Goal: Information Seeking & Learning: Learn about a topic

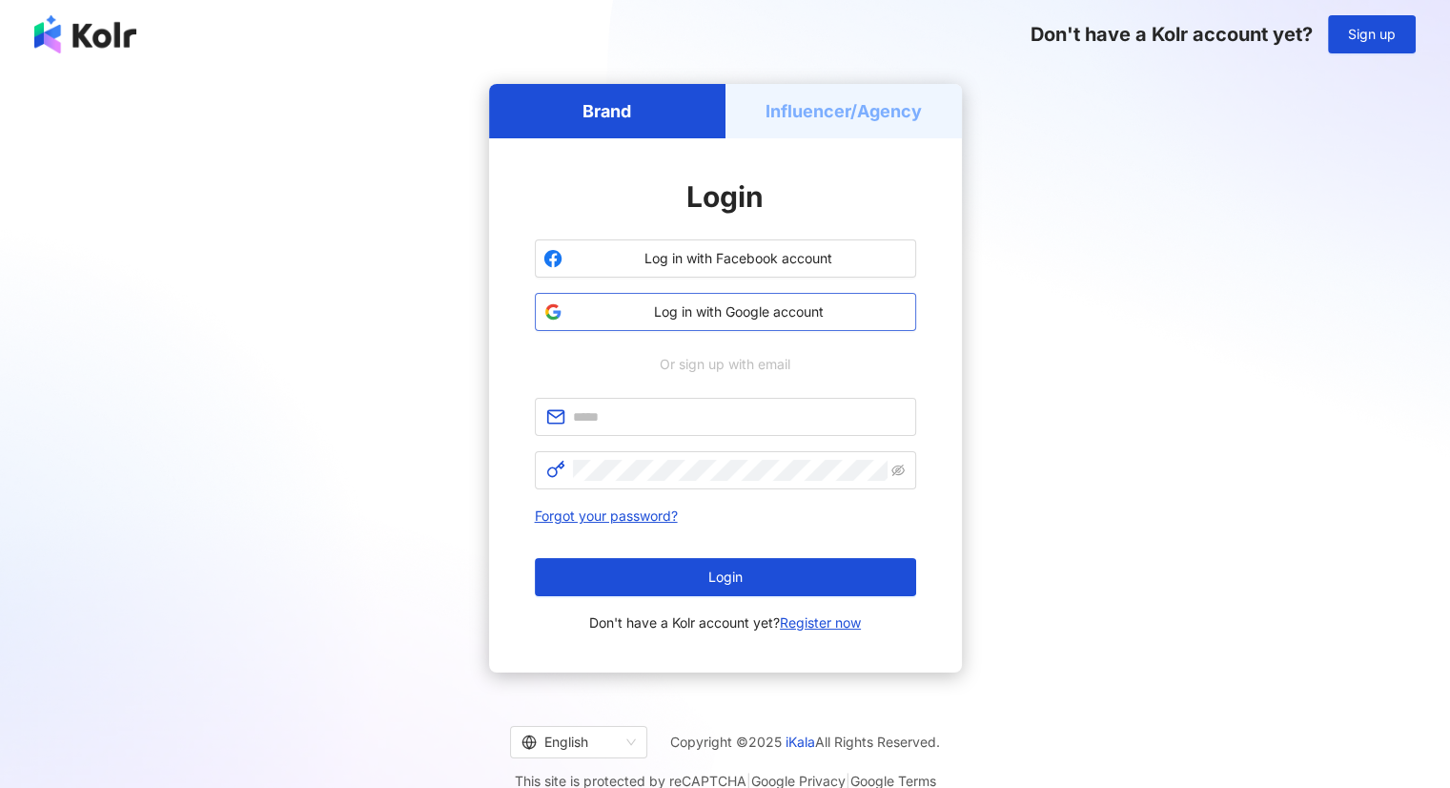
click at [736, 311] on span "Log in with Google account" at bounding box center [739, 311] width 338 height 19
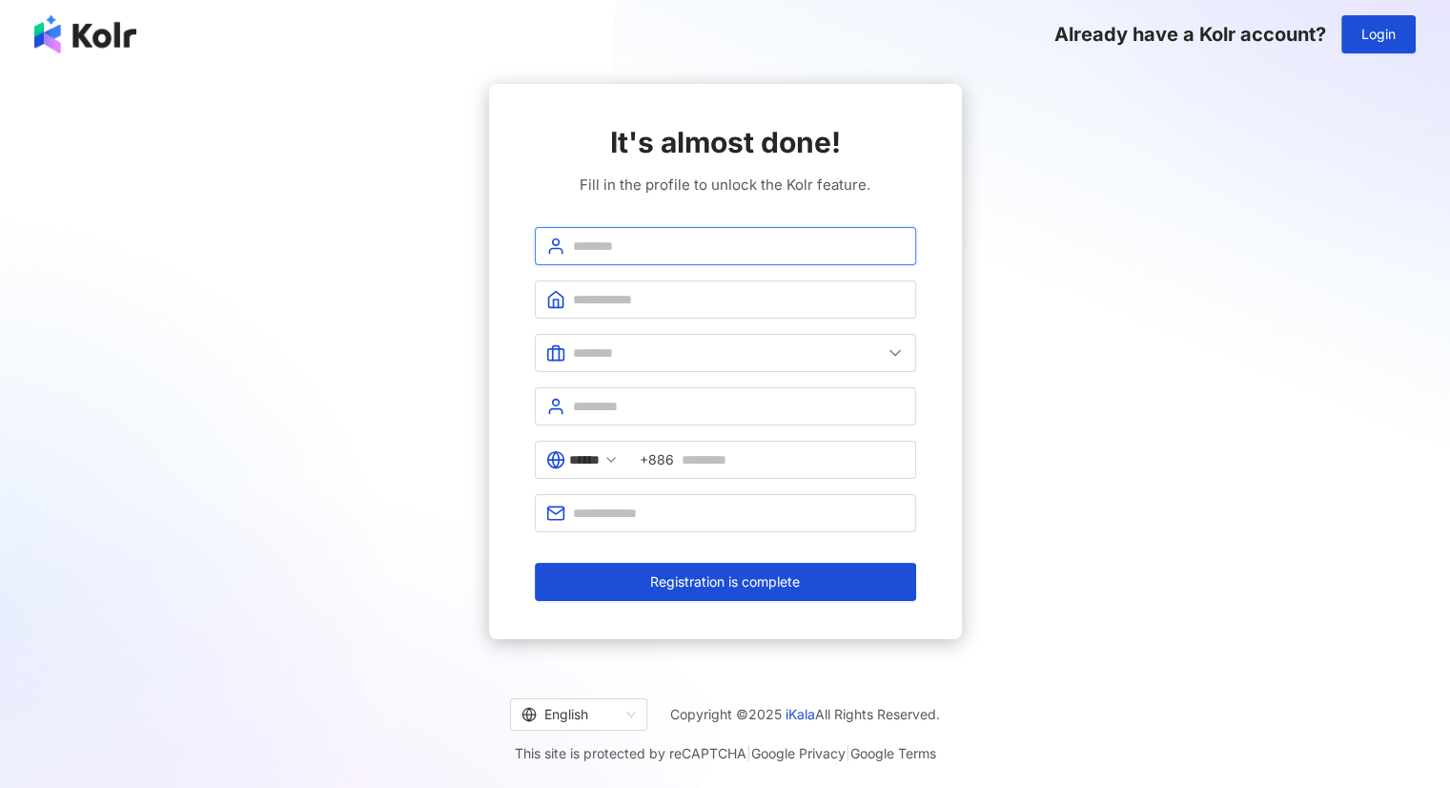
click at [656, 245] on input "text" at bounding box center [739, 245] width 332 height 21
type input "**********"
click at [656, 308] on input "text" at bounding box center [739, 299] width 332 height 21
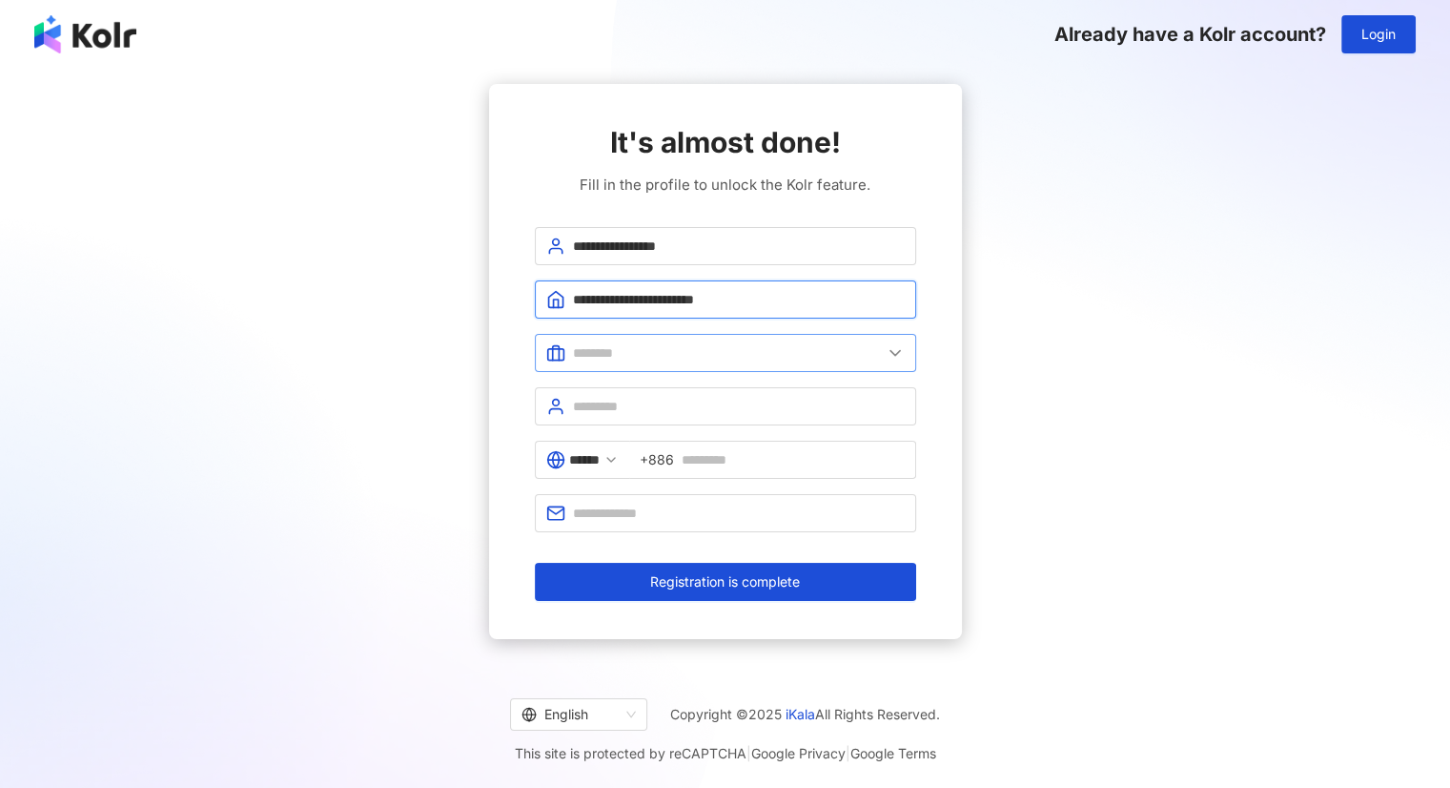
type input "**********"
click at [679, 359] on input "text" at bounding box center [727, 352] width 309 height 21
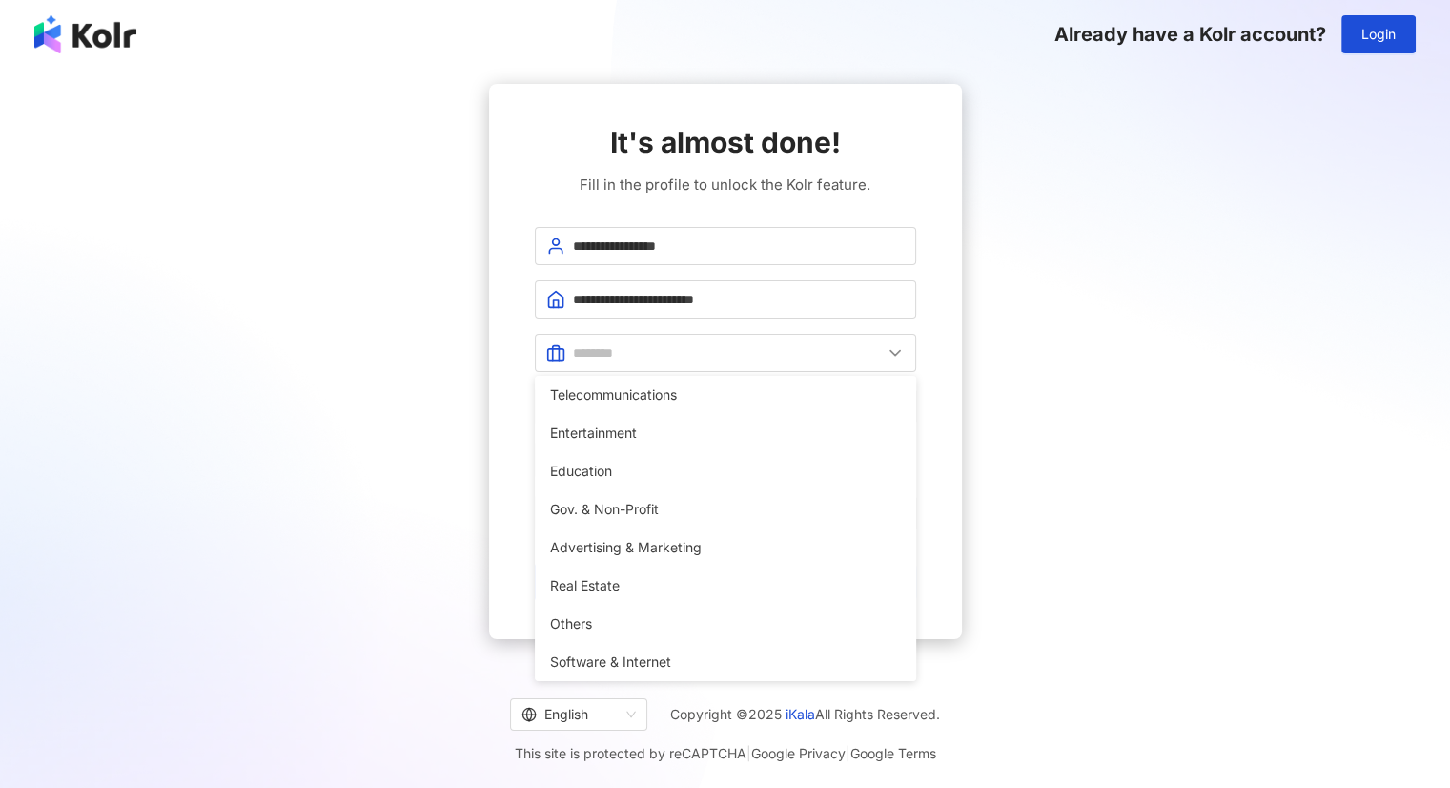
scroll to position [378, 0]
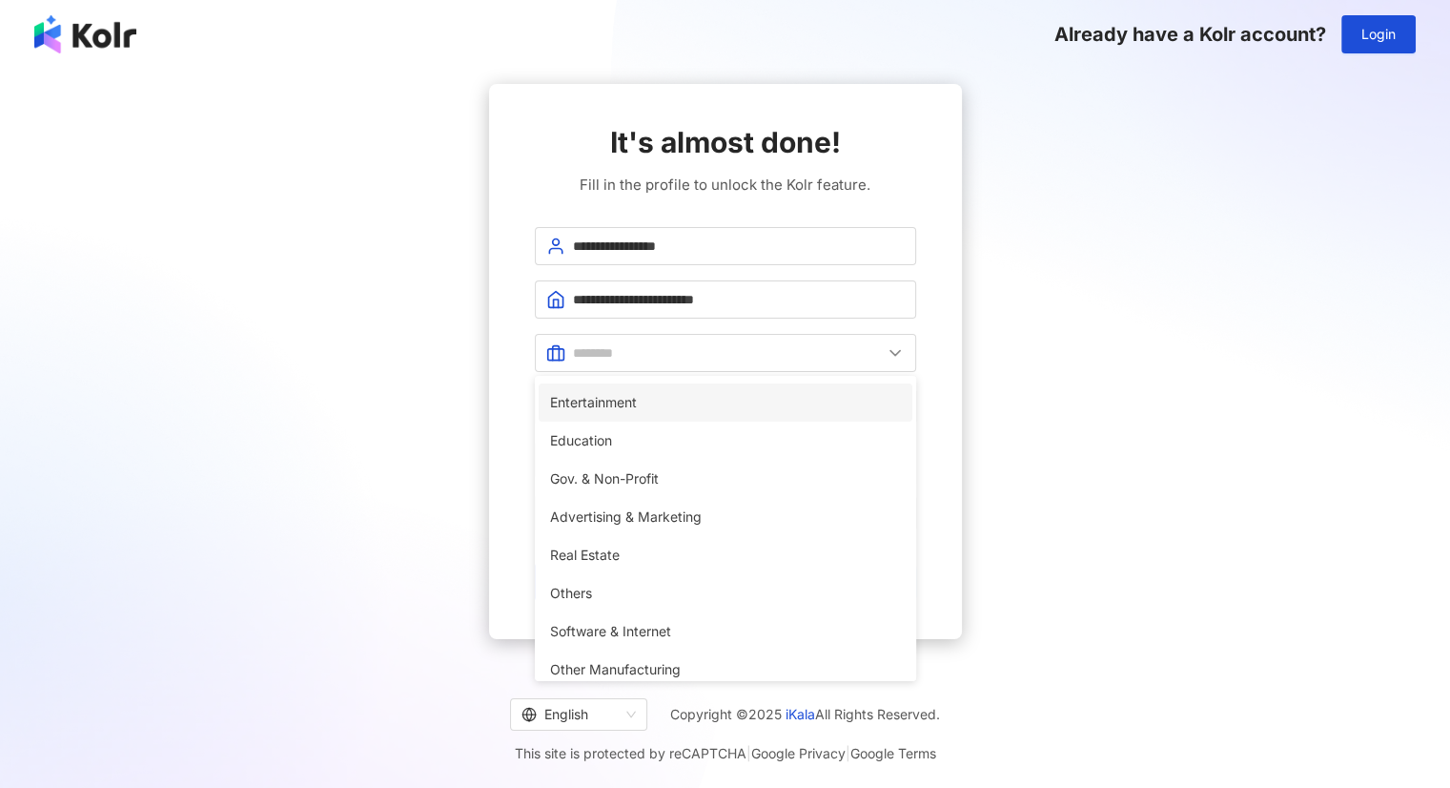
click at [794, 401] on span "Entertainment" at bounding box center [725, 402] width 351 height 21
type input "**********"
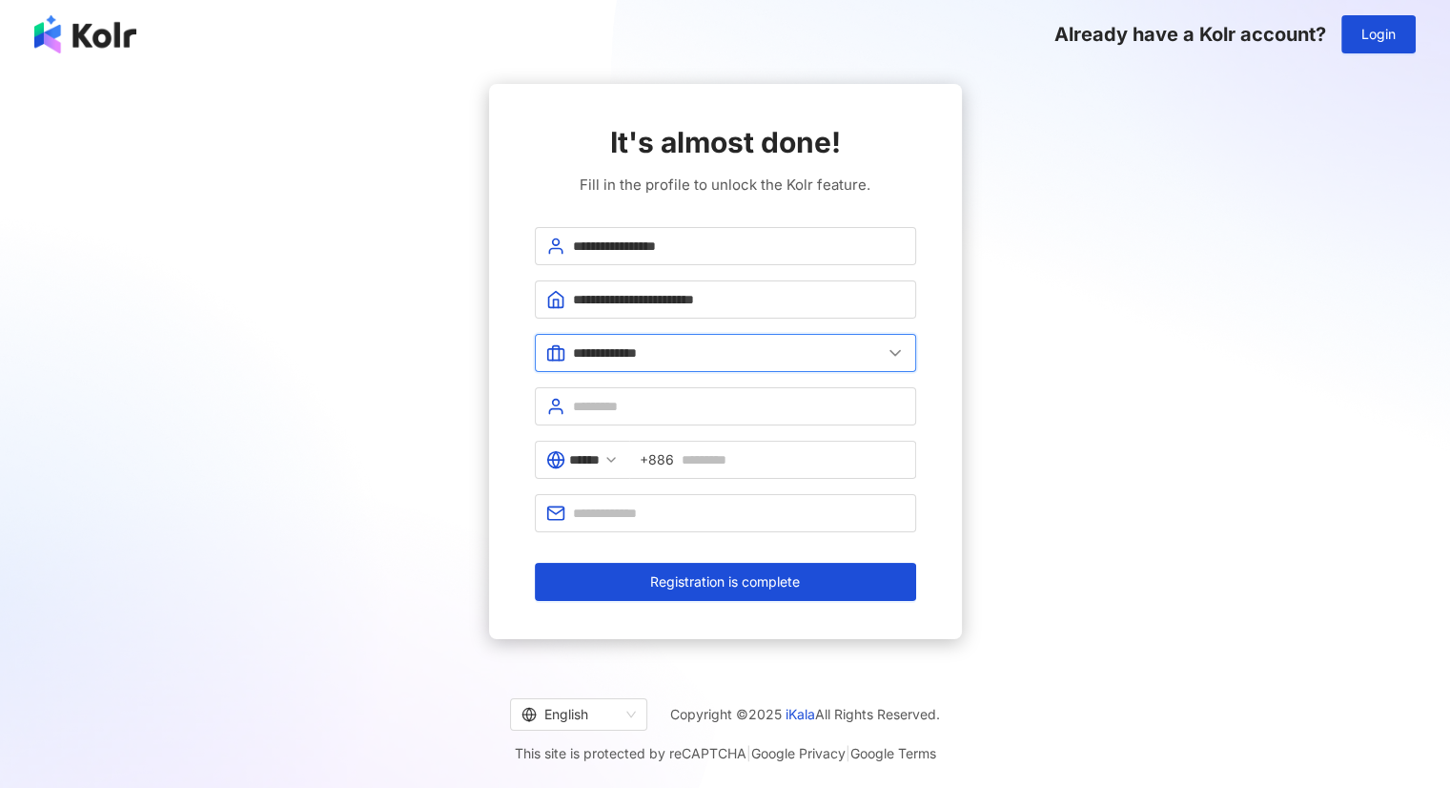
click at [866, 356] on input "**********" at bounding box center [727, 352] width 309 height 21
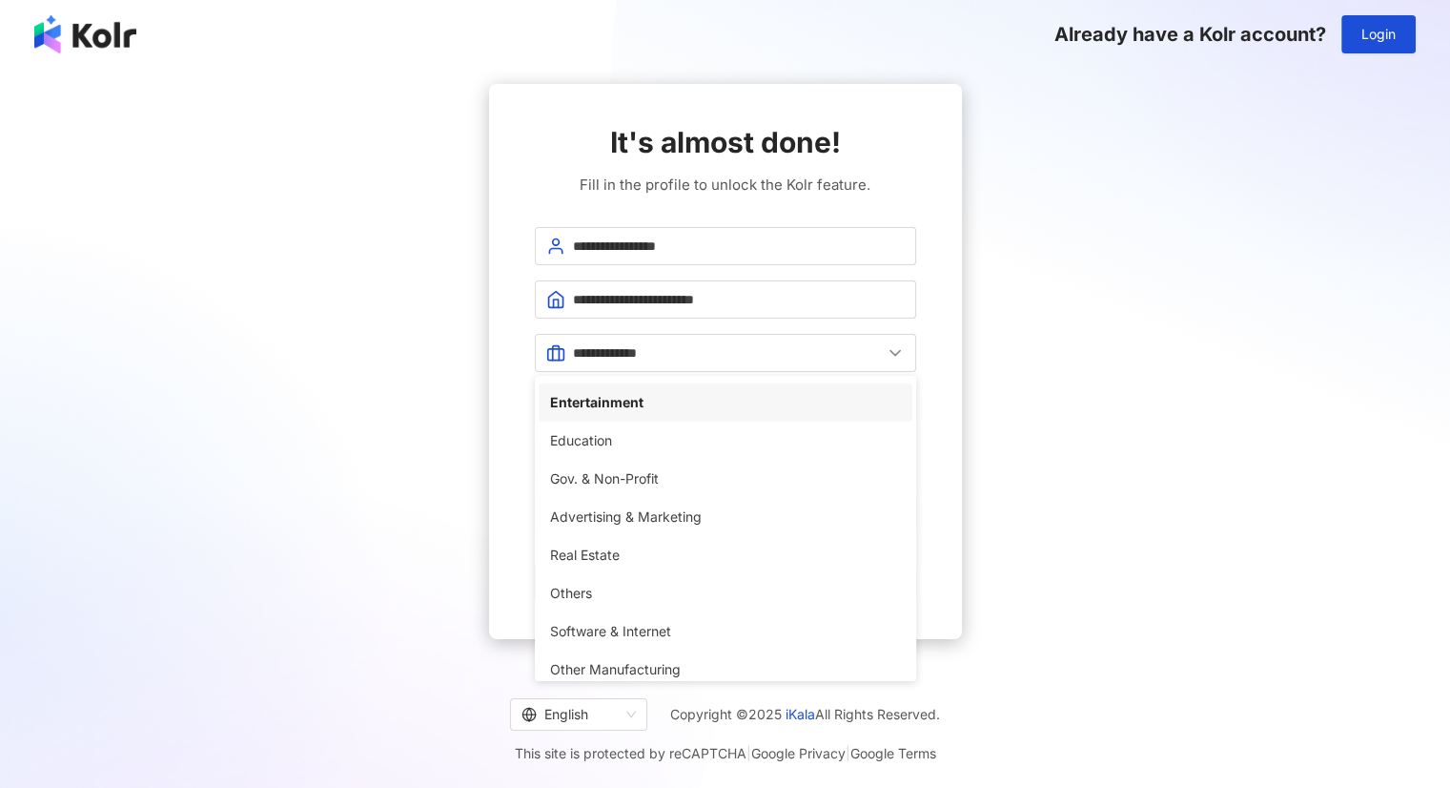
scroll to position [389, 0]
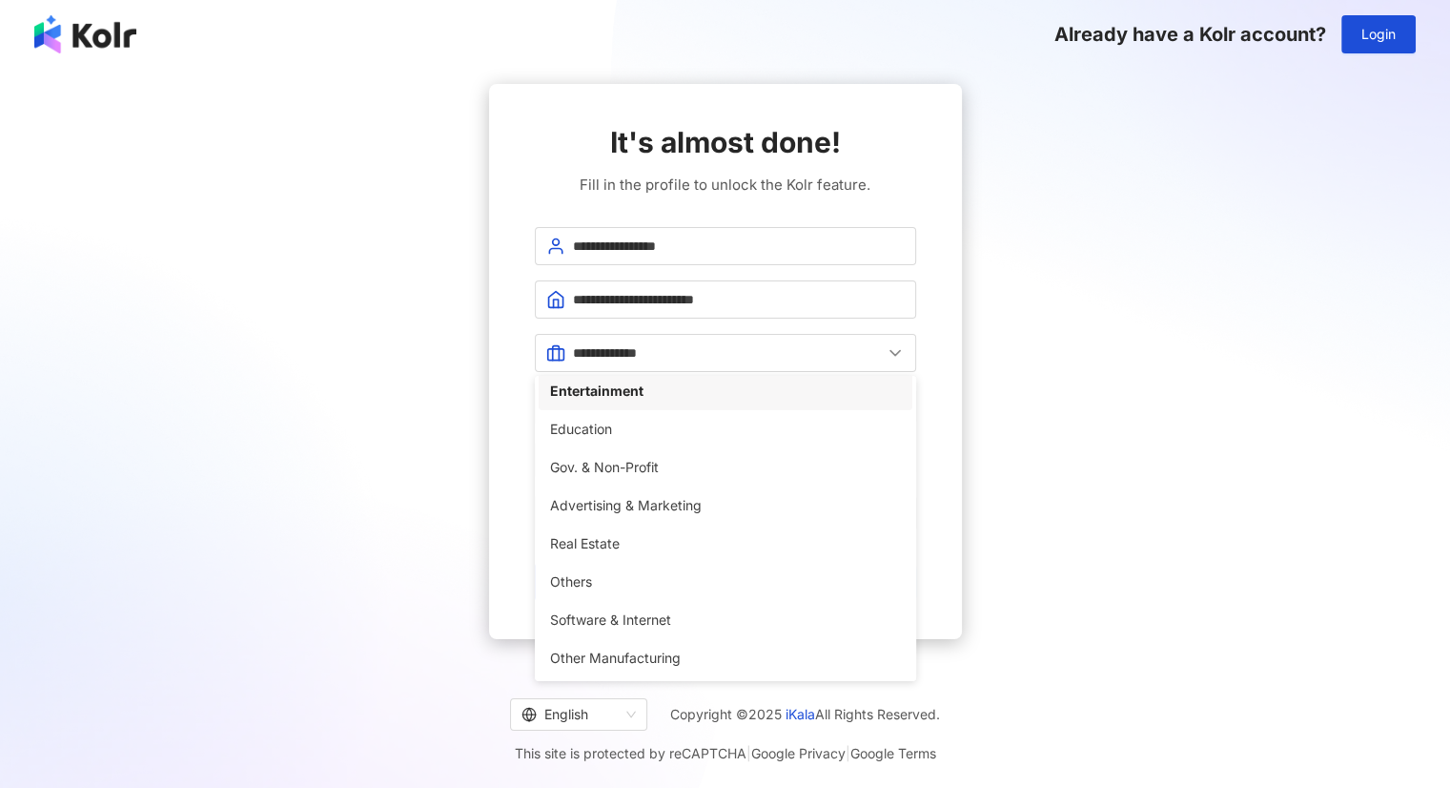
click at [1194, 581] on div "**********" at bounding box center [725, 361] width 1404 height 555
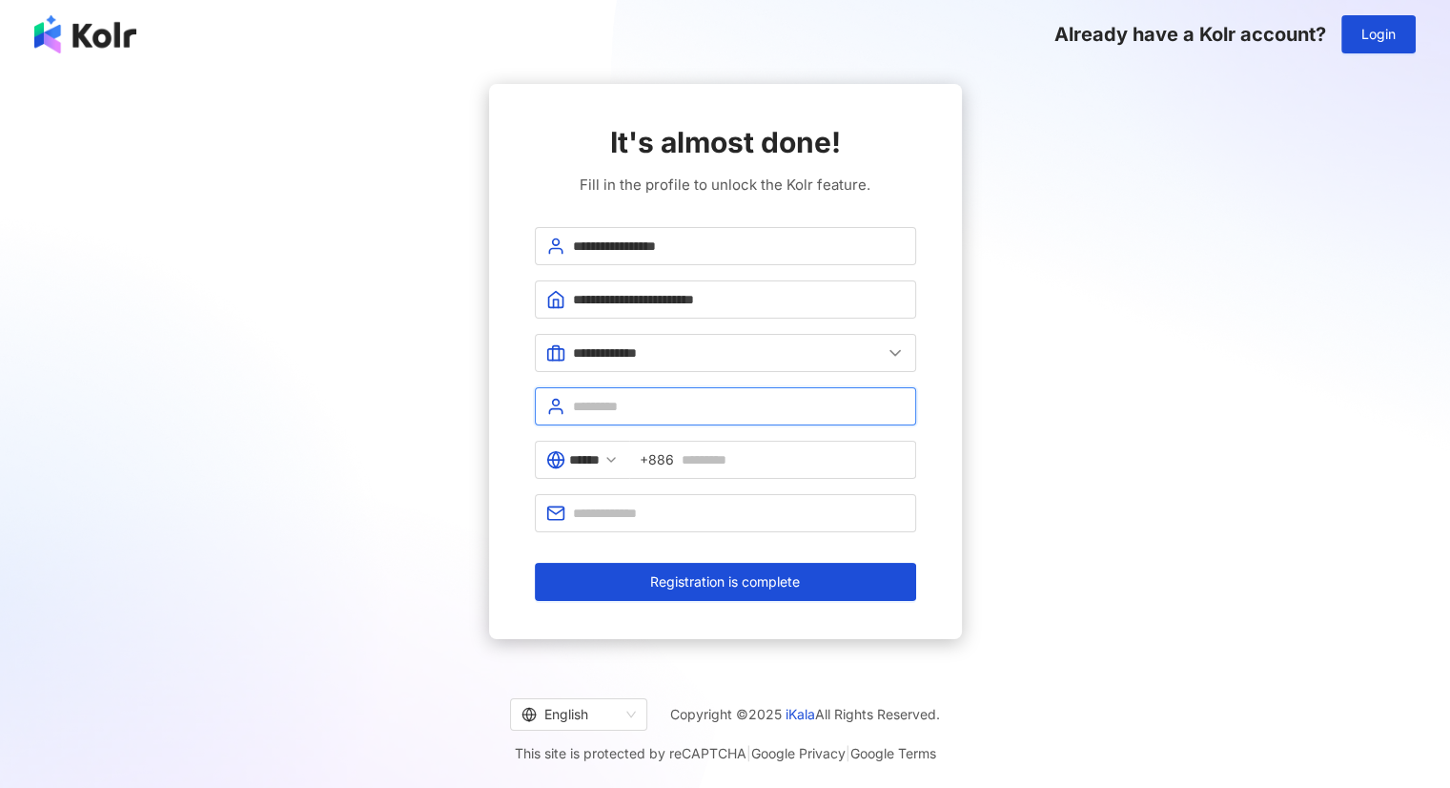
click at [789, 409] on input "text" at bounding box center [739, 406] width 332 height 21
type input "**********"
click at [600, 453] on input "******" at bounding box center [584, 459] width 31 height 21
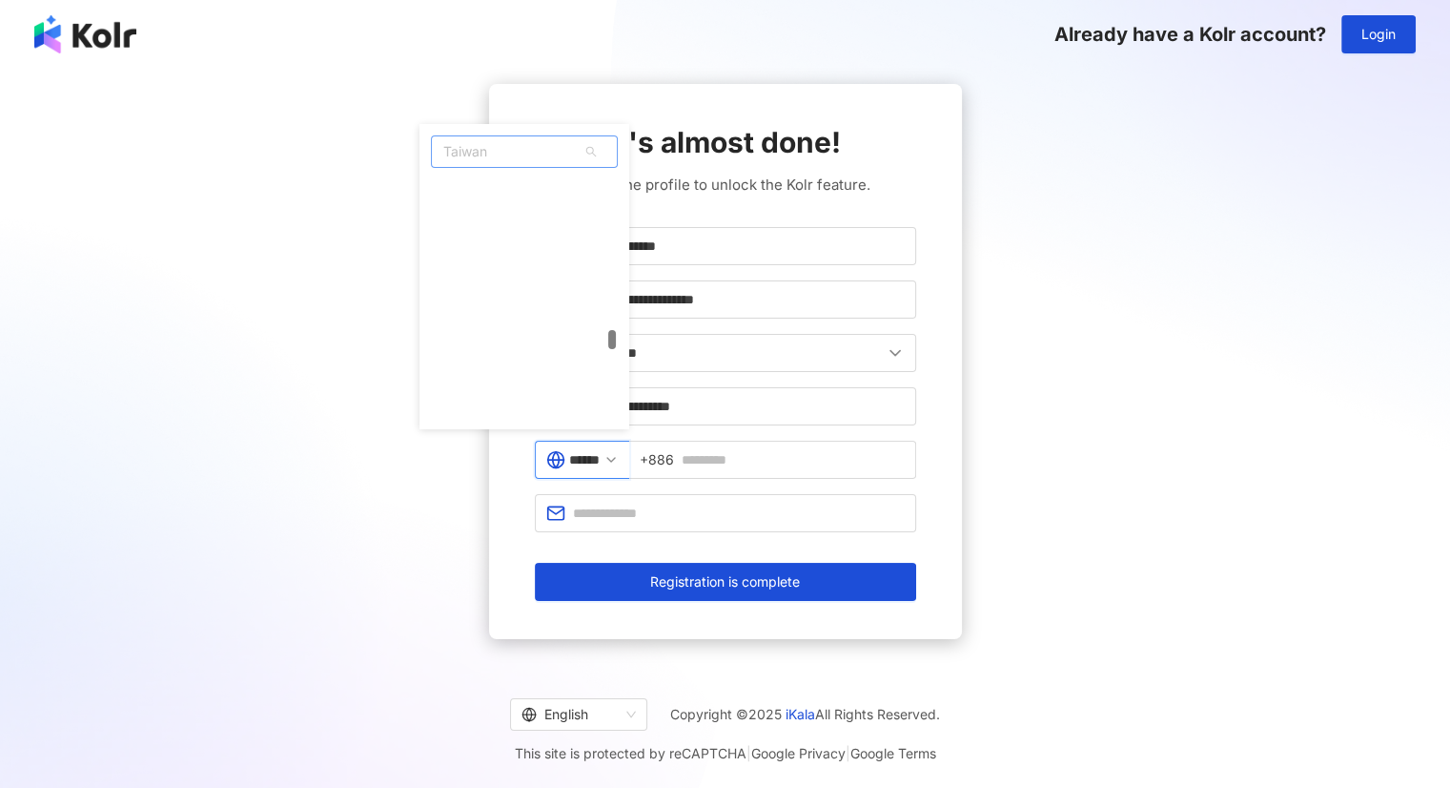
scroll to position [3522, 0]
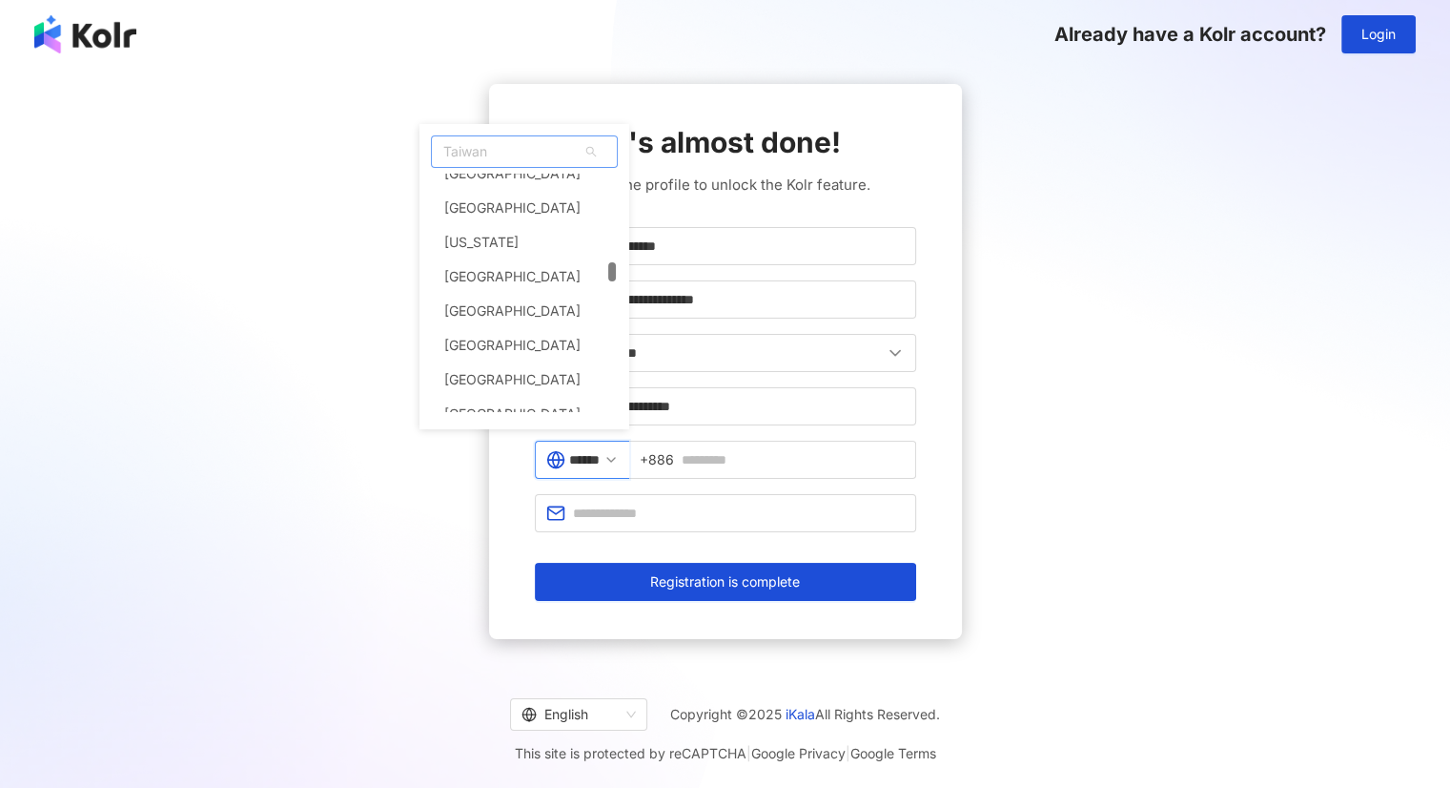
drag, startPoint x: 625, startPoint y: 260, endPoint x: 629, endPoint y: 275, distance: 14.8
click at [618, 275] on div "tw hk [GEOGRAPHIC_DATA] [GEOGRAPHIC_DATA] [GEOGRAPHIC_DATA] [US_STATE] [GEOGRAP…" at bounding box center [524, 293] width 187 height 242
click at [570, 150] on span "Taiwan" at bounding box center [524, 151] width 185 height 31
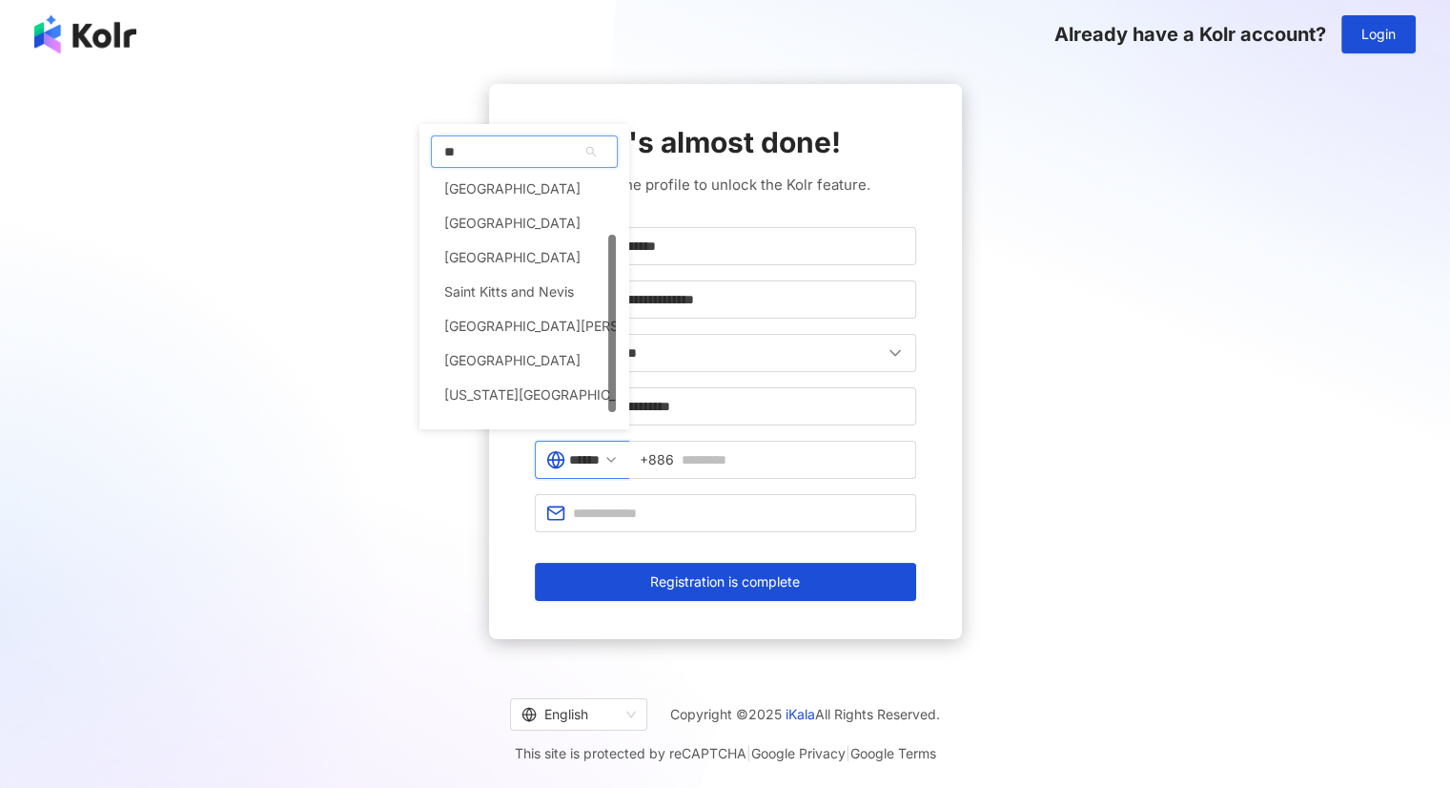
scroll to position [81, 0]
type input "***"
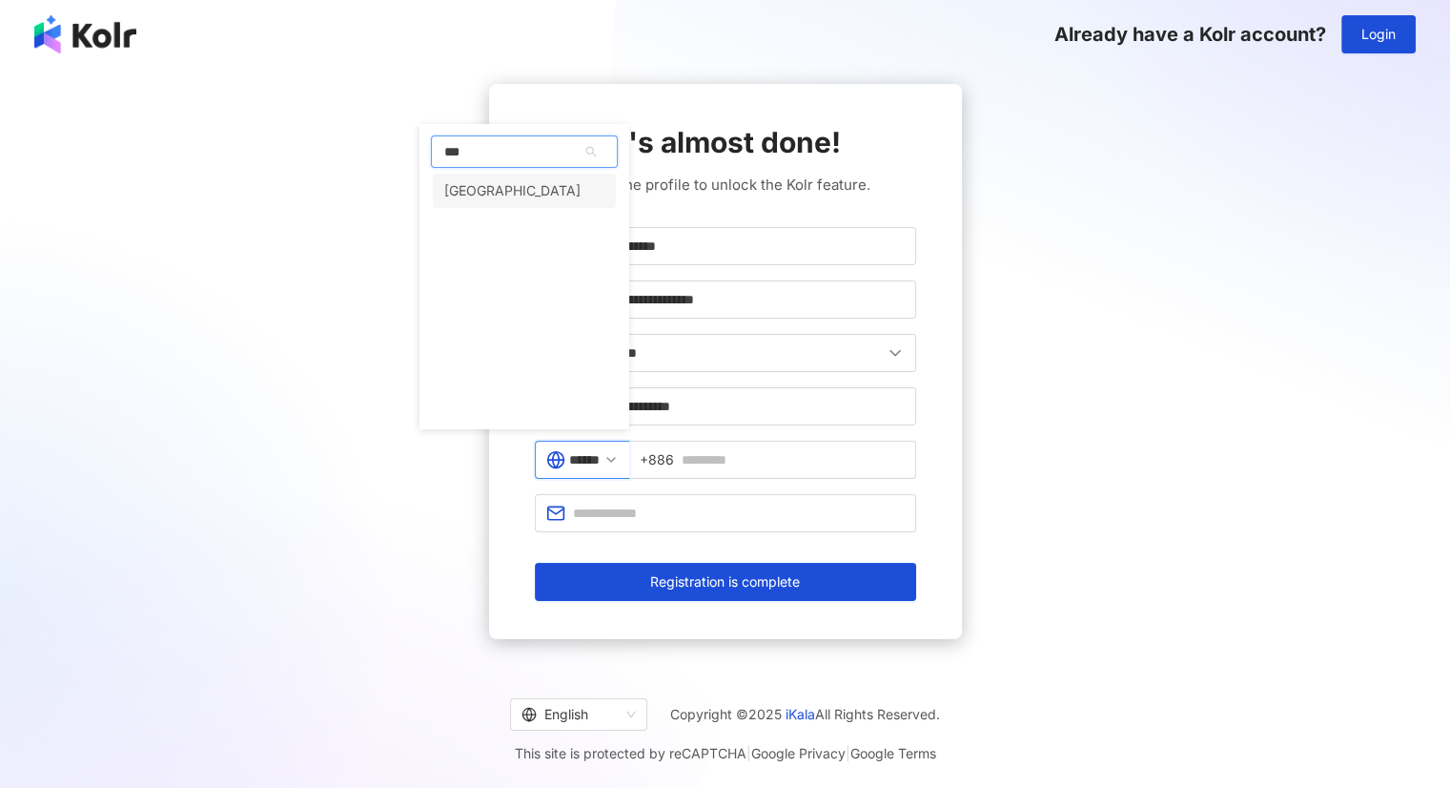
scroll to position [0, 0]
click at [530, 191] on div "[GEOGRAPHIC_DATA]" at bounding box center [524, 191] width 183 height 34
type input "*******"
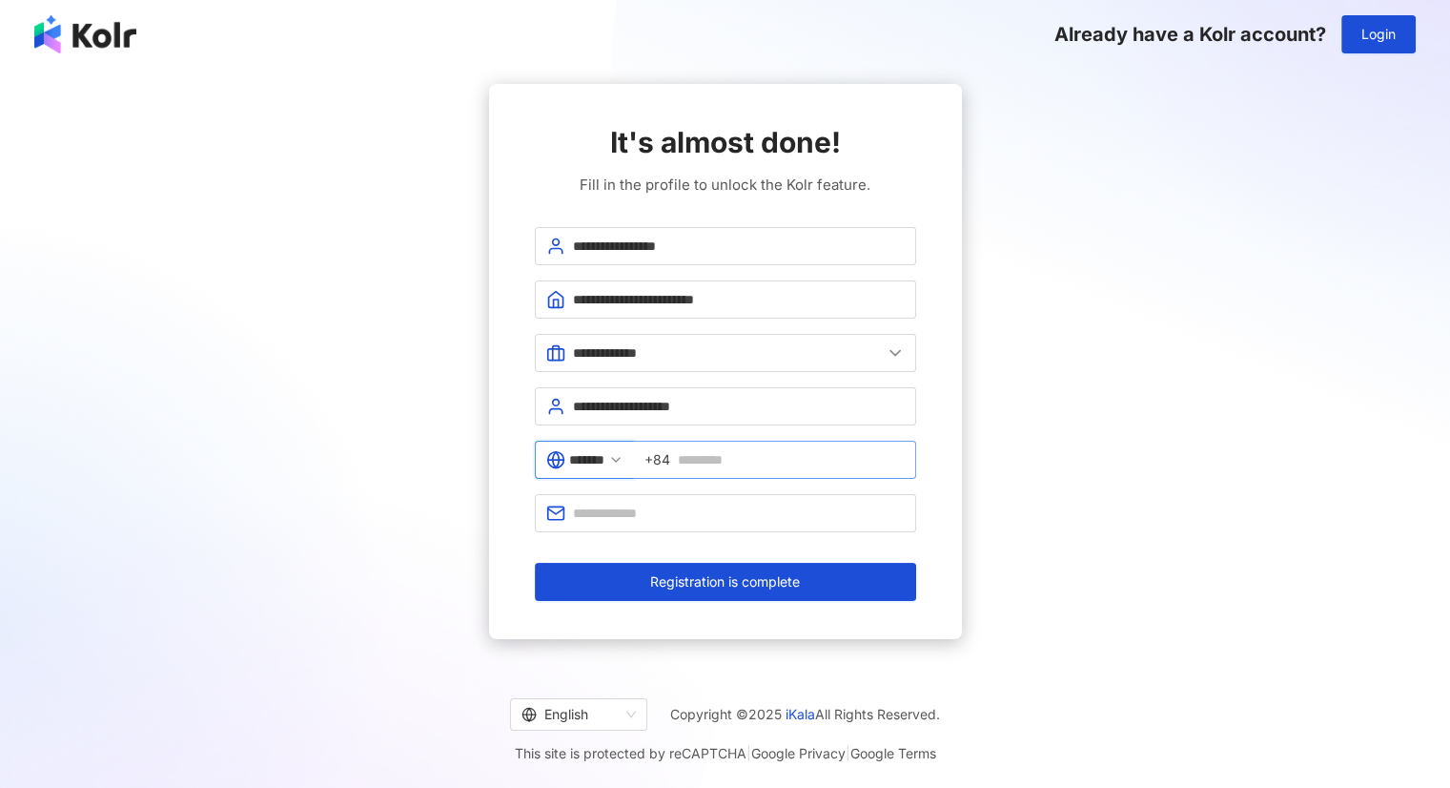
click at [708, 444] on span "+84" at bounding box center [775, 459] width 282 height 38
type input "**********"
click at [734, 522] on span at bounding box center [725, 513] width 381 height 38
type input "**********"
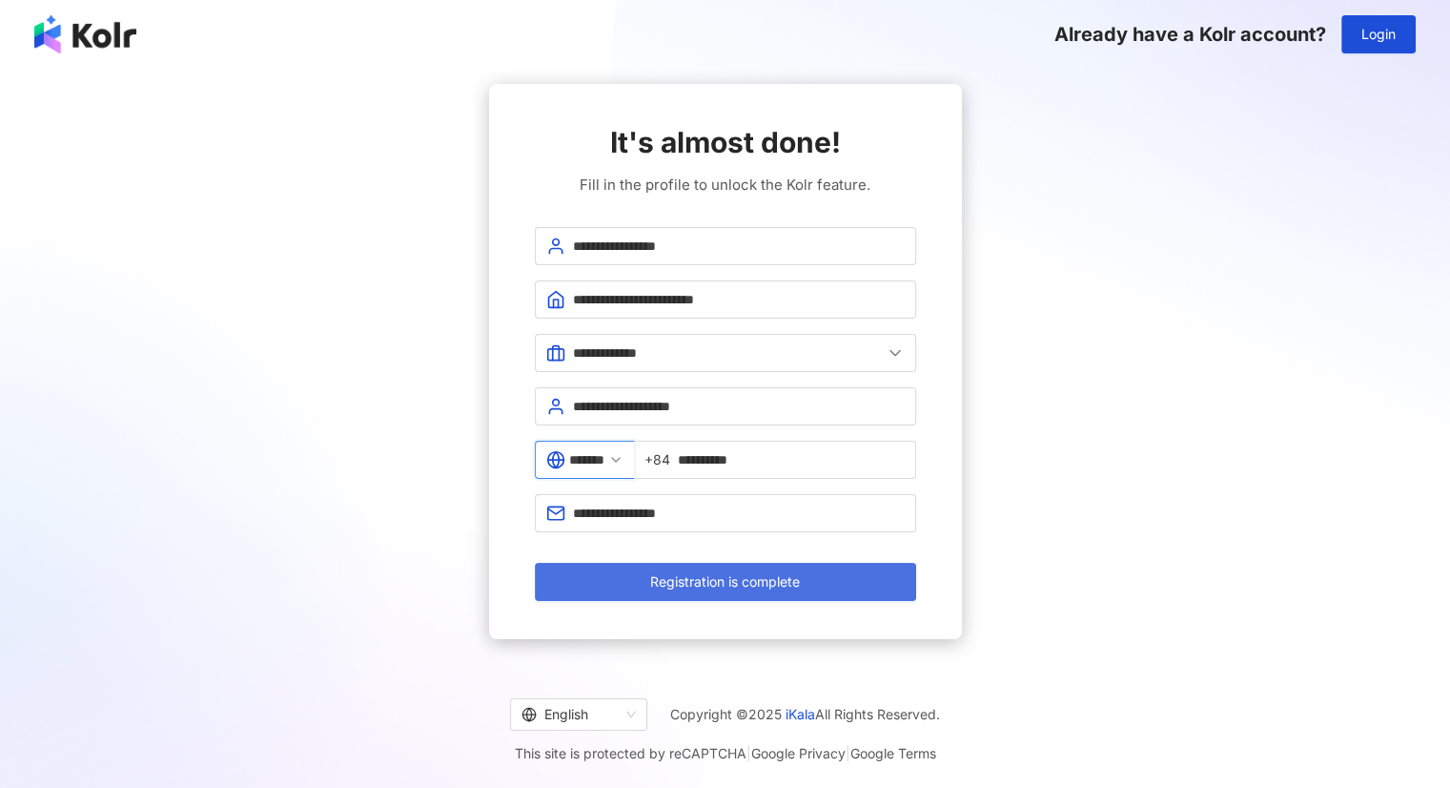
click at [721, 596] on button "Registration is complete" at bounding box center [725, 582] width 381 height 38
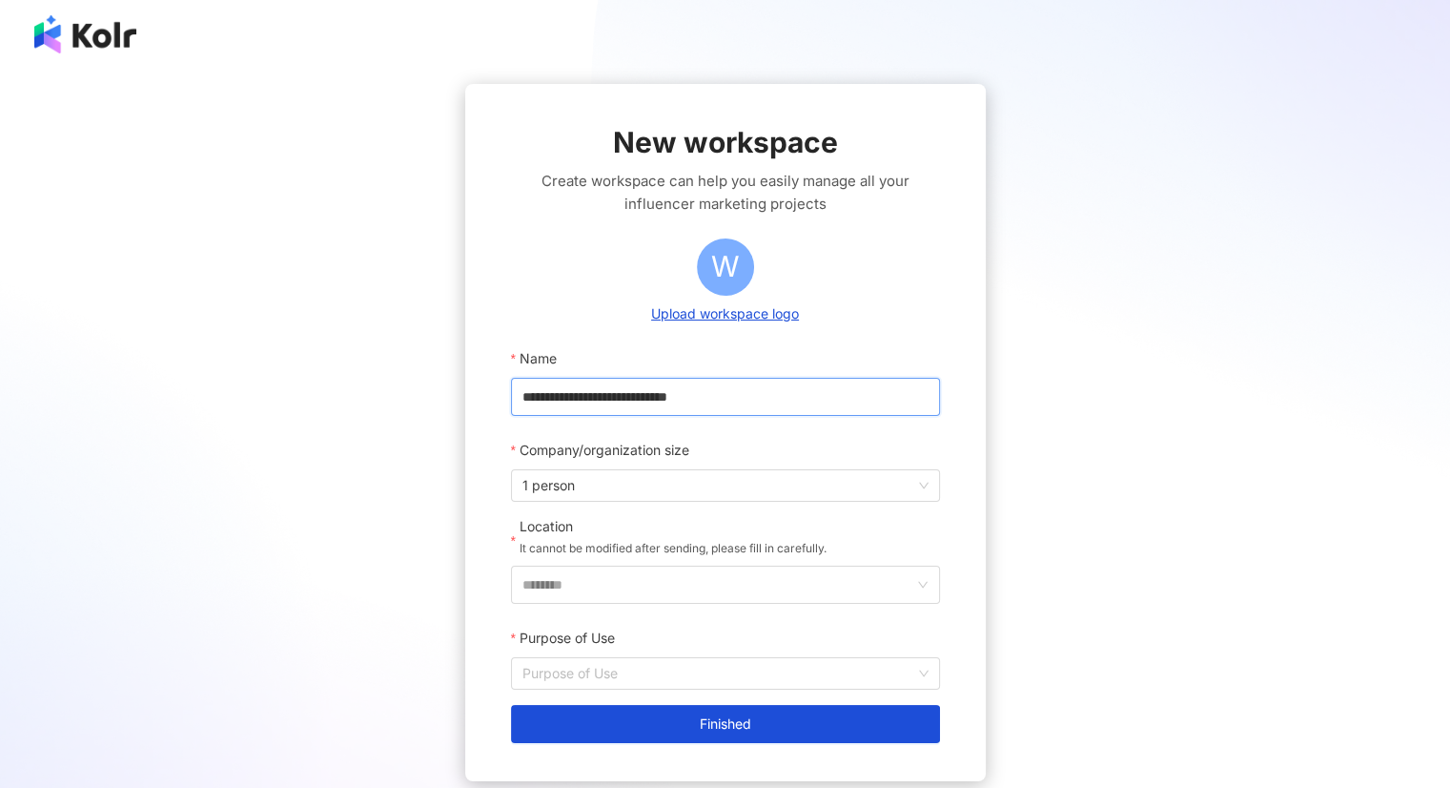
click at [632, 393] on input "**********" at bounding box center [725, 397] width 429 height 38
click at [633, 393] on input "**********" at bounding box center [725, 397] width 429 height 38
click at [598, 479] on span "1 person" at bounding box center [725, 485] width 406 height 31
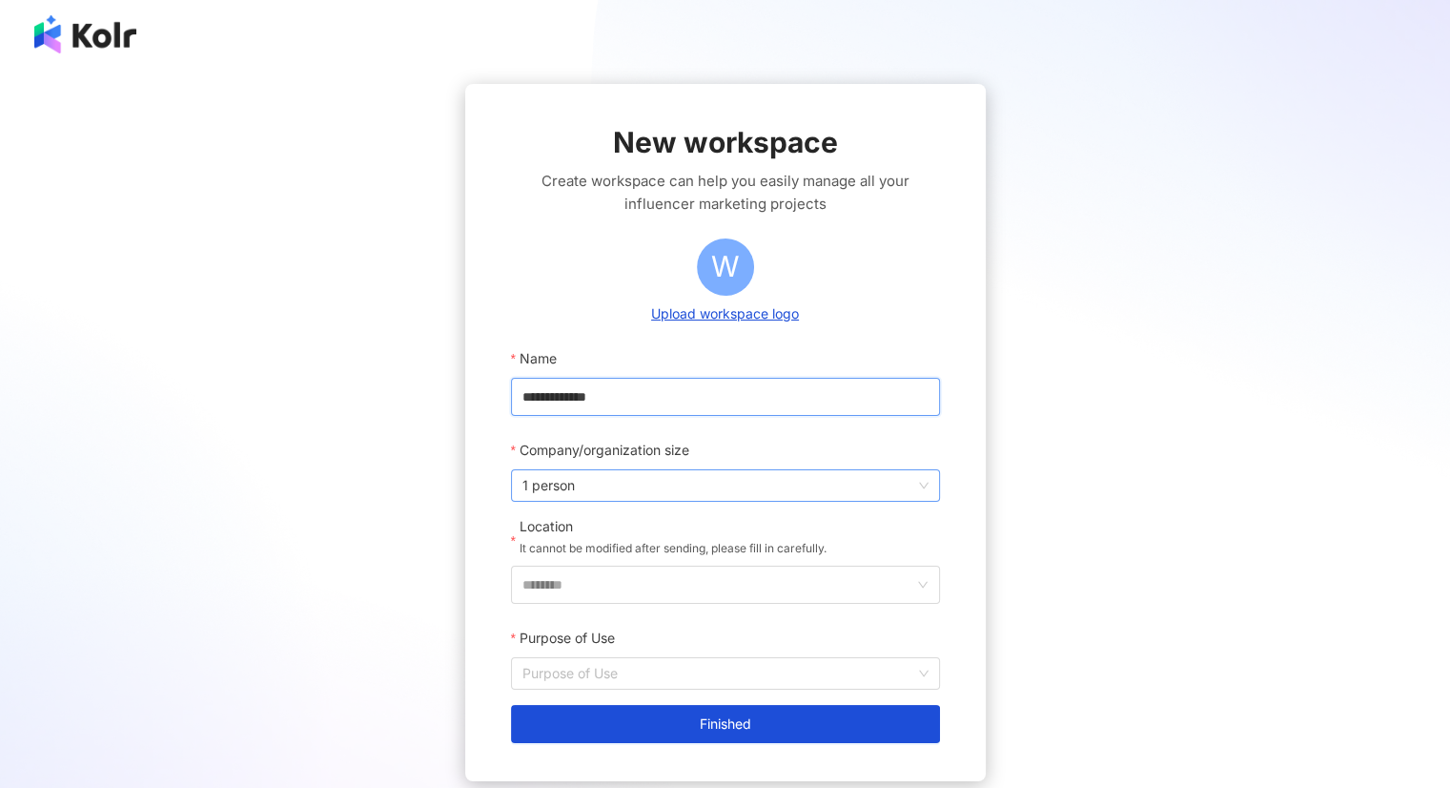
type input "**********"
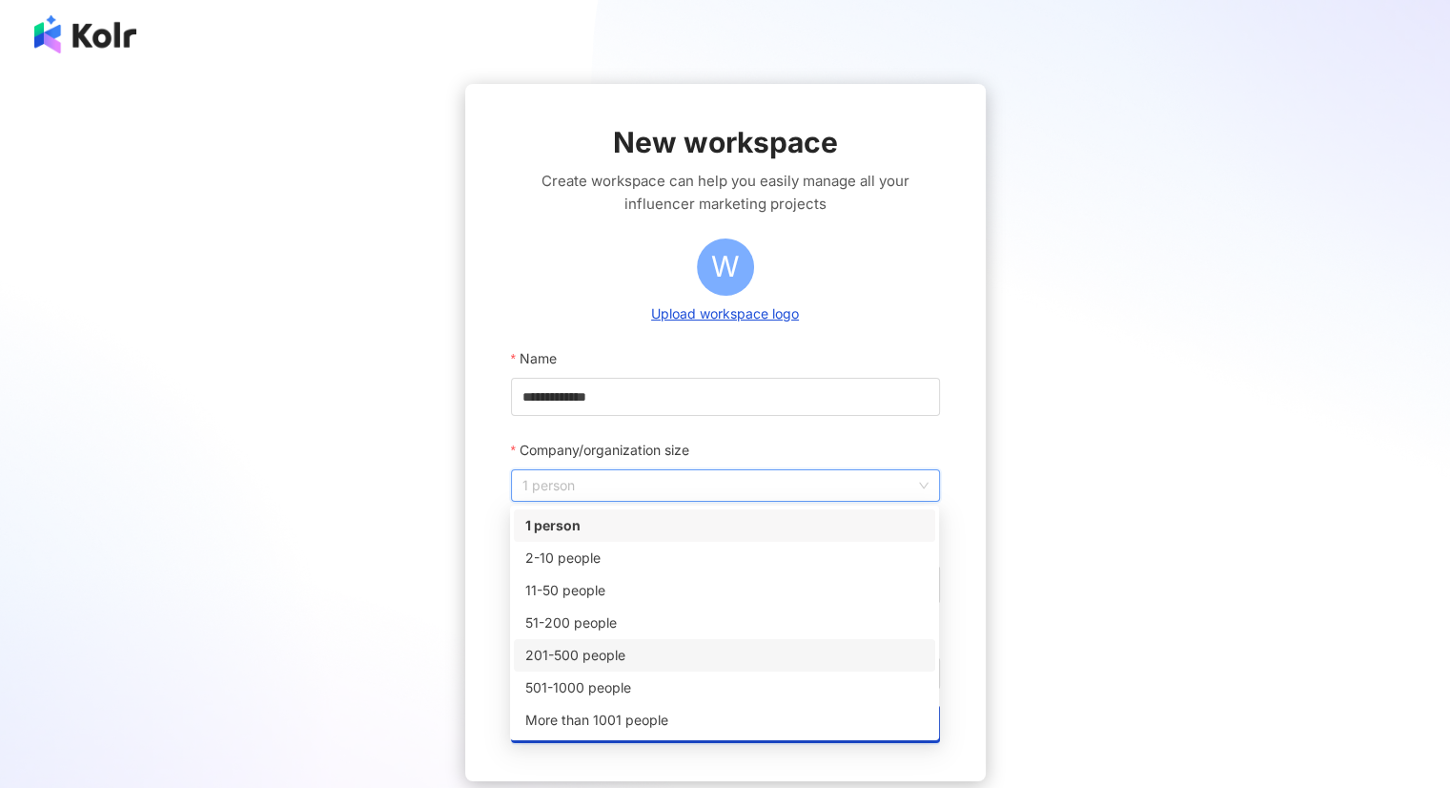
click at [592, 651] on div "201-500 people" at bounding box center [724, 654] width 399 height 21
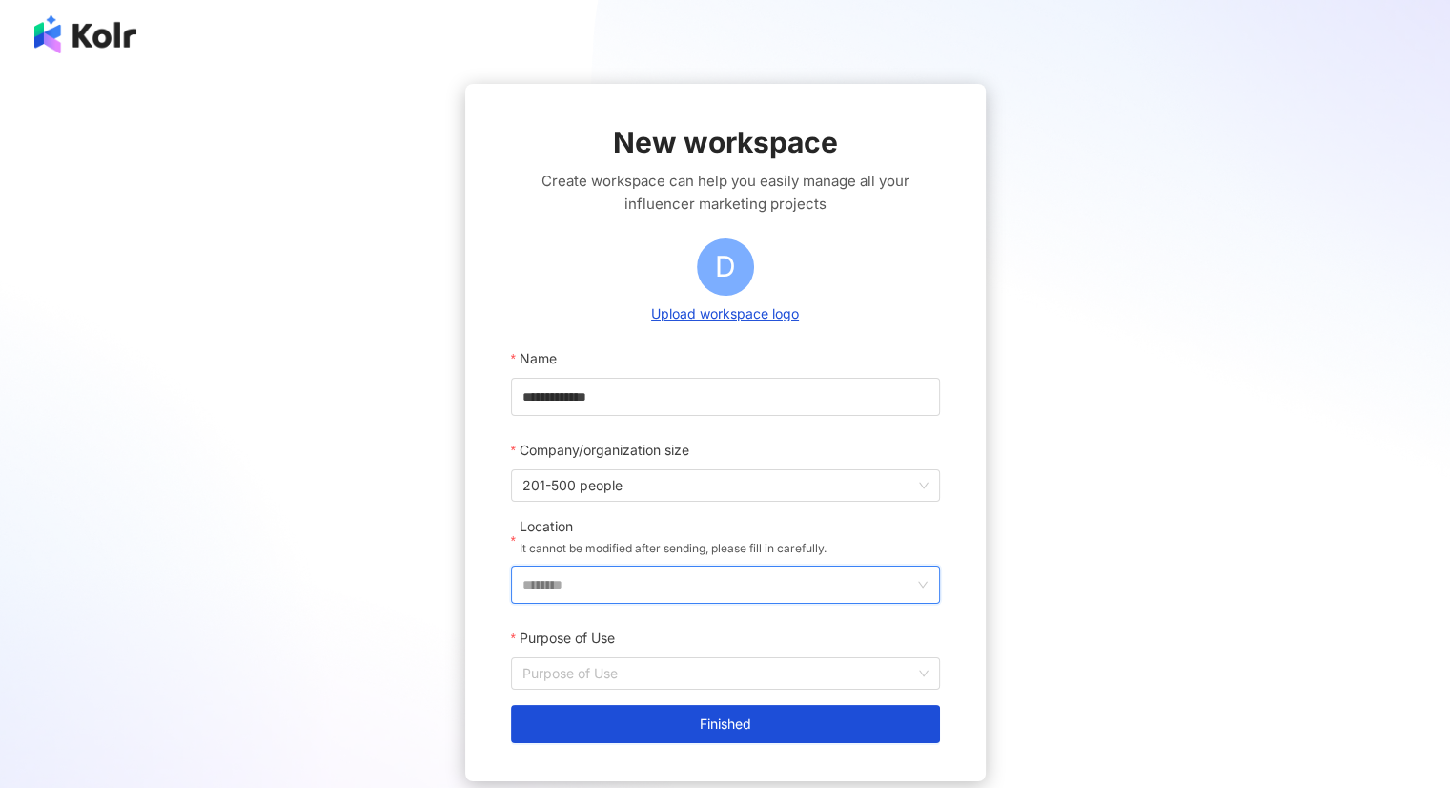
click at [575, 595] on input "********" at bounding box center [717, 584] width 391 height 36
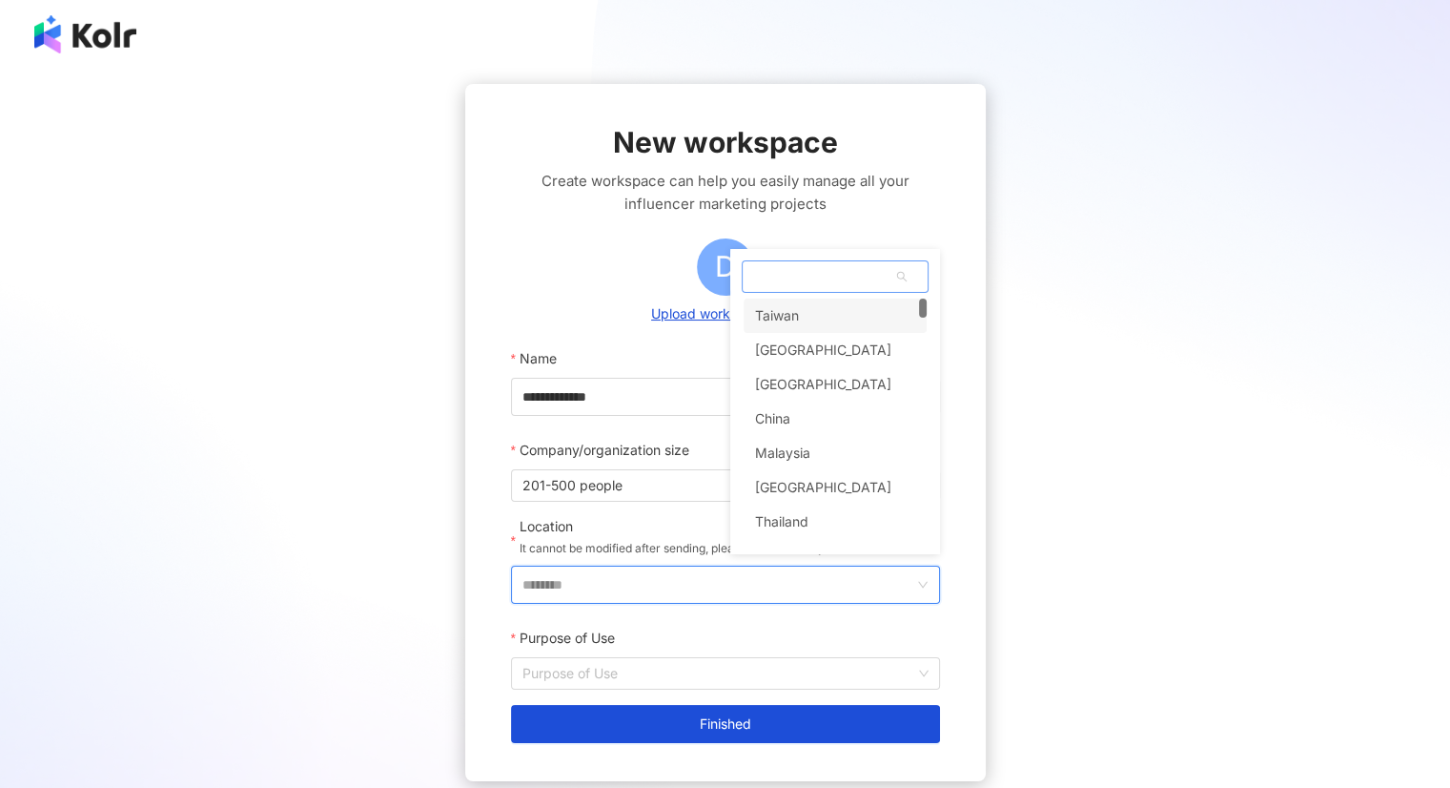
click at [850, 275] on span at bounding box center [835, 276] width 185 height 31
type input "*"
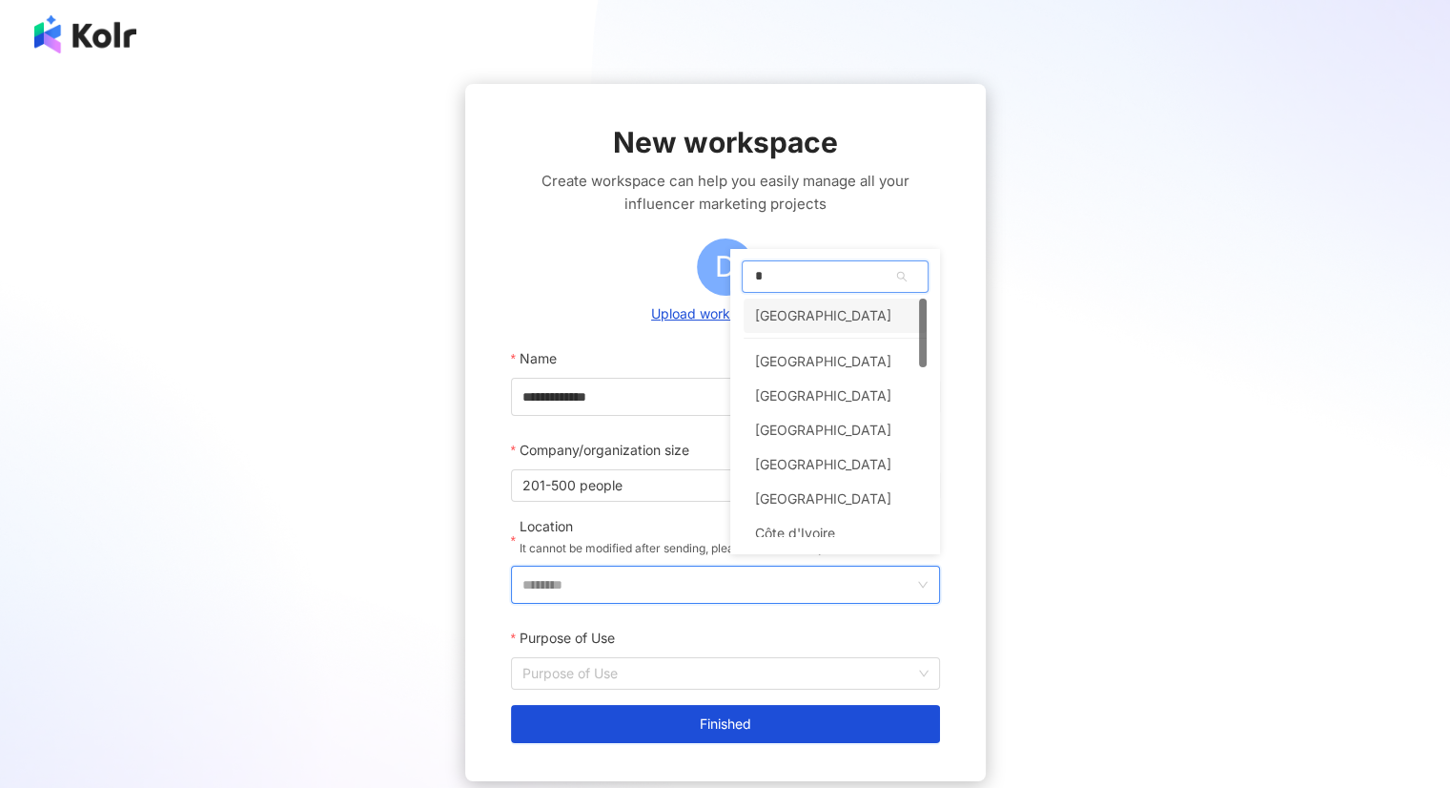
click at [795, 318] on div "[GEOGRAPHIC_DATA]" at bounding box center [823, 315] width 136 height 34
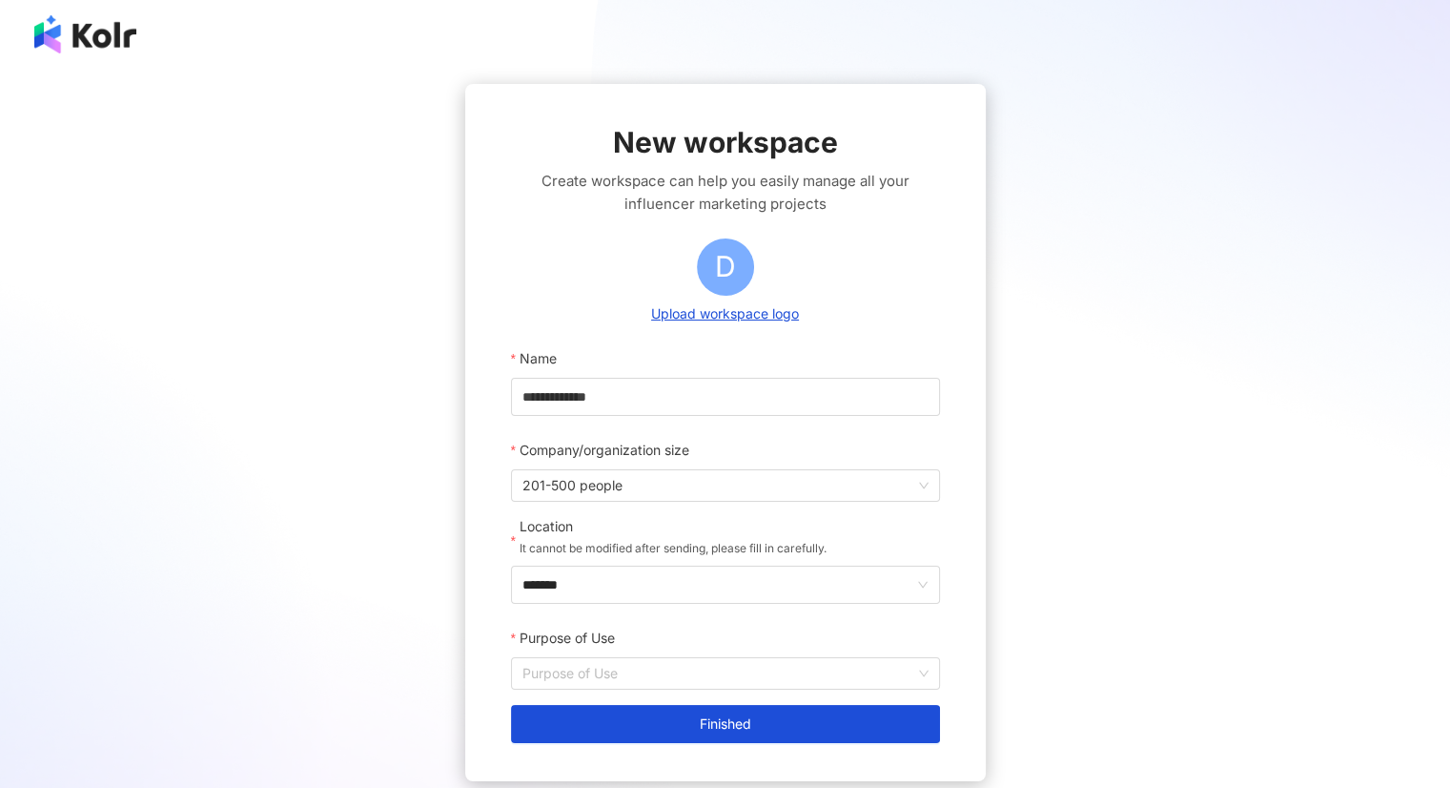
click at [648, 655] on div "Purpose of Use" at bounding box center [725, 638] width 429 height 38
click at [664, 665] on input "Purpose of Use" at bounding box center [725, 673] width 406 height 31
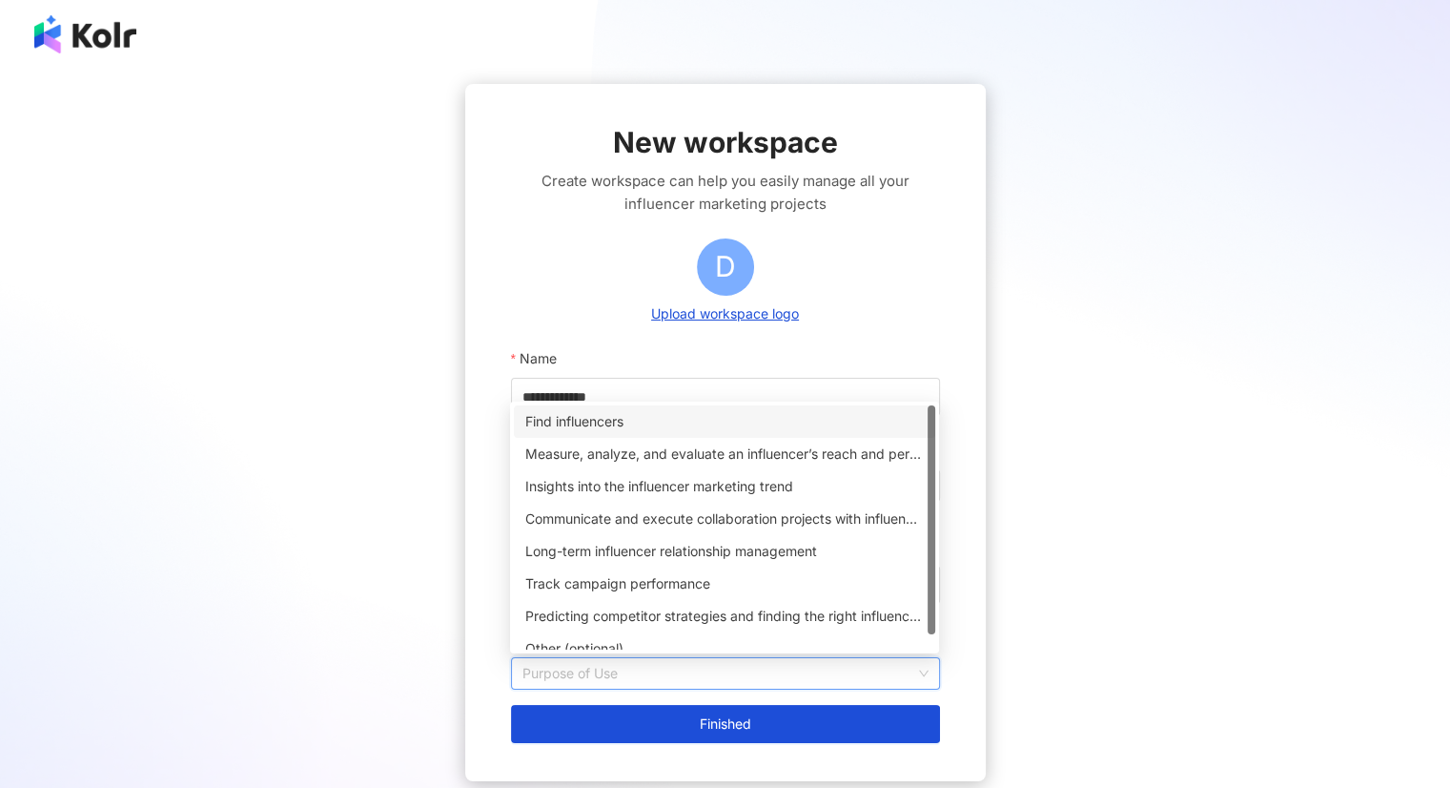
click at [665, 421] on div "Find influencers" at bounding box center [724, 421] width 399 height 21
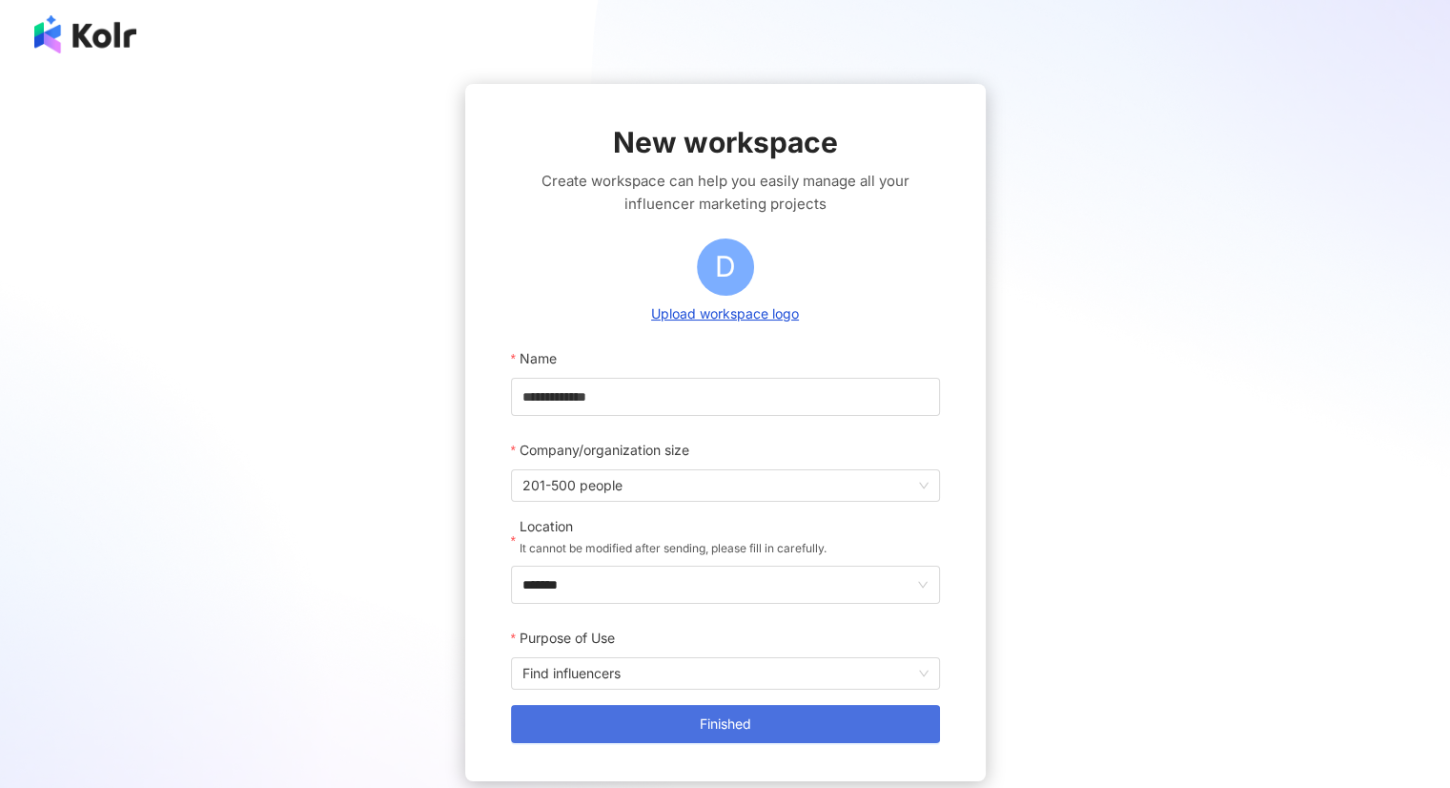
click at [727, 729] on span "Finished" at bounding box center [725, 723] width 51 height 15
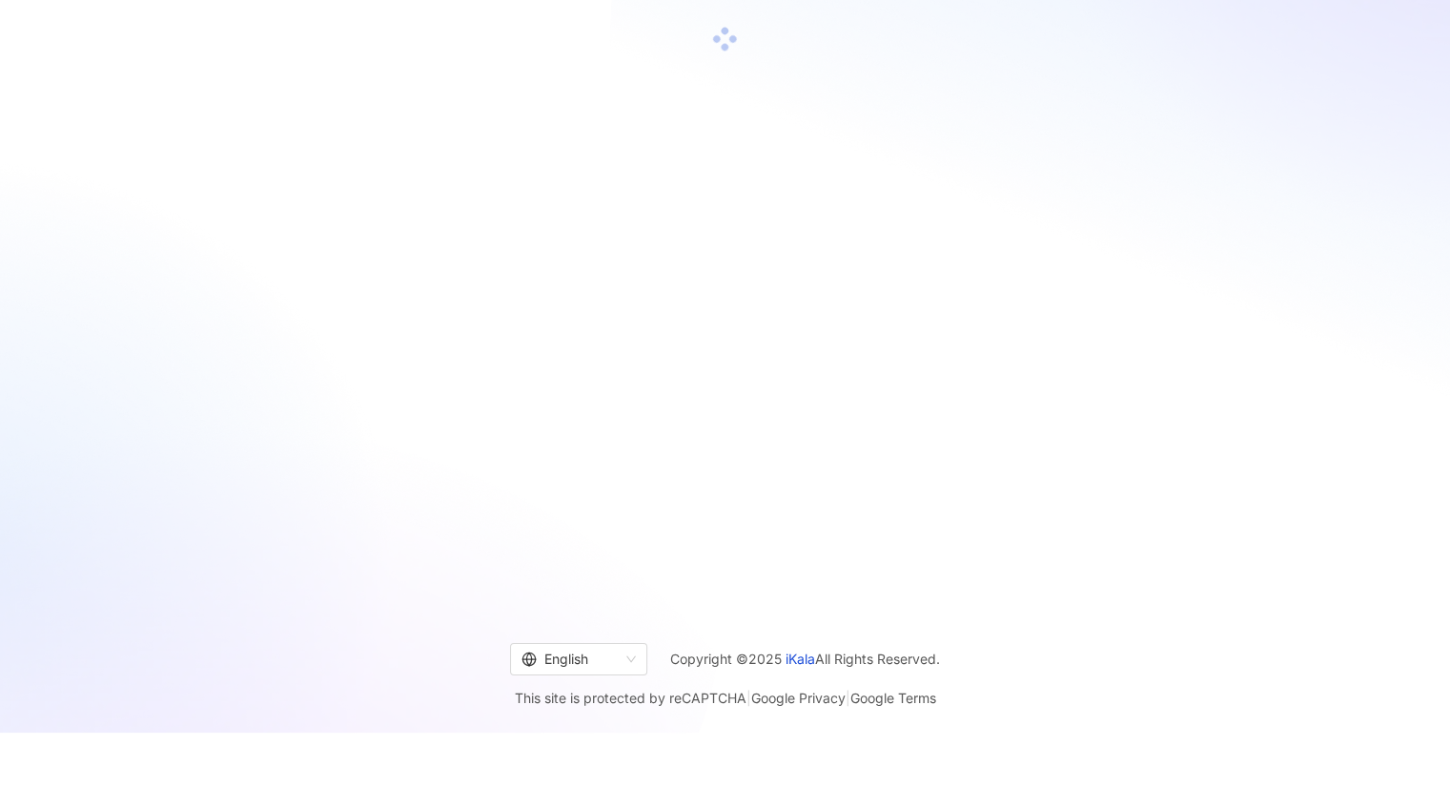
scroll to position [77, 0]
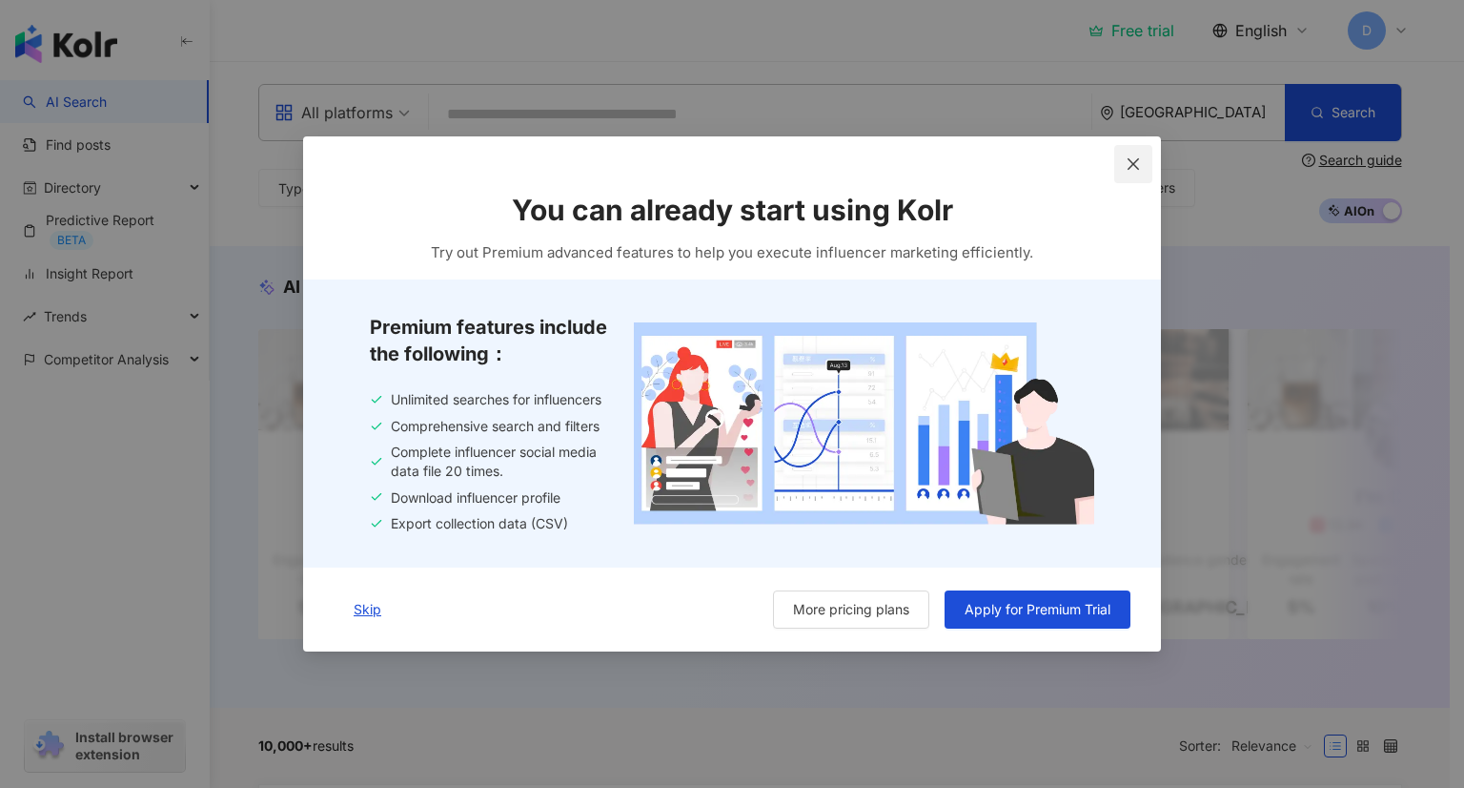
click at [1140, 165] on icon "close" at bounding box center [1133, 163] width 15 height 15
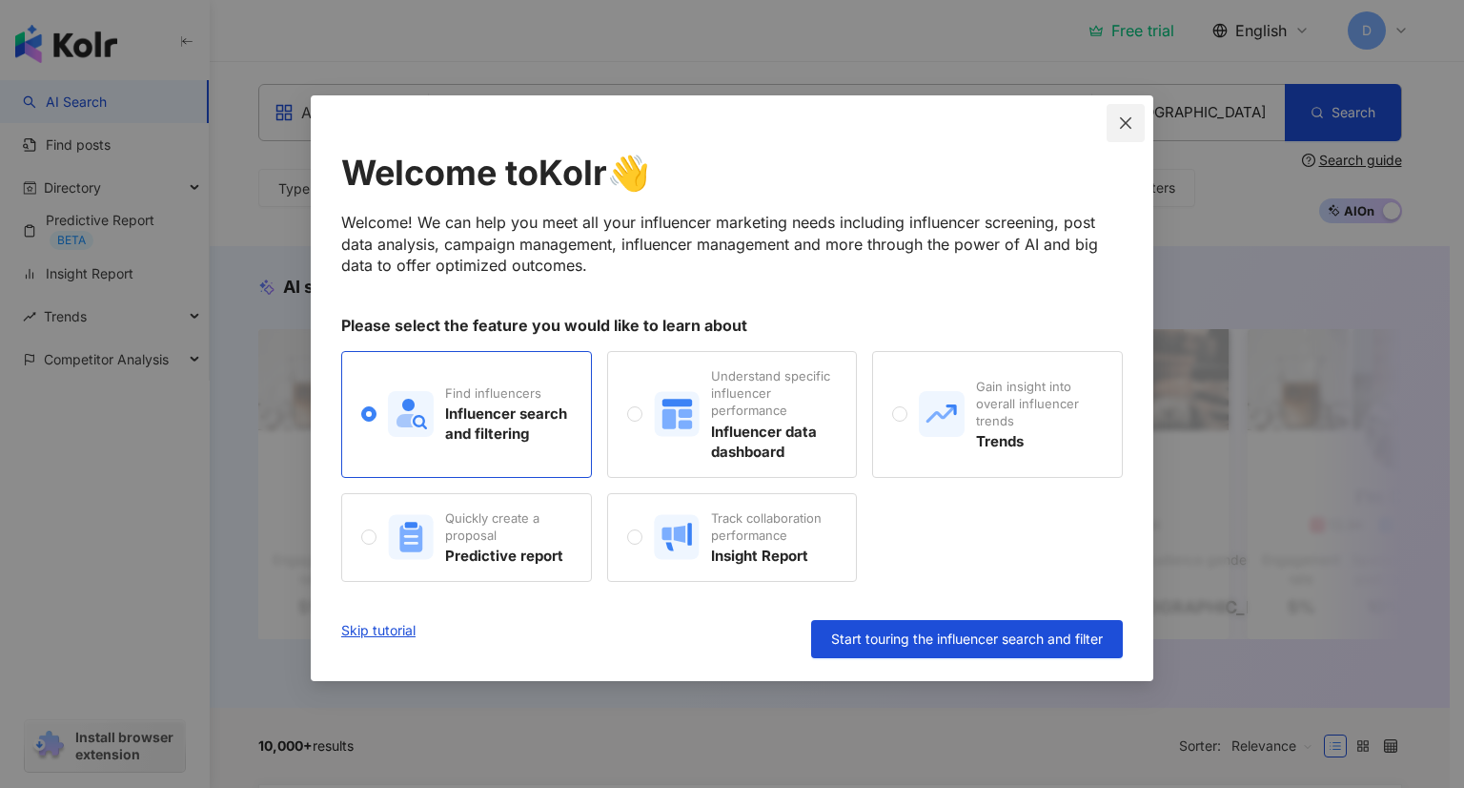
click at [1127, 123] on icon "close" at bounding box center [1125, 121] width 11 height 11
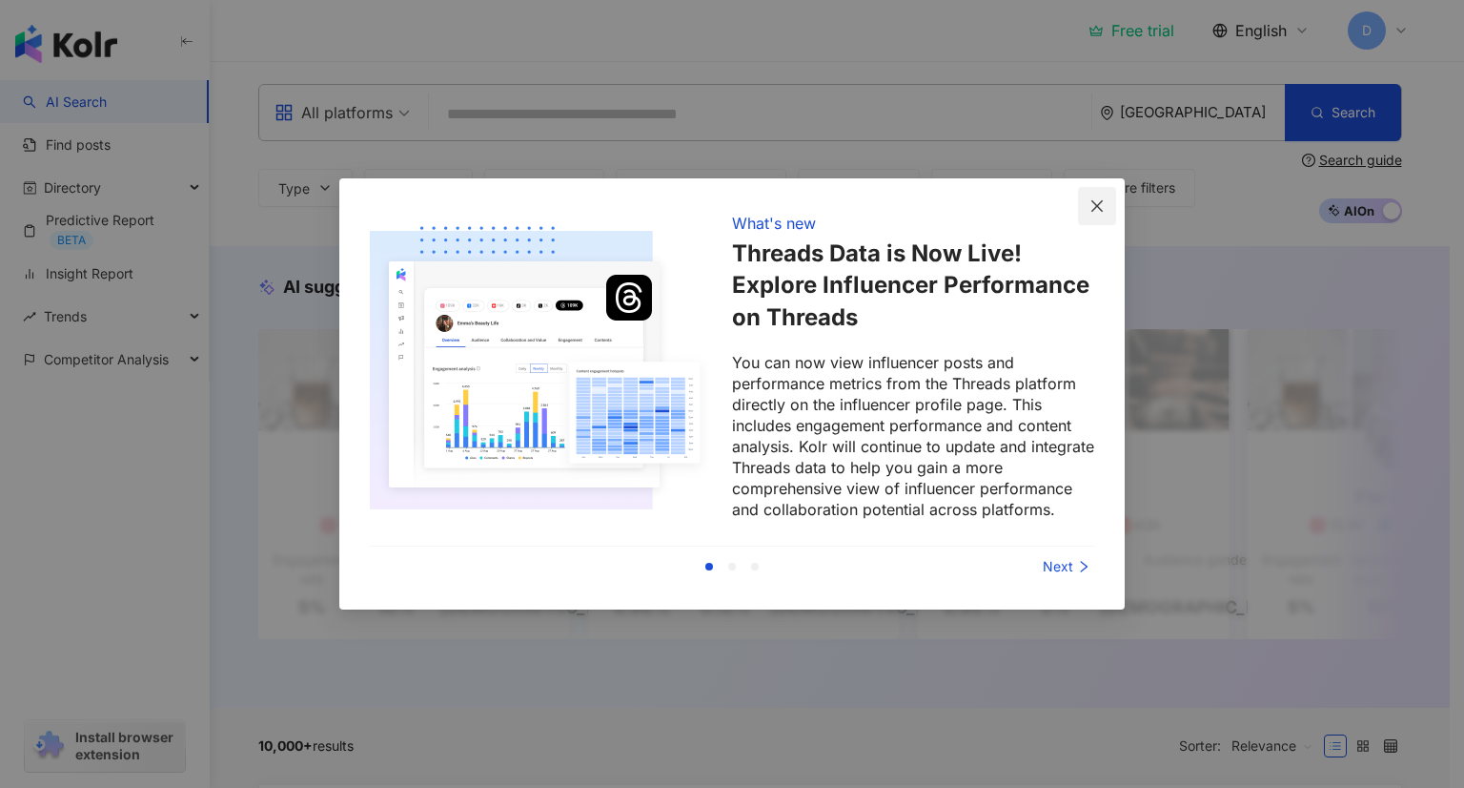
click at [1099, 203] on icon "close" at bounding box center [1097, 204] width 11 height 11
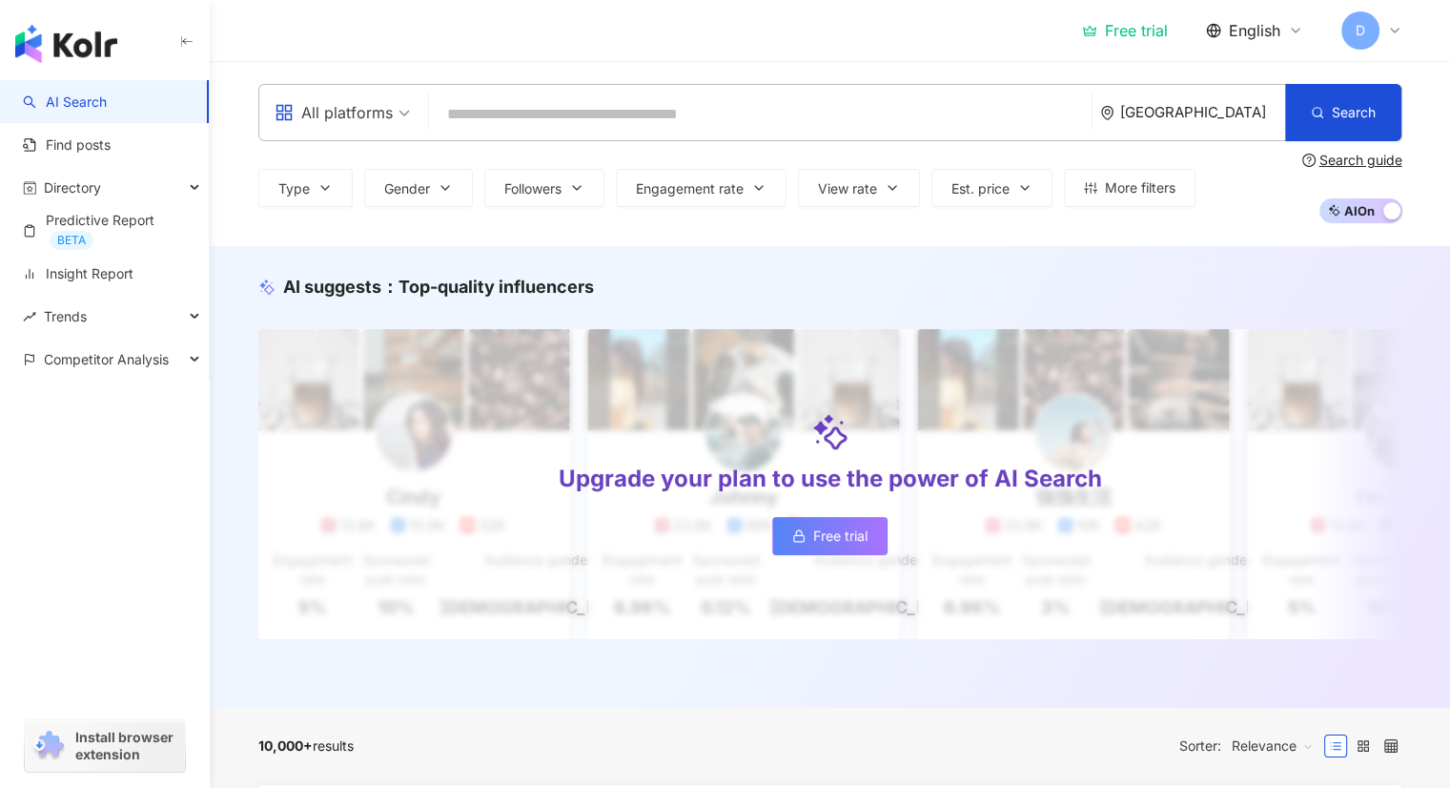
click at [394, 127] on span "All platforms" at bounding box center [342, 112] width 135 height 31
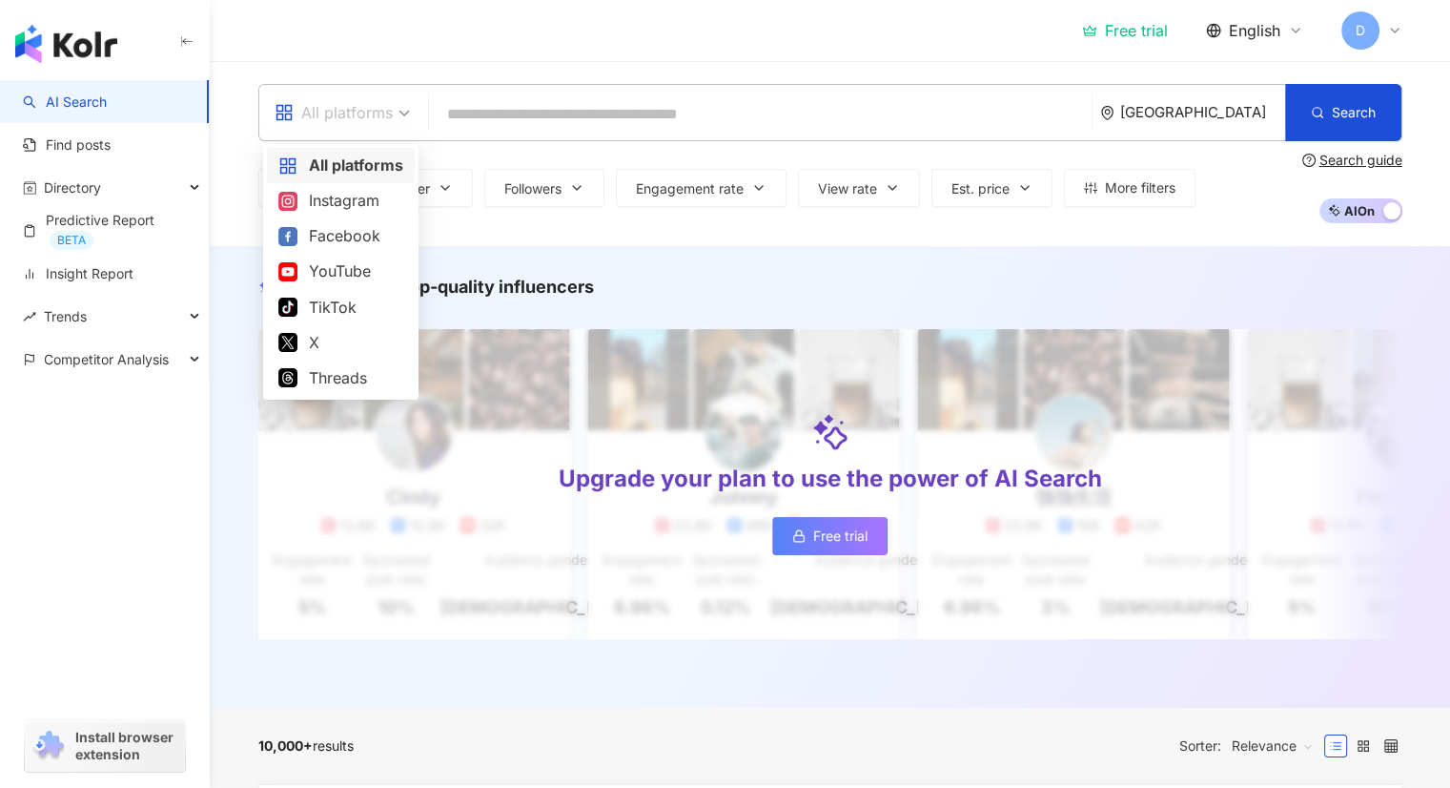
click at [512, 123] on input "search" at bounding box center [760, 114] width 647 height 36
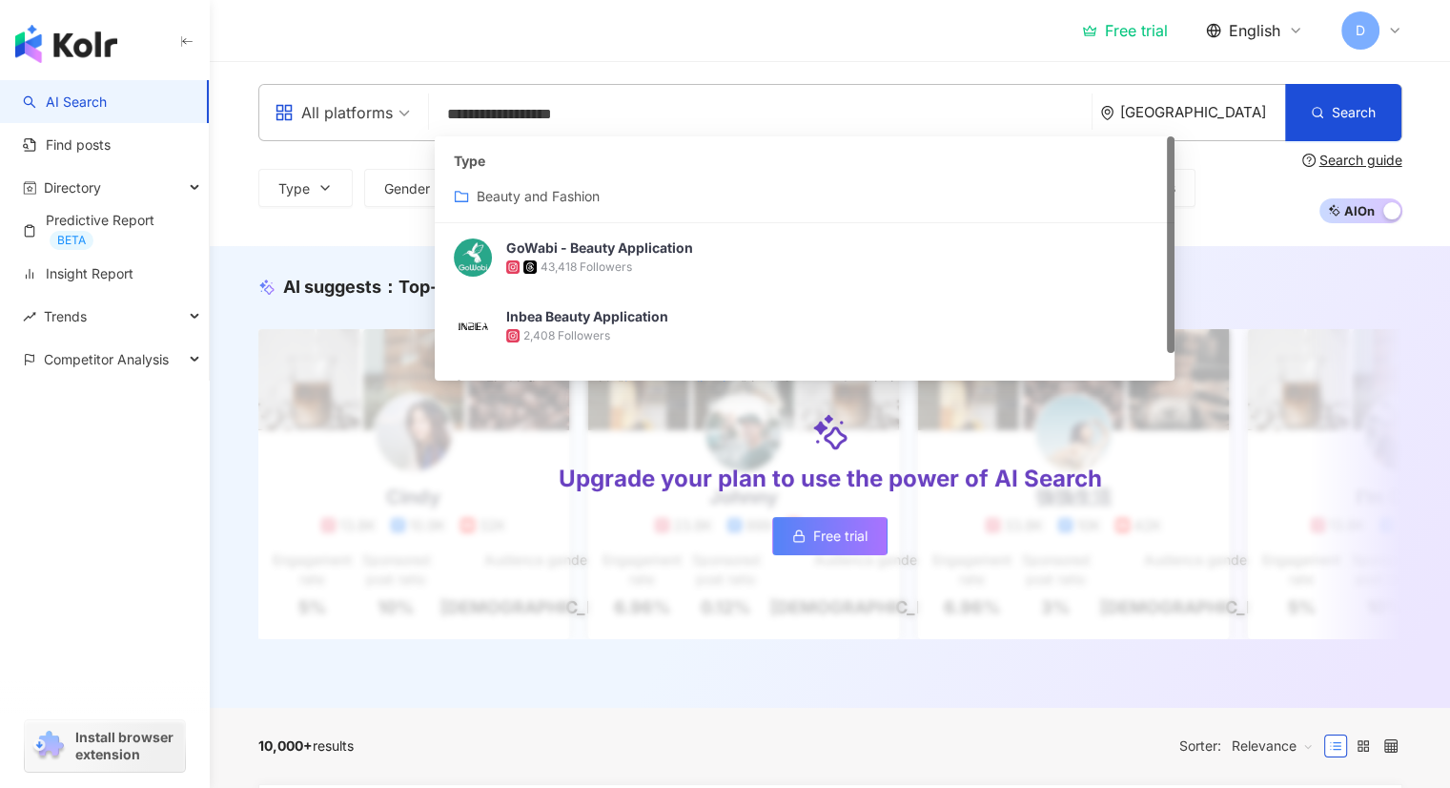
click at [568, 112] on input "**********" at bounding box center [760, 114] width 647 height 36
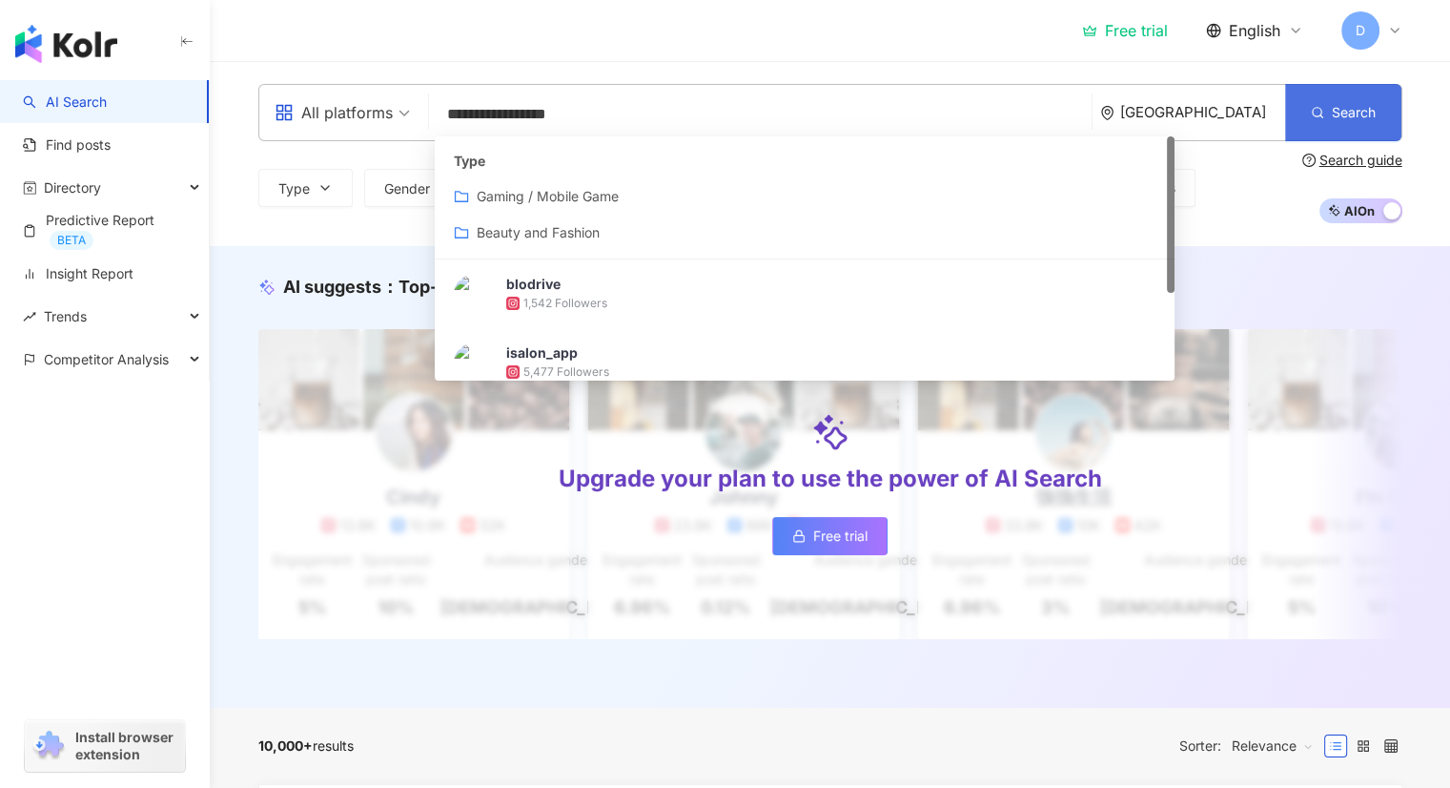
type input "**********"
click at [1335, 107] on span "Search" at bounding box center [1354, 112] width 44 height 15
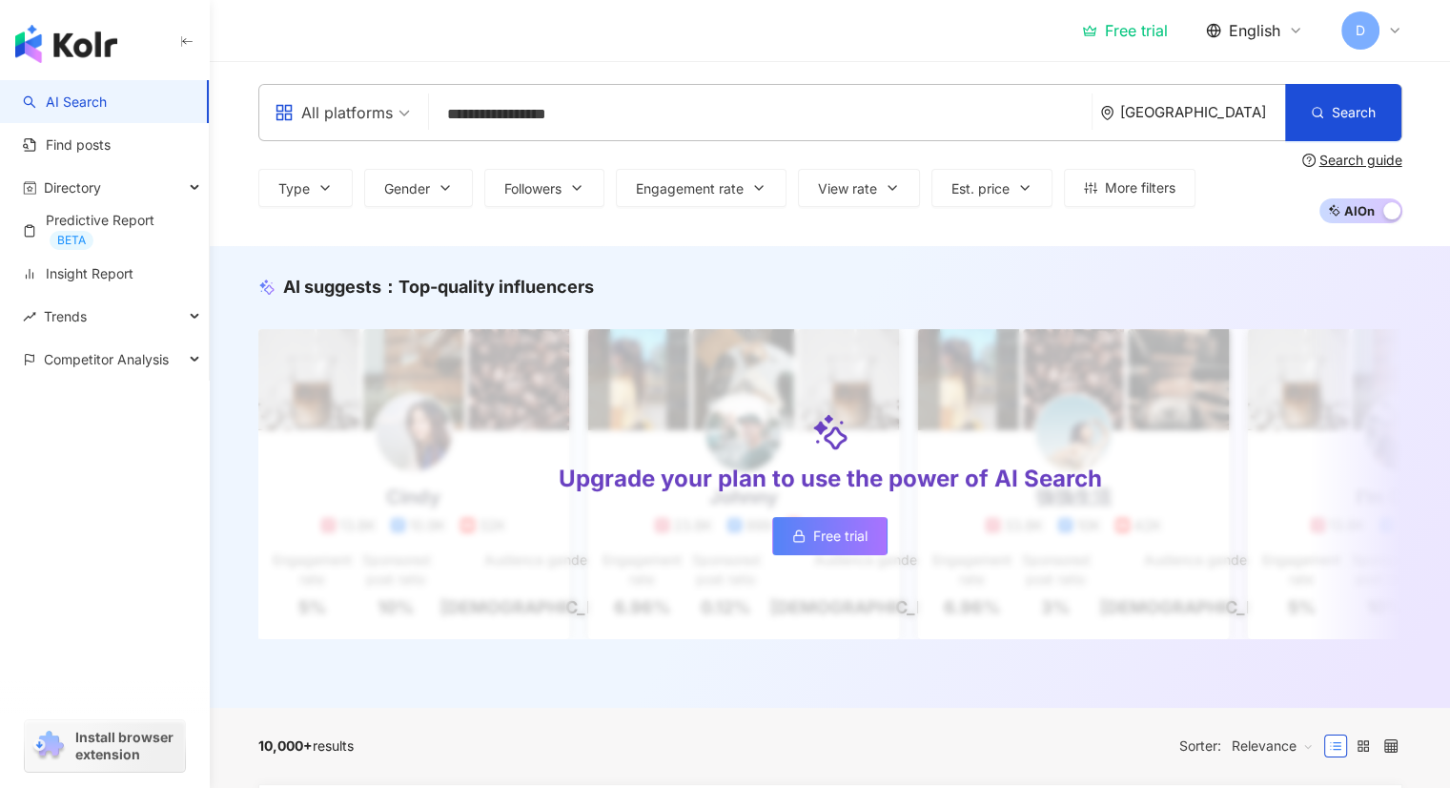
click at [1236, 115] on div "[GEOGRAPHIC_DATA]" at bounding box center [1202, 112] width 165 height 16
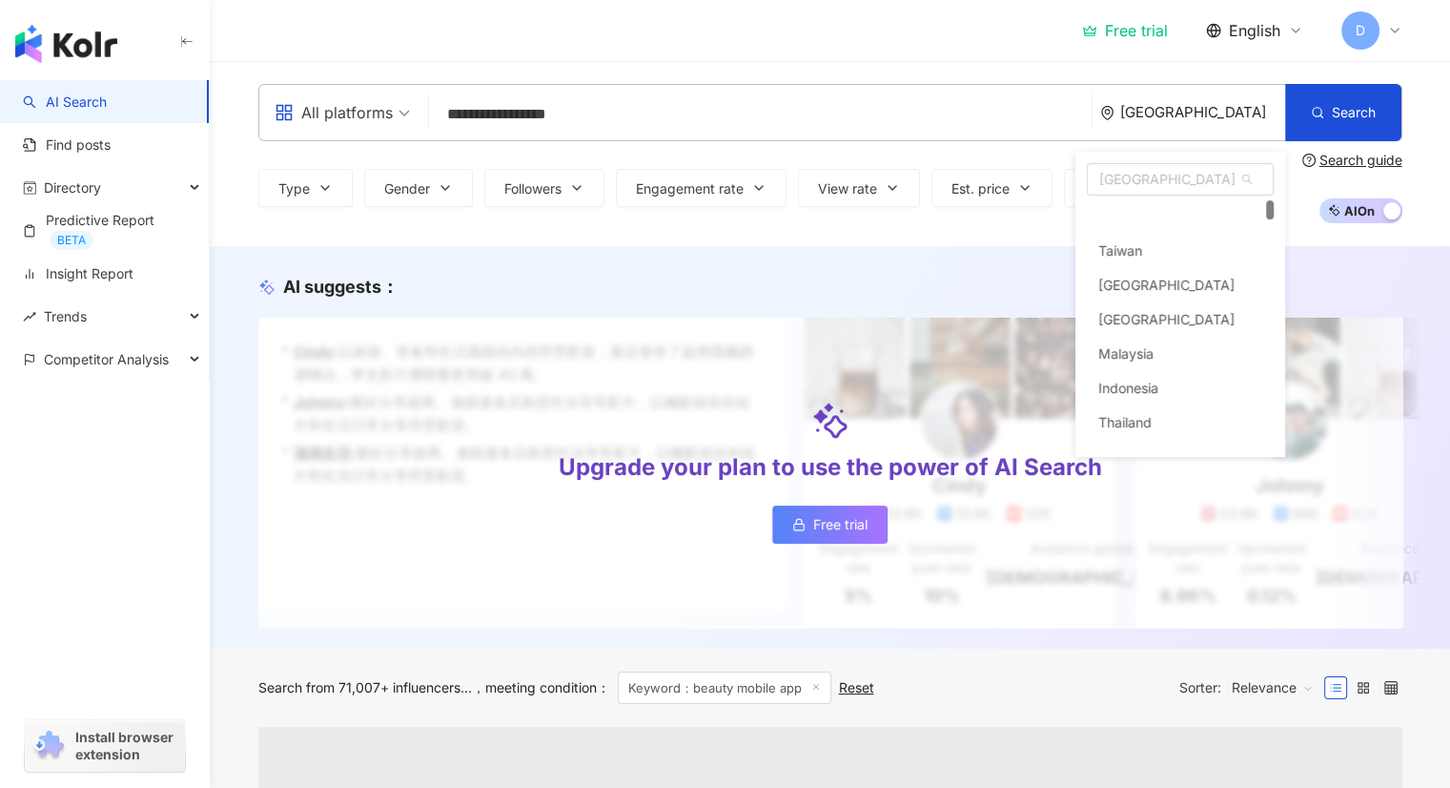
scroll to position [36, 0]
click at [1138, 380] on div "Thailand" at bounding box center [1124, 386] width 53 height 34
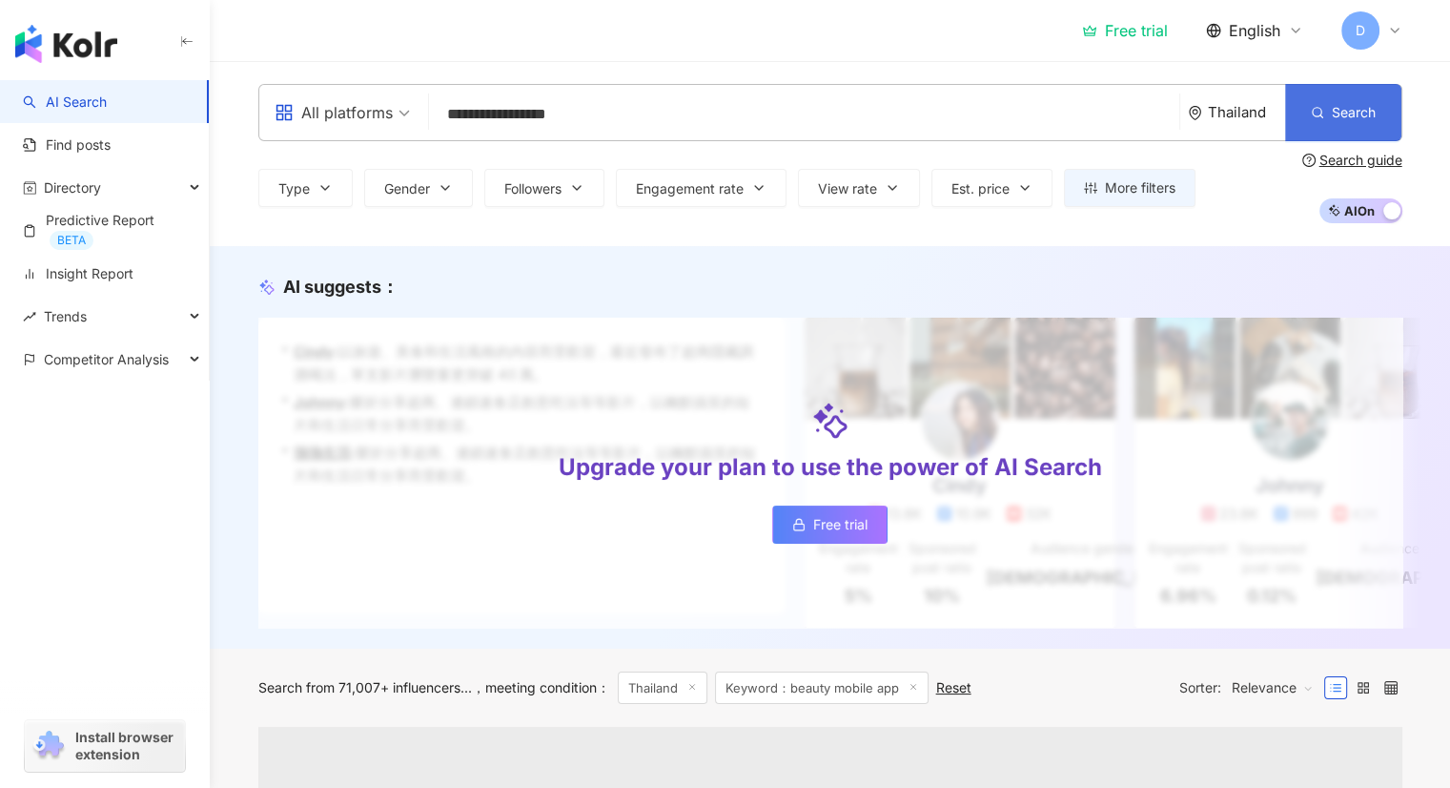
click at [1358, 107] on span "Search" at bounding box center [1354, 112] width 44 height 15
click at [494, 225] on div "**********" at bounding box center [830, 153] width 1240 height 185
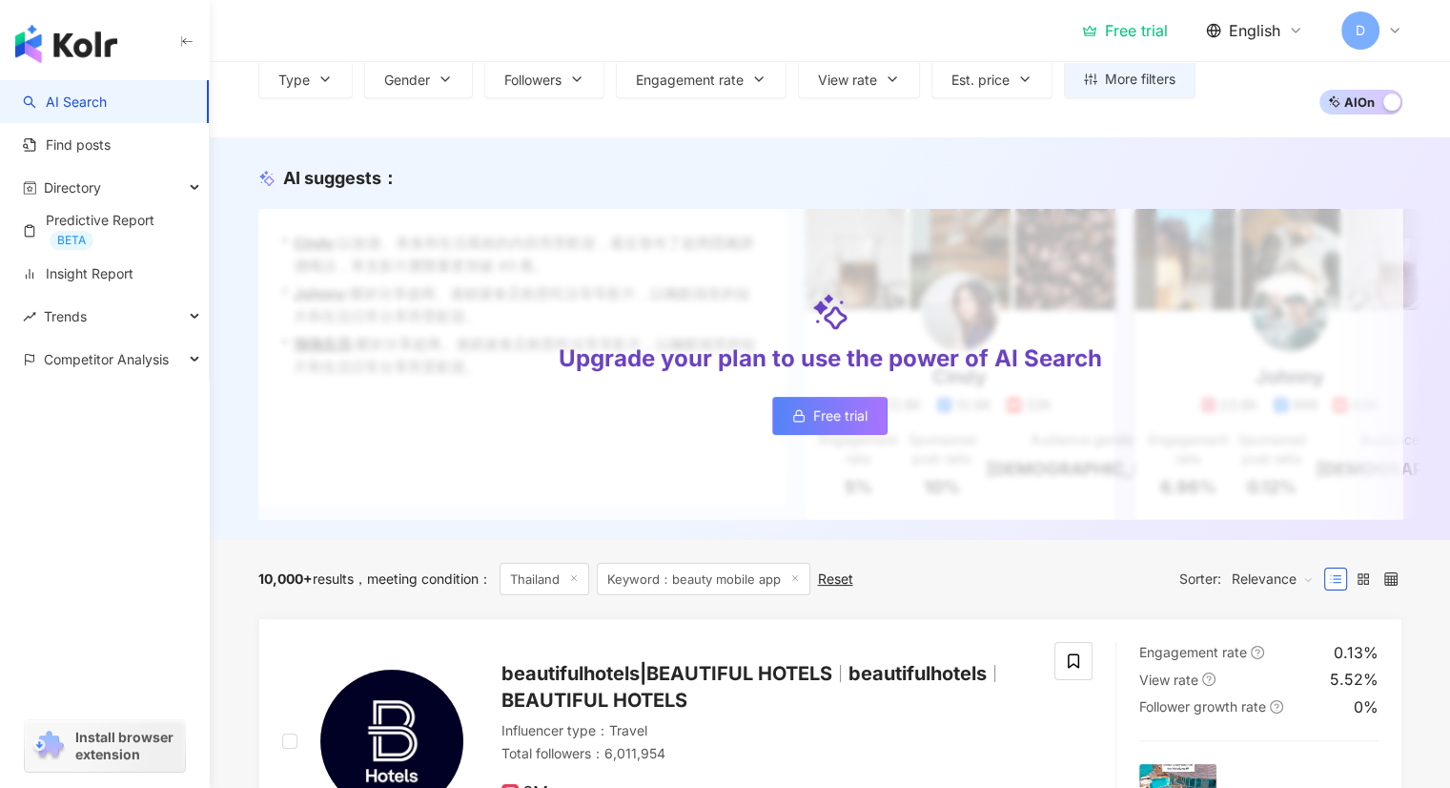
scroll to position [37, 0]
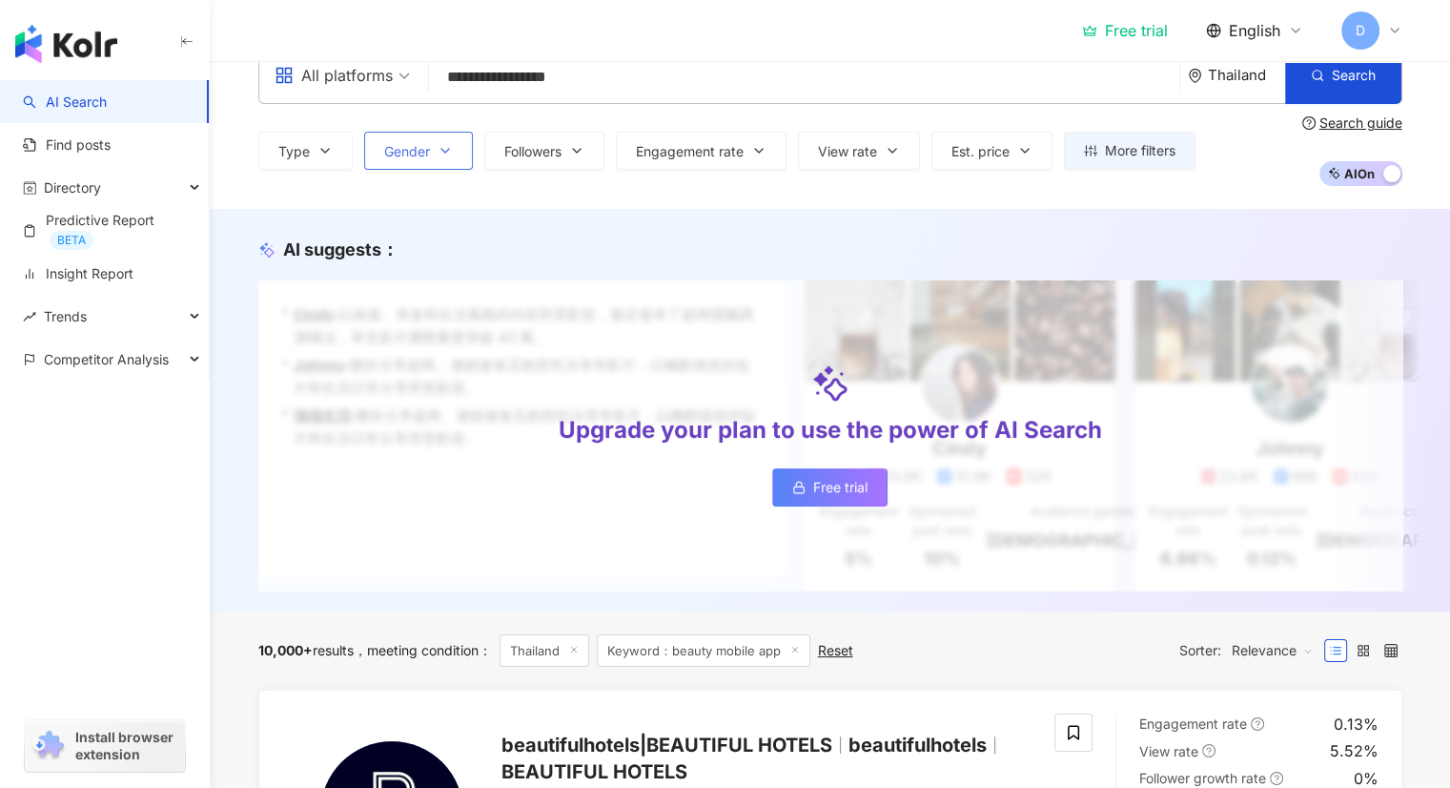
click at [424, 153] on span "Gender" at bounding box center [407, 151] width 46 height 15
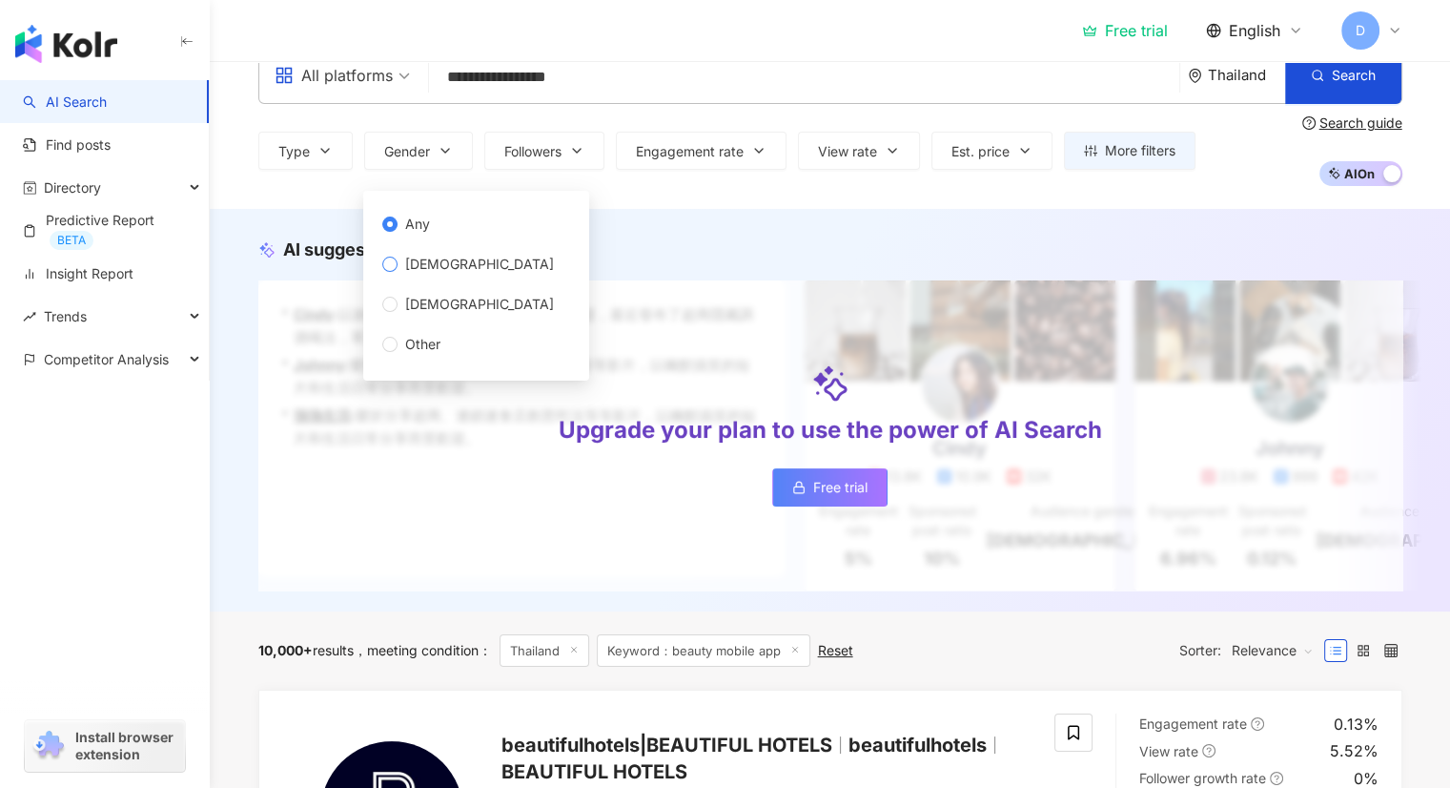
click at [428, 271] on span "[DEMOGRAPHIC_DATA]" at bounding box center [480, 264] width 164 height 21
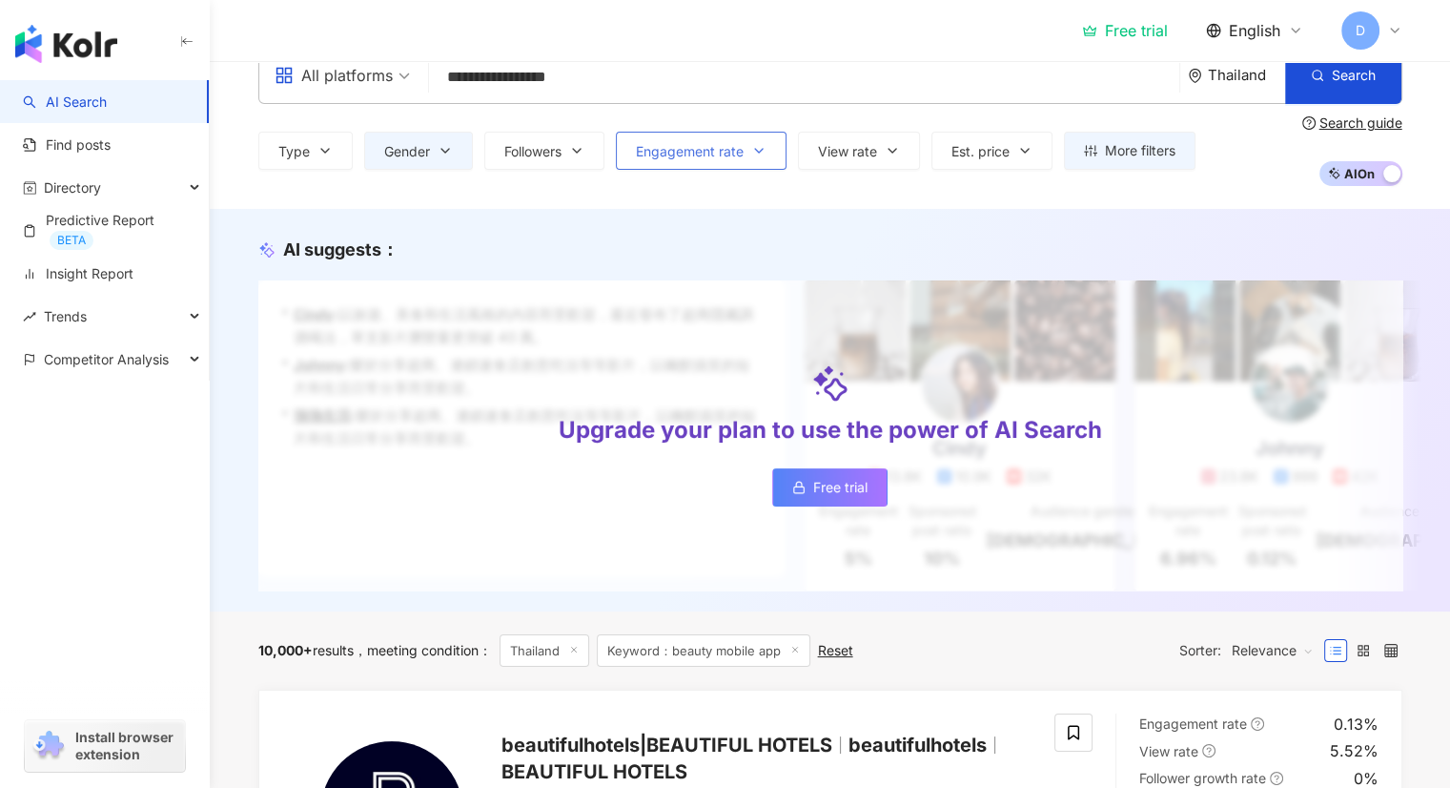
click at [699, 148] on span "Engagement rate" at bounding box center [690, 151] width 108 height 15
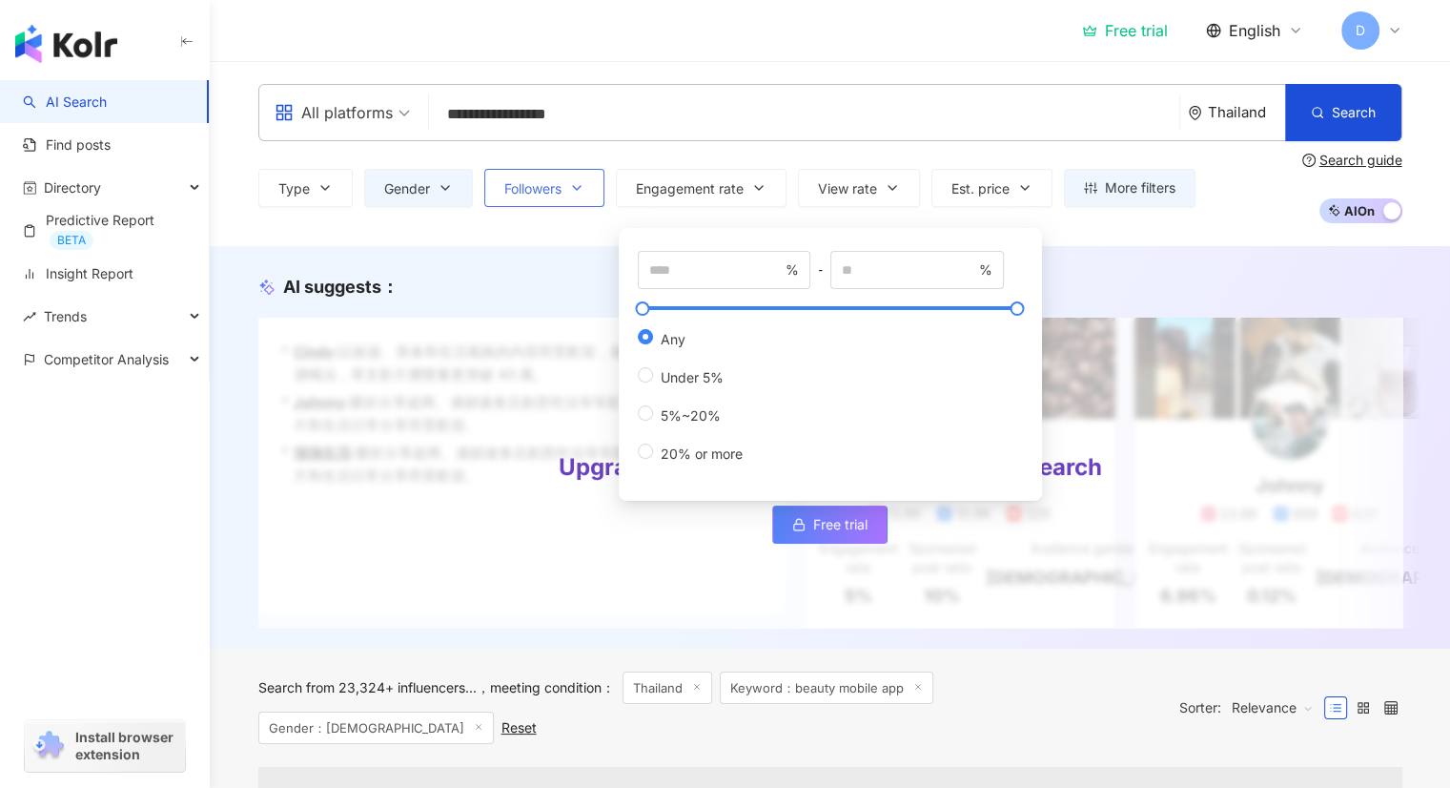
click at [564, 181] on button "Followers" at bounding box center [544, 188] width 120 height 38
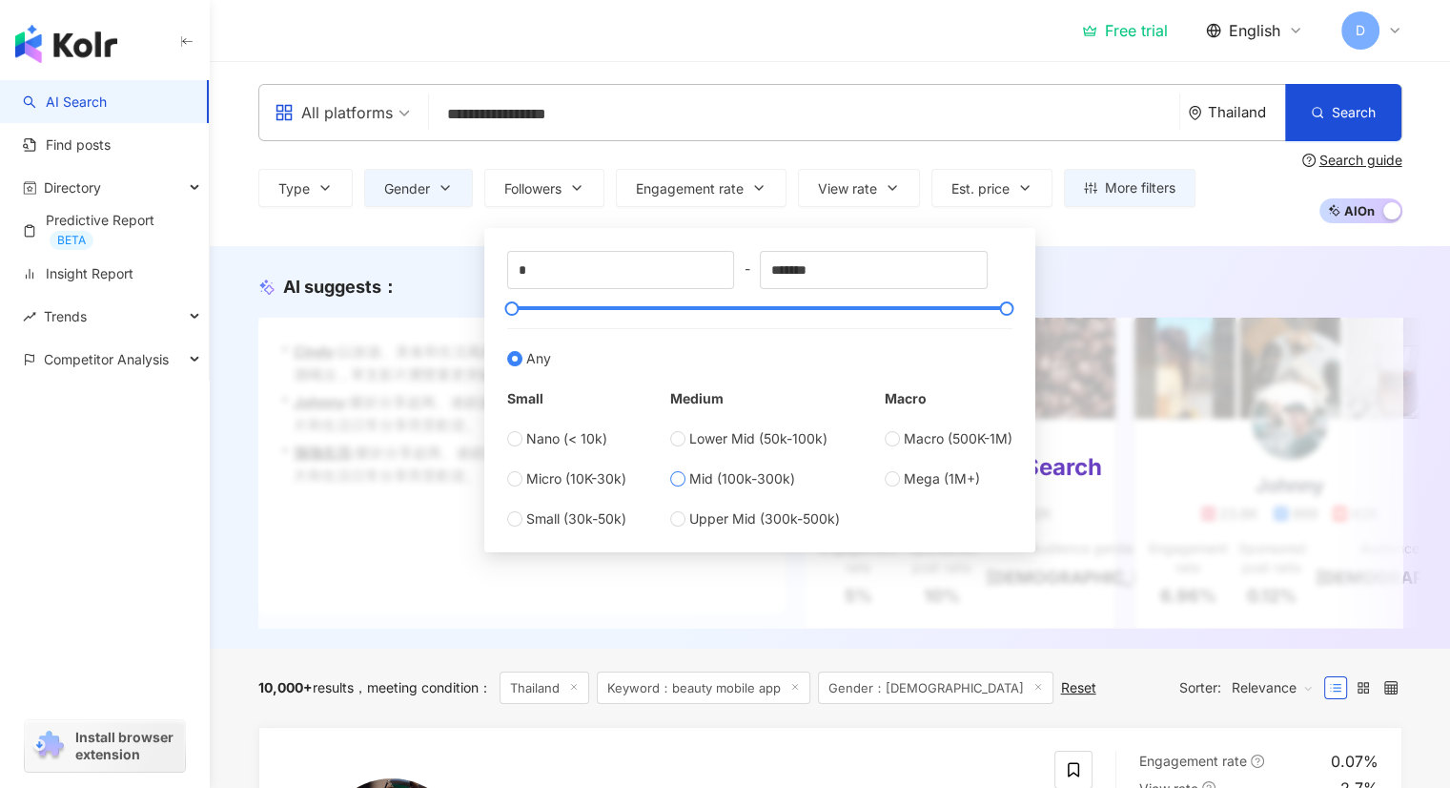
click at [706, 476] on span "Mid (100k-300k)" at bounding box center [742, 478] width 106 height 21
type input "******"
click at [1115, 236] on div "**********" at bounding box center [830, 153] width 1240 height 185
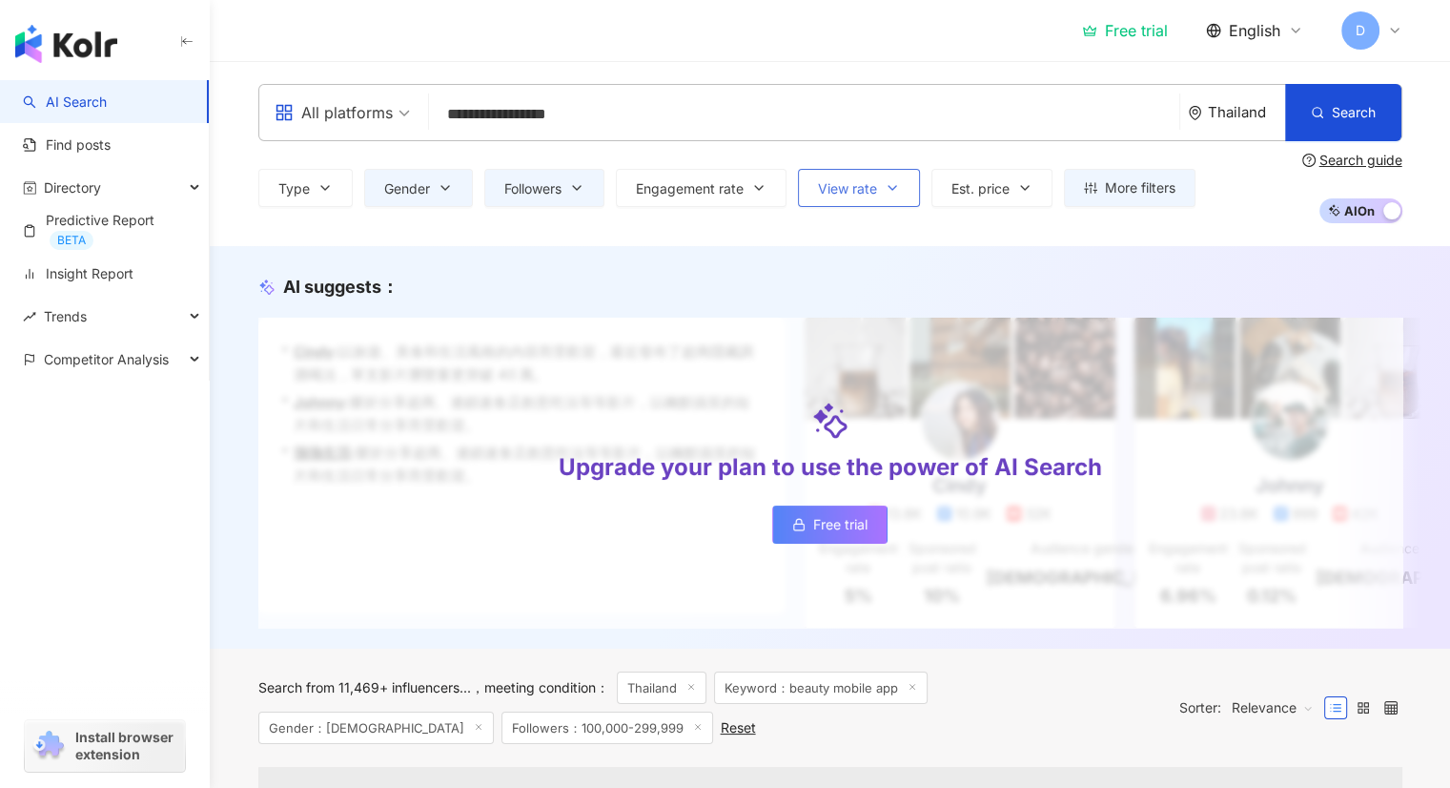
click at [888, 184] on icon "button" at bounding box center [892, 187] width 15 height 15
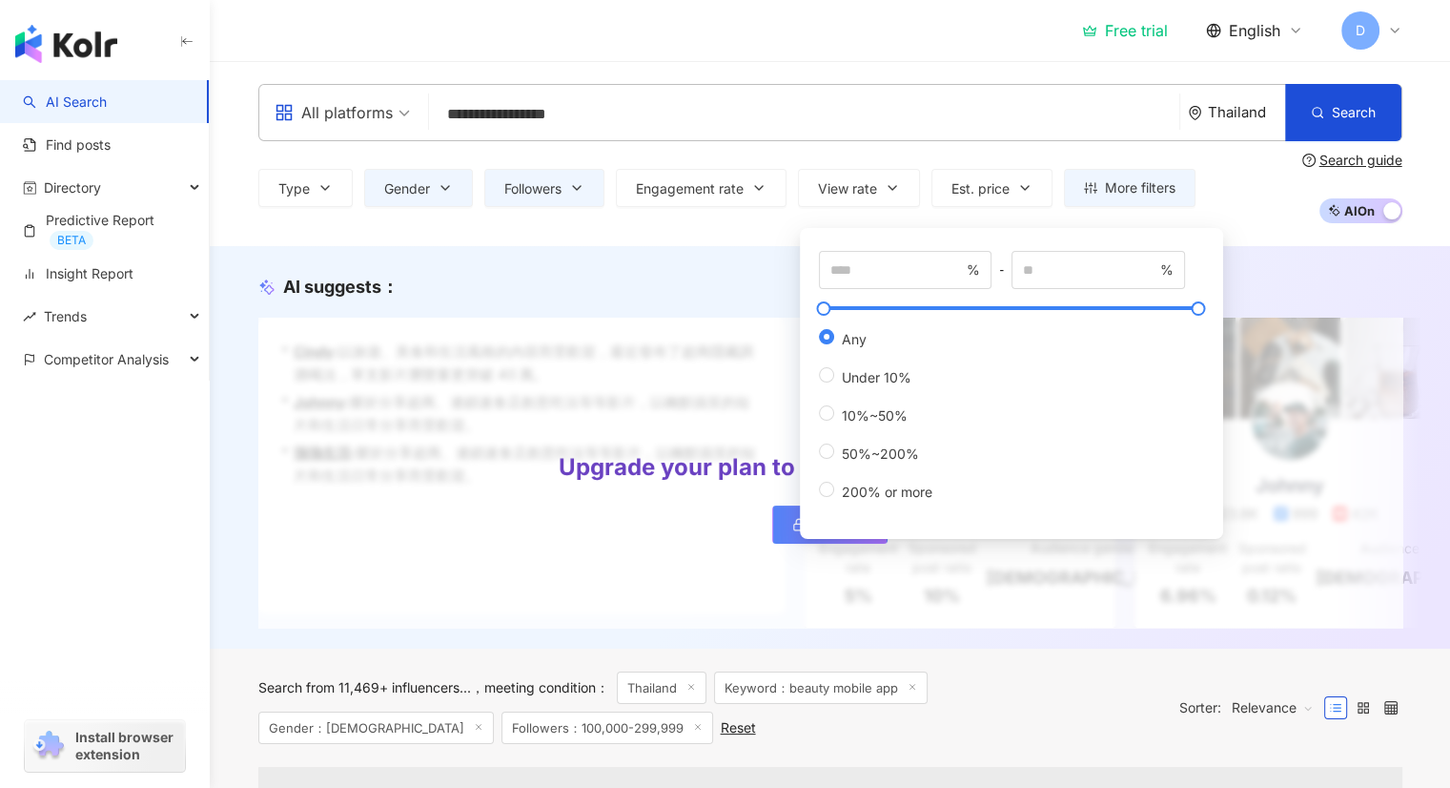
click at [775, 268] on div "AI suggests ： Upgrade your plan to use the power of AI Search Free trial • [PER…" at bounding box center [830, 447] width 1240 height 402
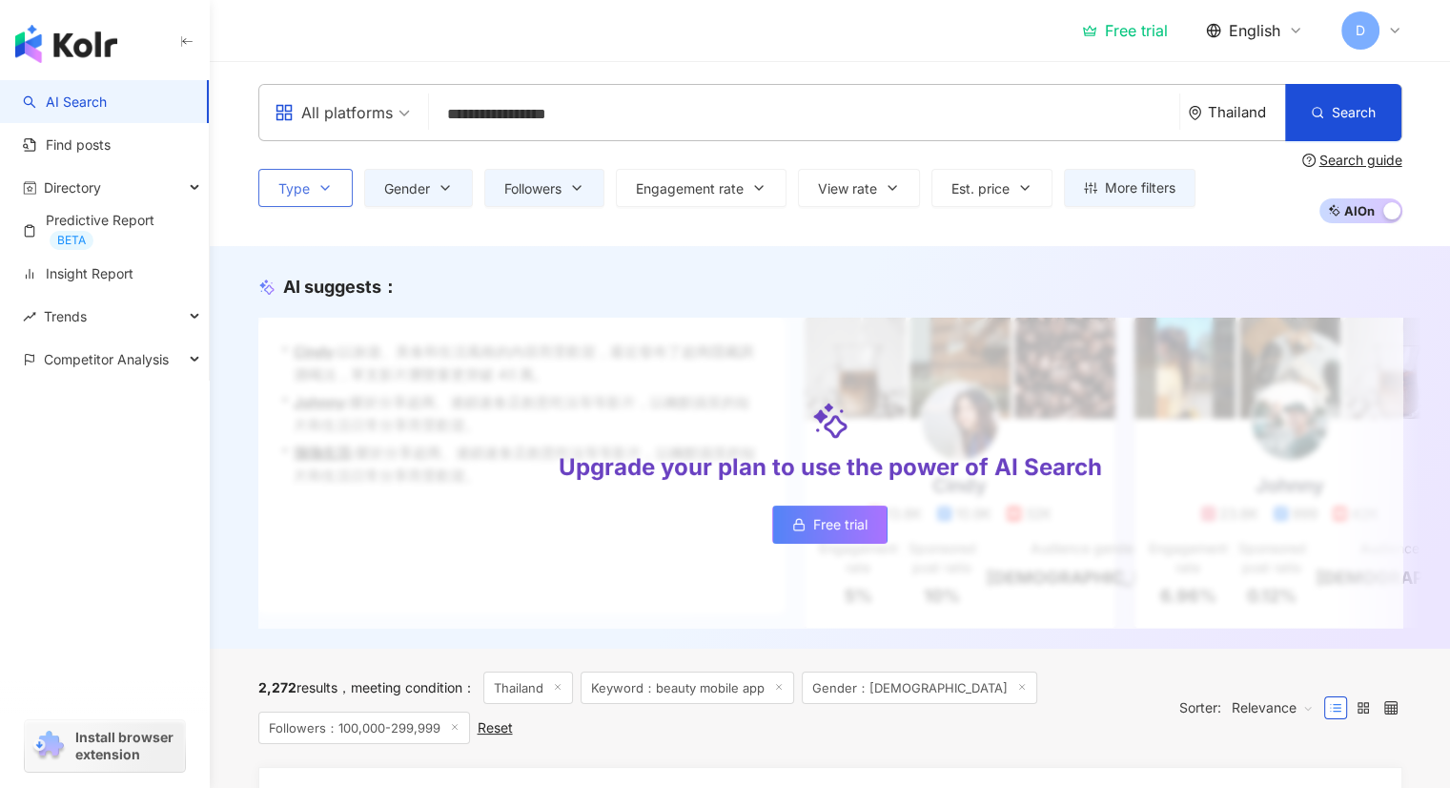
click at [307, 182] on span "Type" at bounding box center [293, 188] width 31 height 15
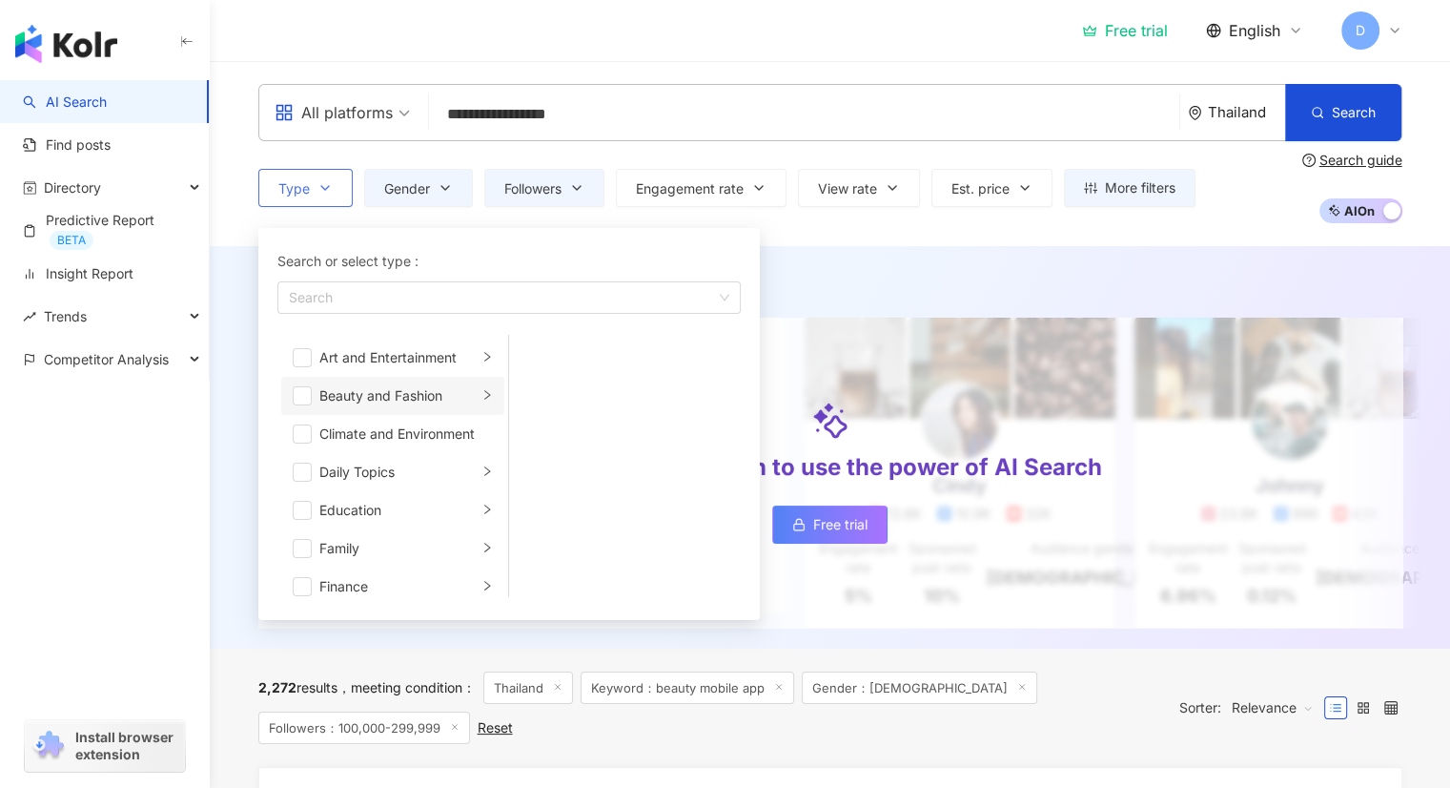
click at [425, 388] on div "Beauty and Fashion" at bounding box center [398, 395] width 158 height 21
click at [305, 395] on span "button" at bounding box center [302, 395] width 19 height 19
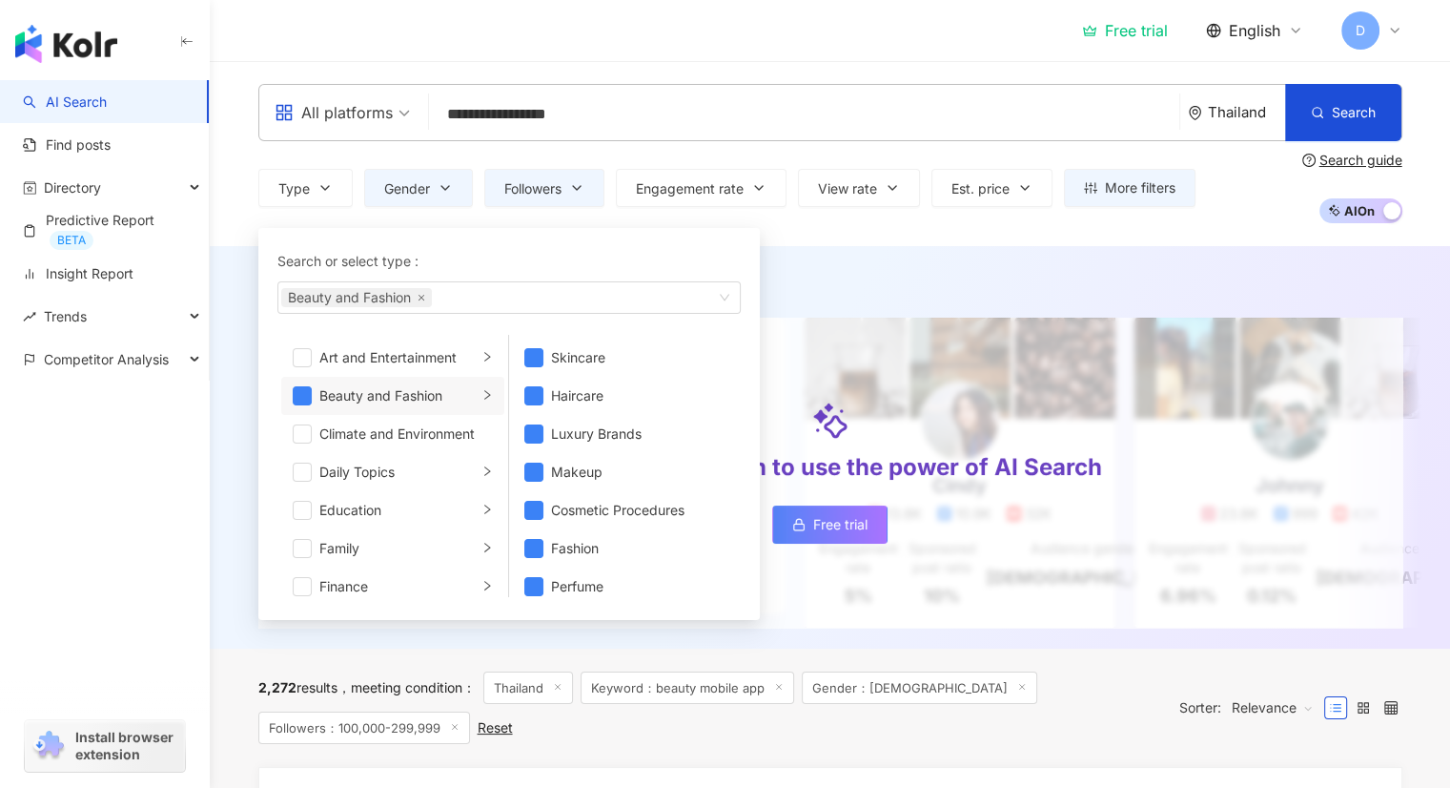
click at [1240, 211] on div "Type Search or select type : Beauty and Fashion Art and Entertainment Beauty an…" at bounding box center [830, 188] width 1144 height 71
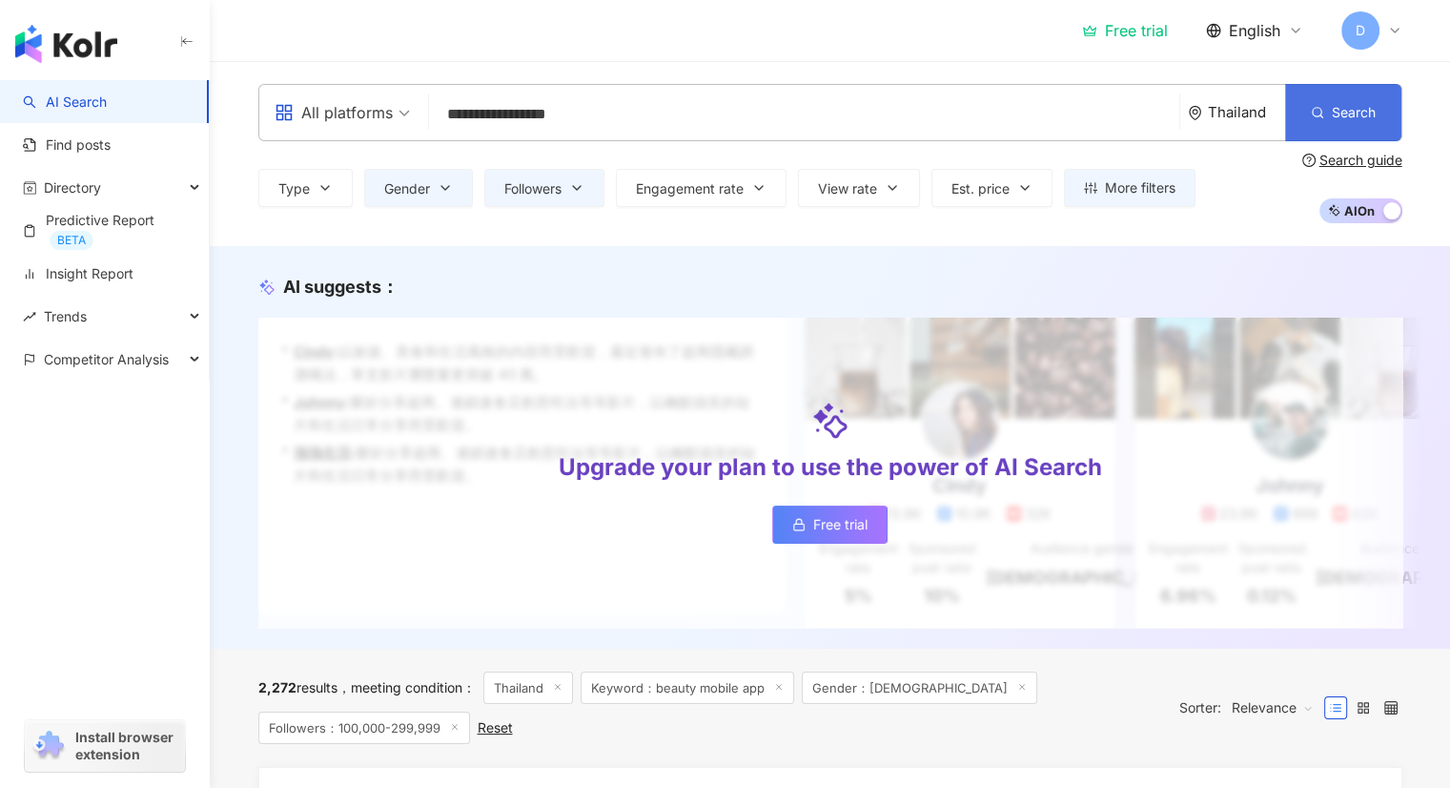
click at [1345, 112] on span "Search" at bounding box center [1354, 112] width 44 height 15
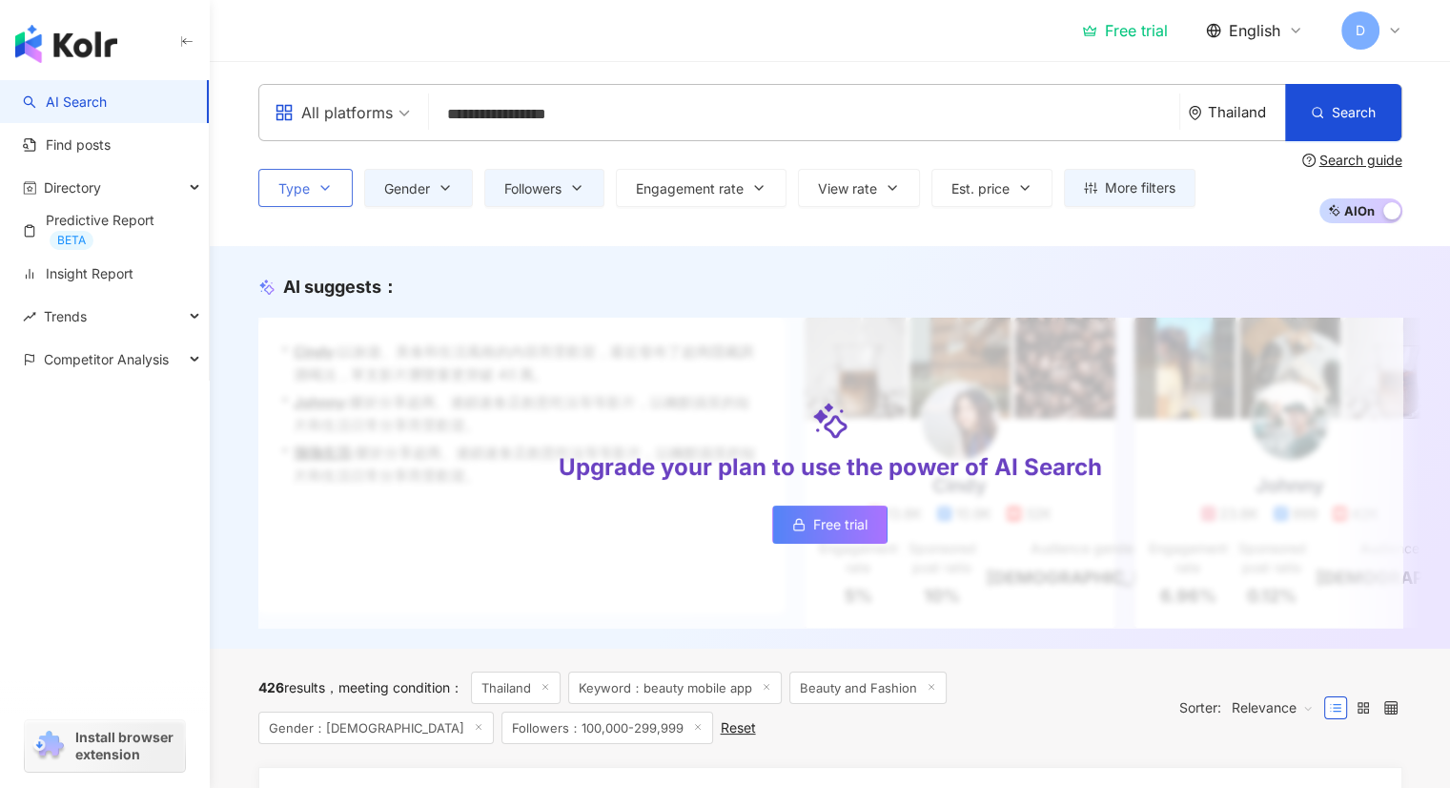
click at [330, 191] on icon "button" at bounding box center [324, 187] width 15 height 15
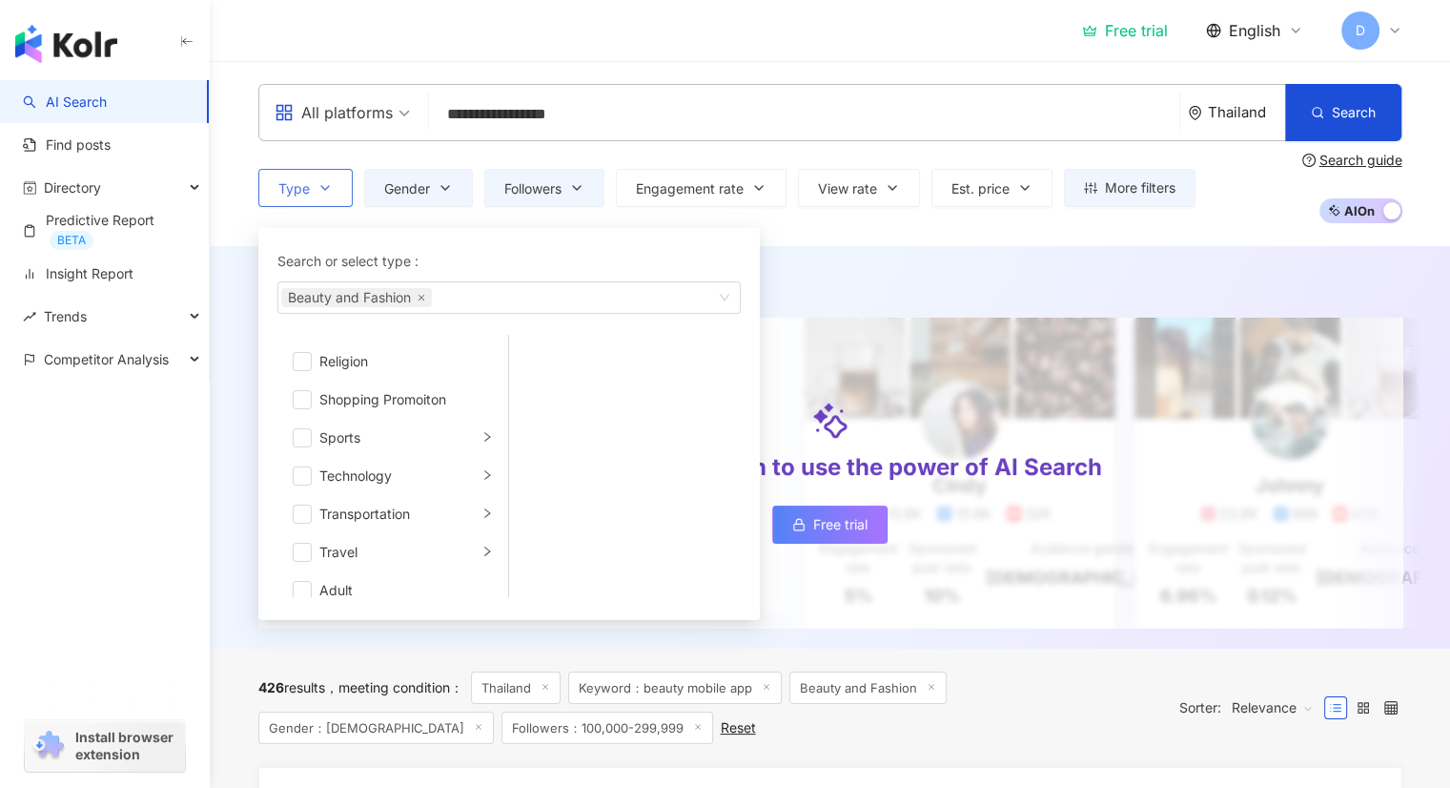
scroll to position [660, 0]
click at [525, 648] on div "AI suggests ： Upgrade your plan to use the power of AI Search Free trial • [PER…" at bounding box center [830, 447] width 1240 height 402
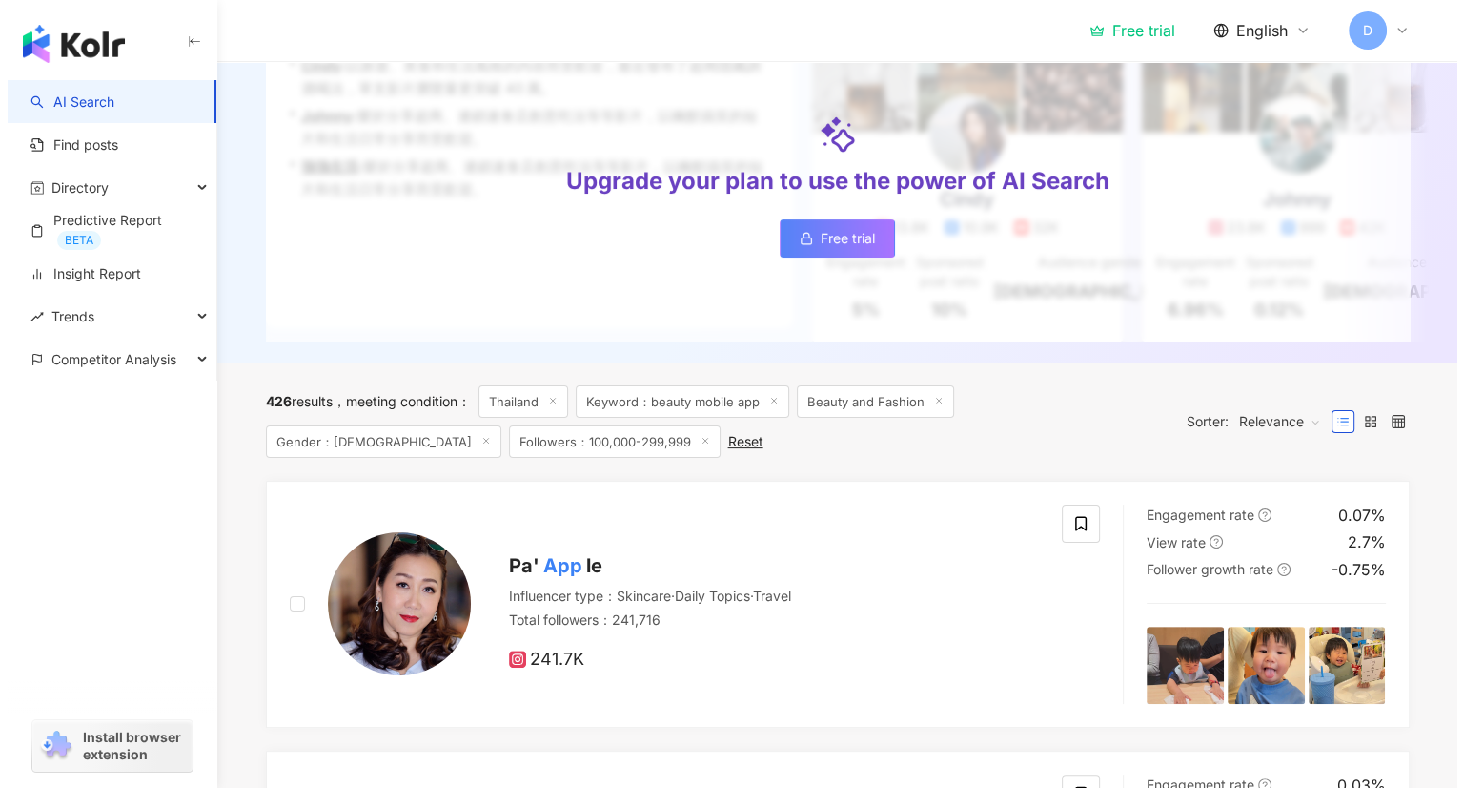
scroll to position [0, 0]
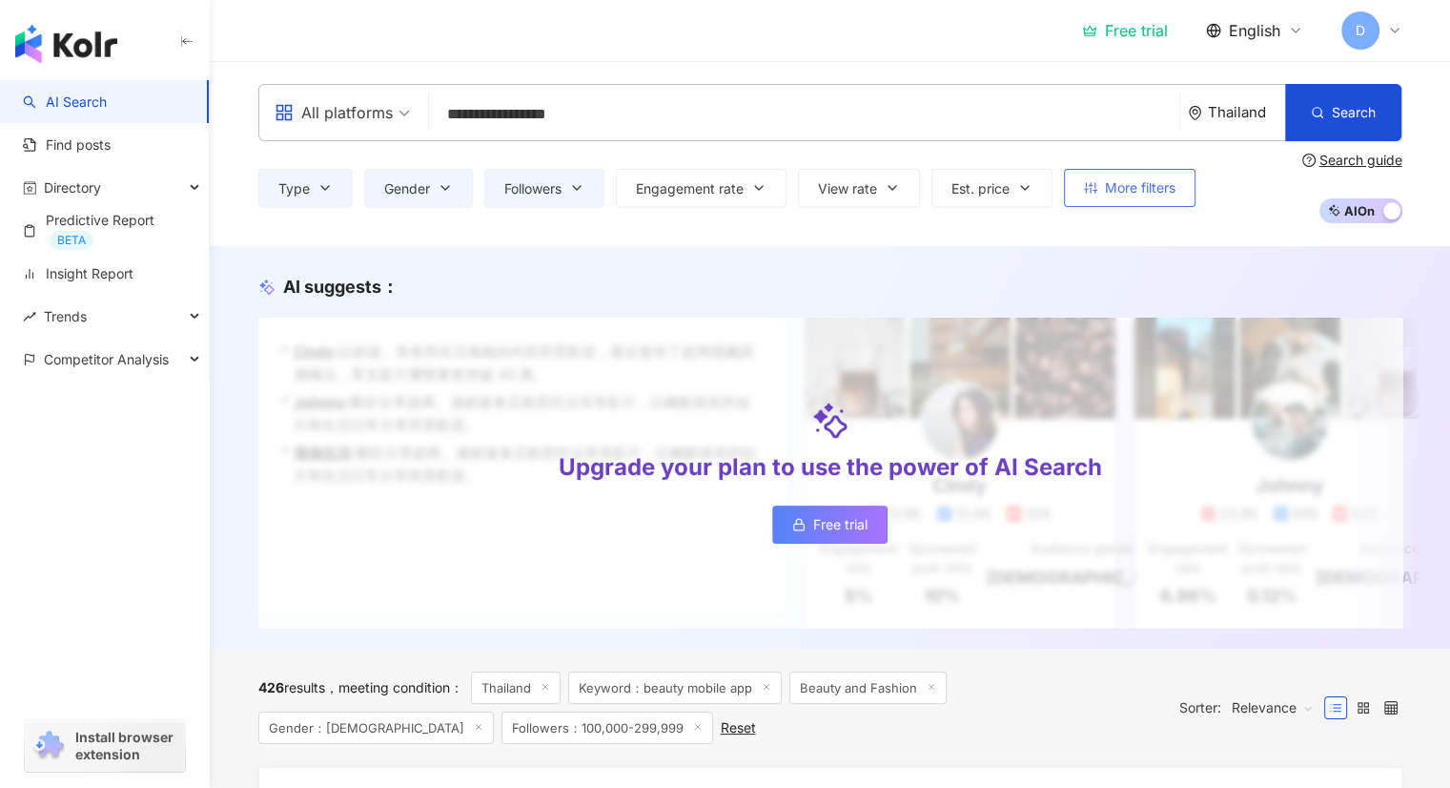
click at [1106, 184] on span "More filters" at bounding box center [1140, 187] width 71 height 15
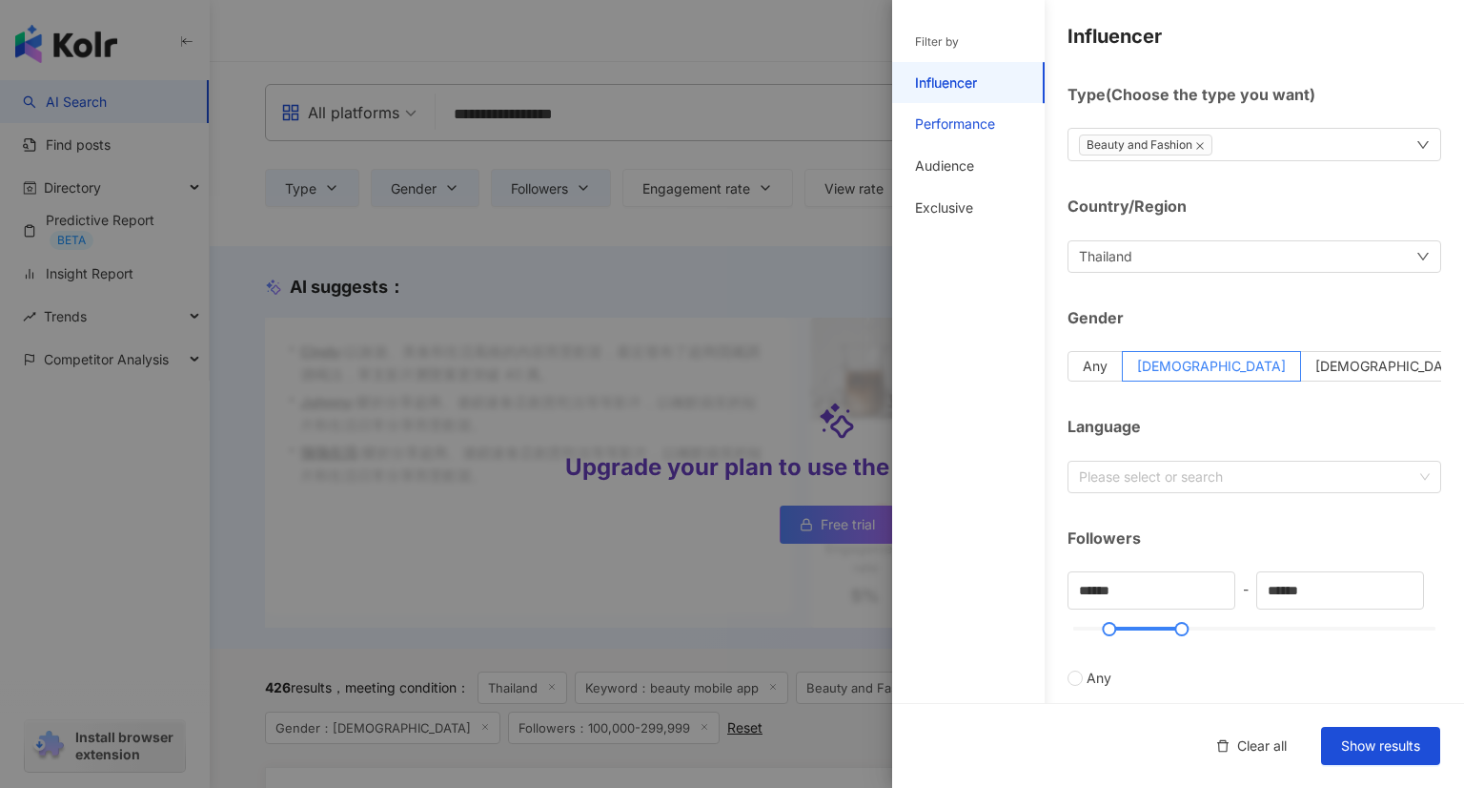
click at [954, 124] on div "Performance" at bounding box center [955, 123] width 80 height 19
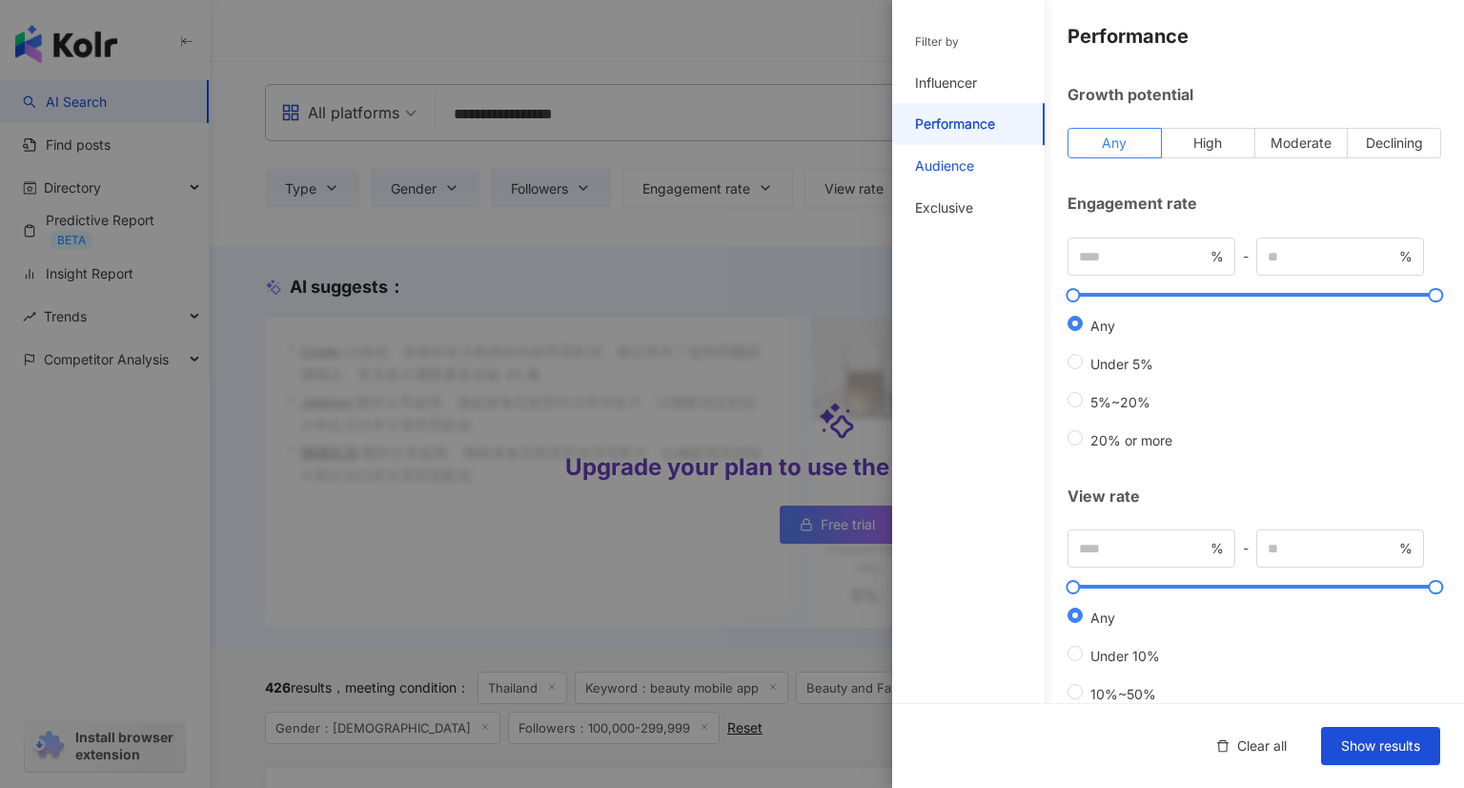
click at [955, 162] on div "Audience" at bounding box center [944, 165] width 59 height 19
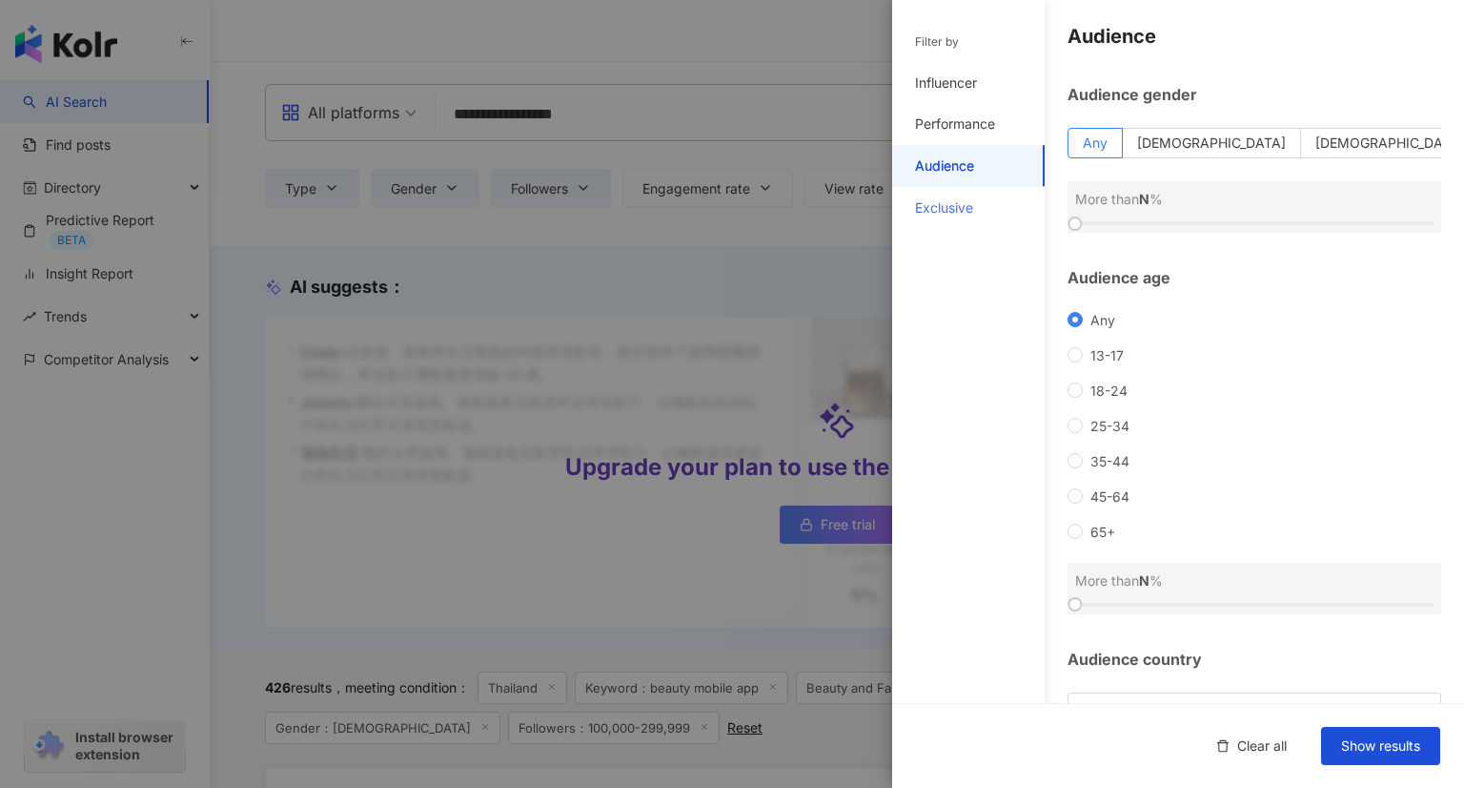
click at [957, 192] on div "Exclusive" at bounding box center [968, 208] width 153 height 42
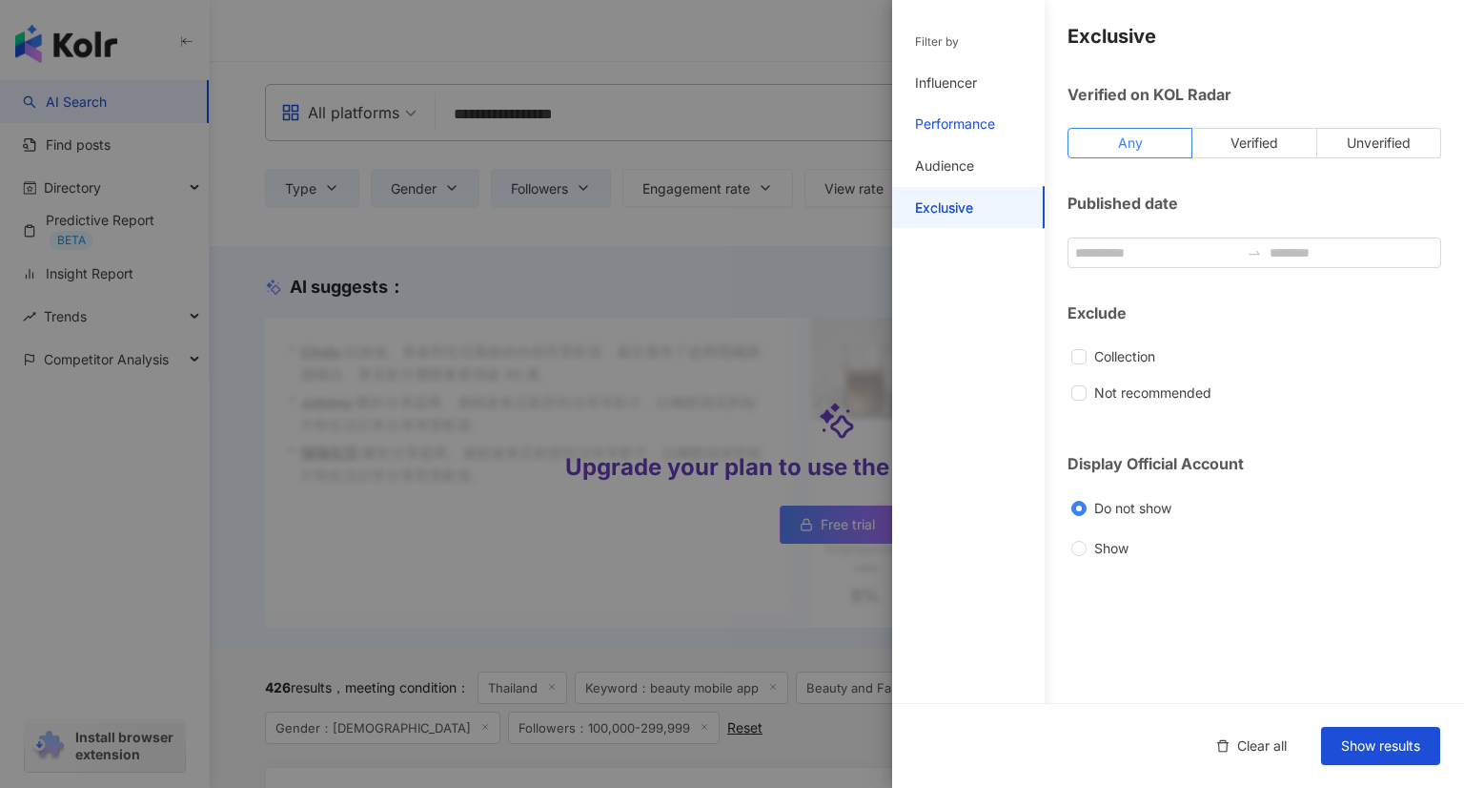
click at [951, 115] on div "Performance" at bounding box center [955, 123] width 80 height 19
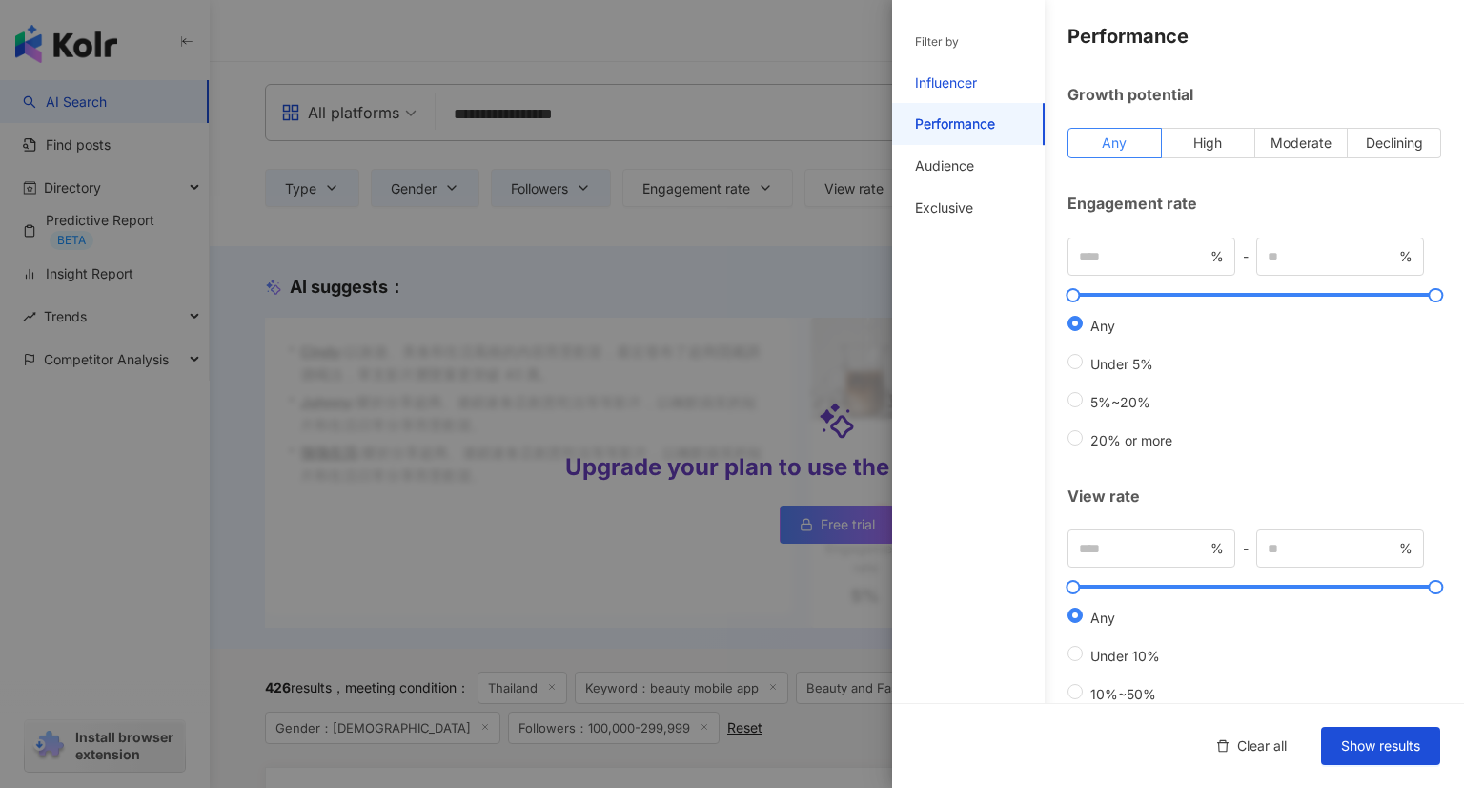
click at [965, 88] on div "Influencer" at bounding box center [946, 82] width 62 height 19
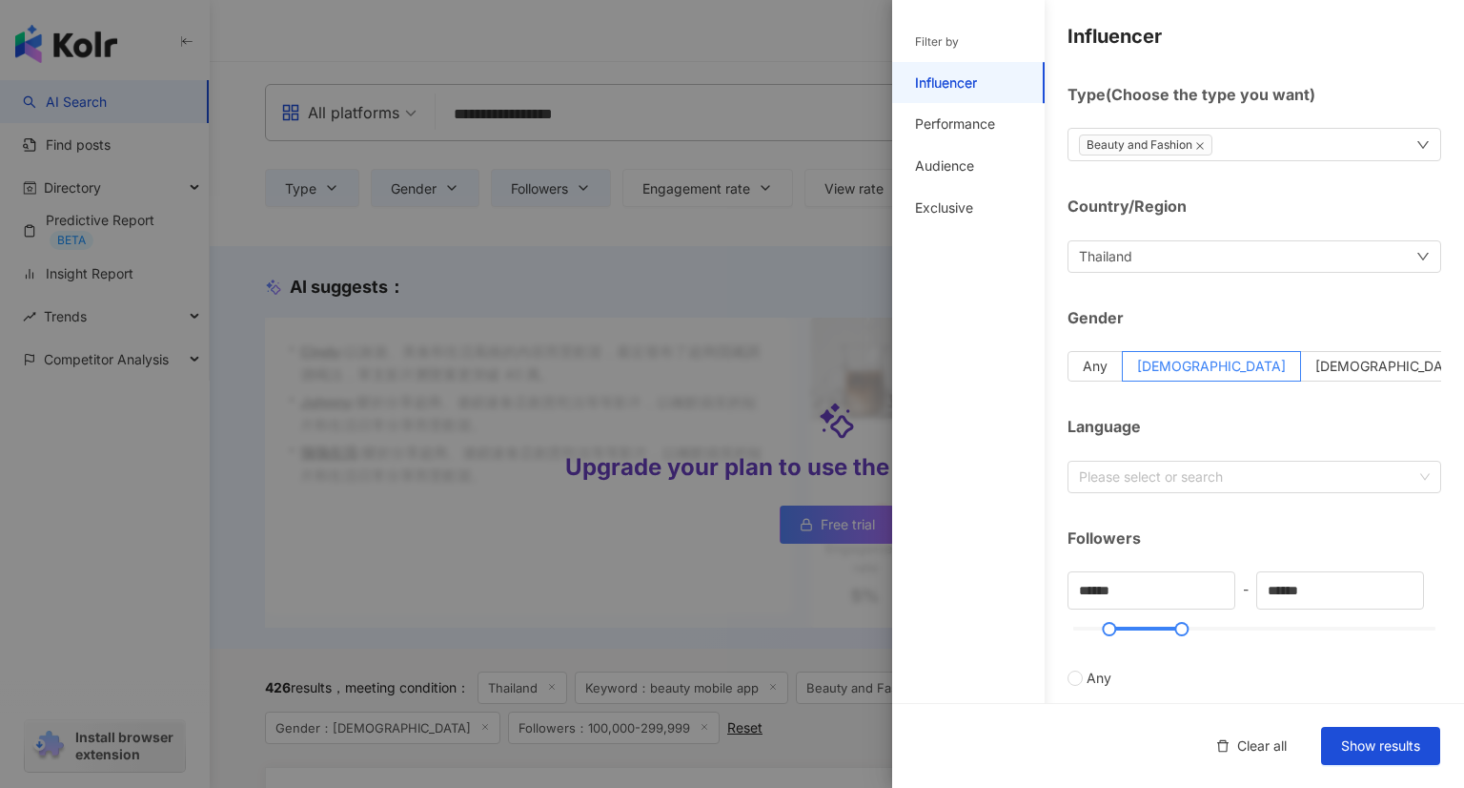
click at [1287, 147] on div "Beauty and Fashion" at bounding box center [1255, 144] width 374 height 33
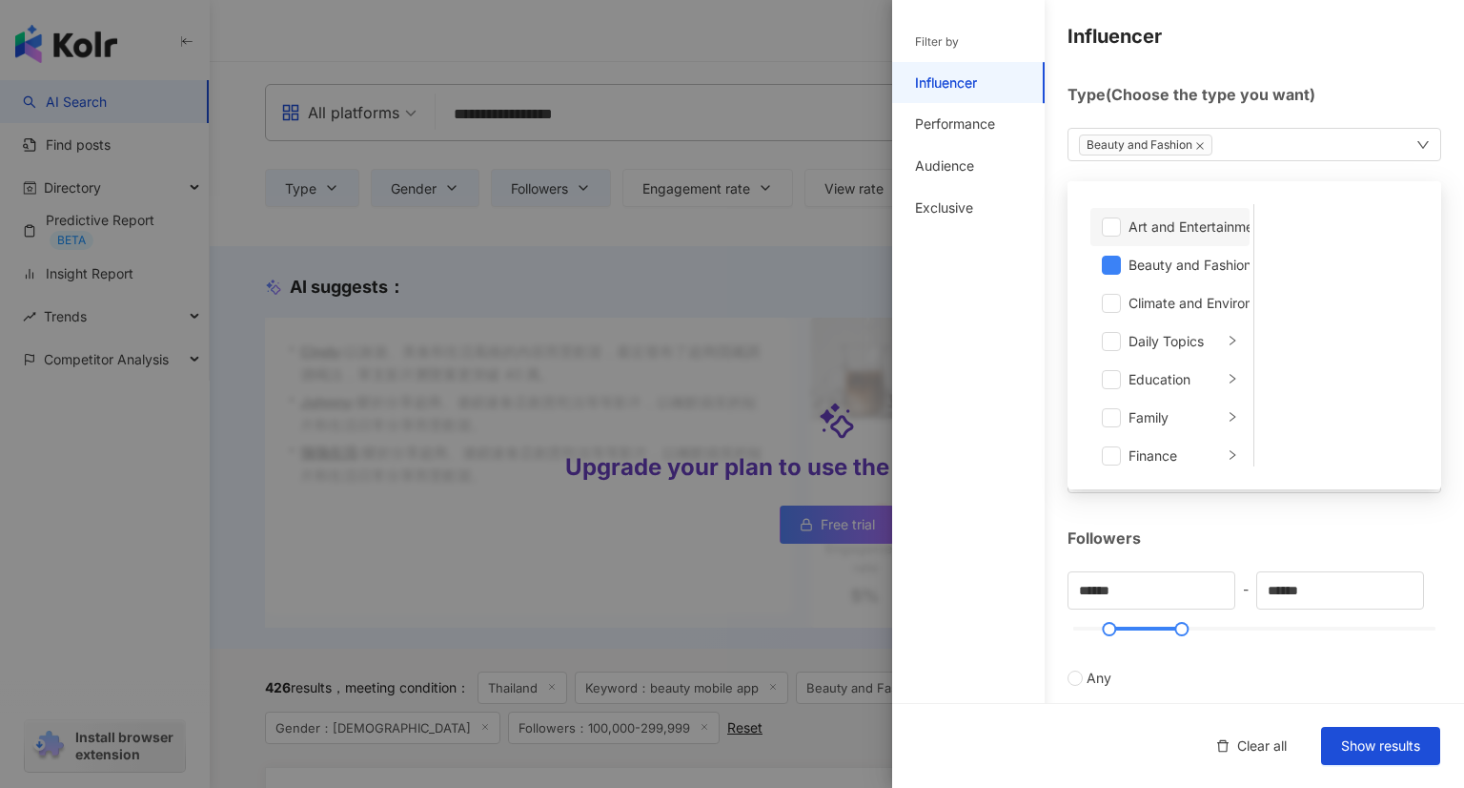
click at [1185, 240] on li "Art and Entertainment" at bounding box center [1170, 227] width 159 height 38
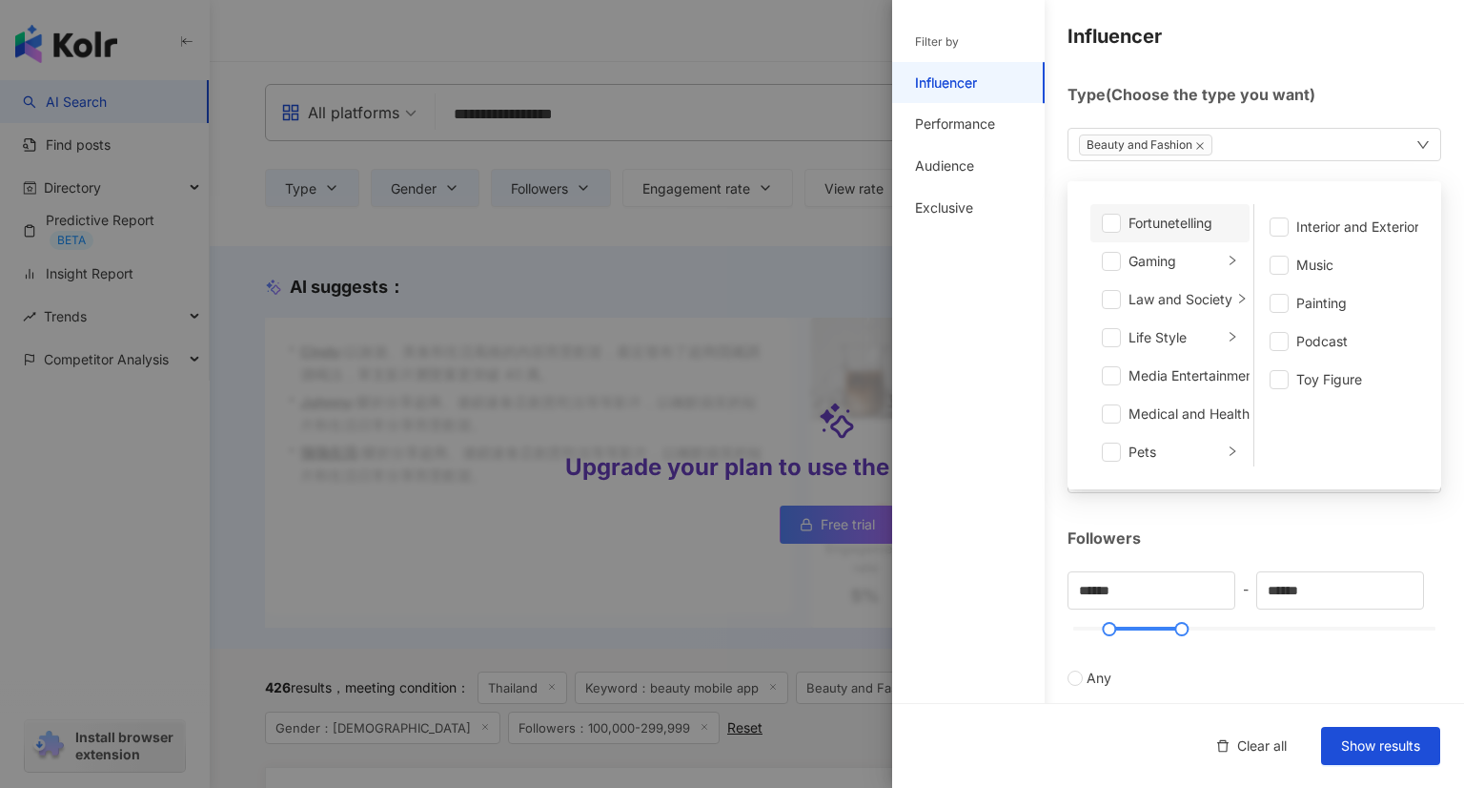
scroll to position [306, 0]
click at [1207, 219] on div "Fortunetelling" at bounding box center [1184, 225] width 110 height 21
click at [1205, 219] on div "Fortunetelling" at bounding box center [1184, 225] width 110 height 21
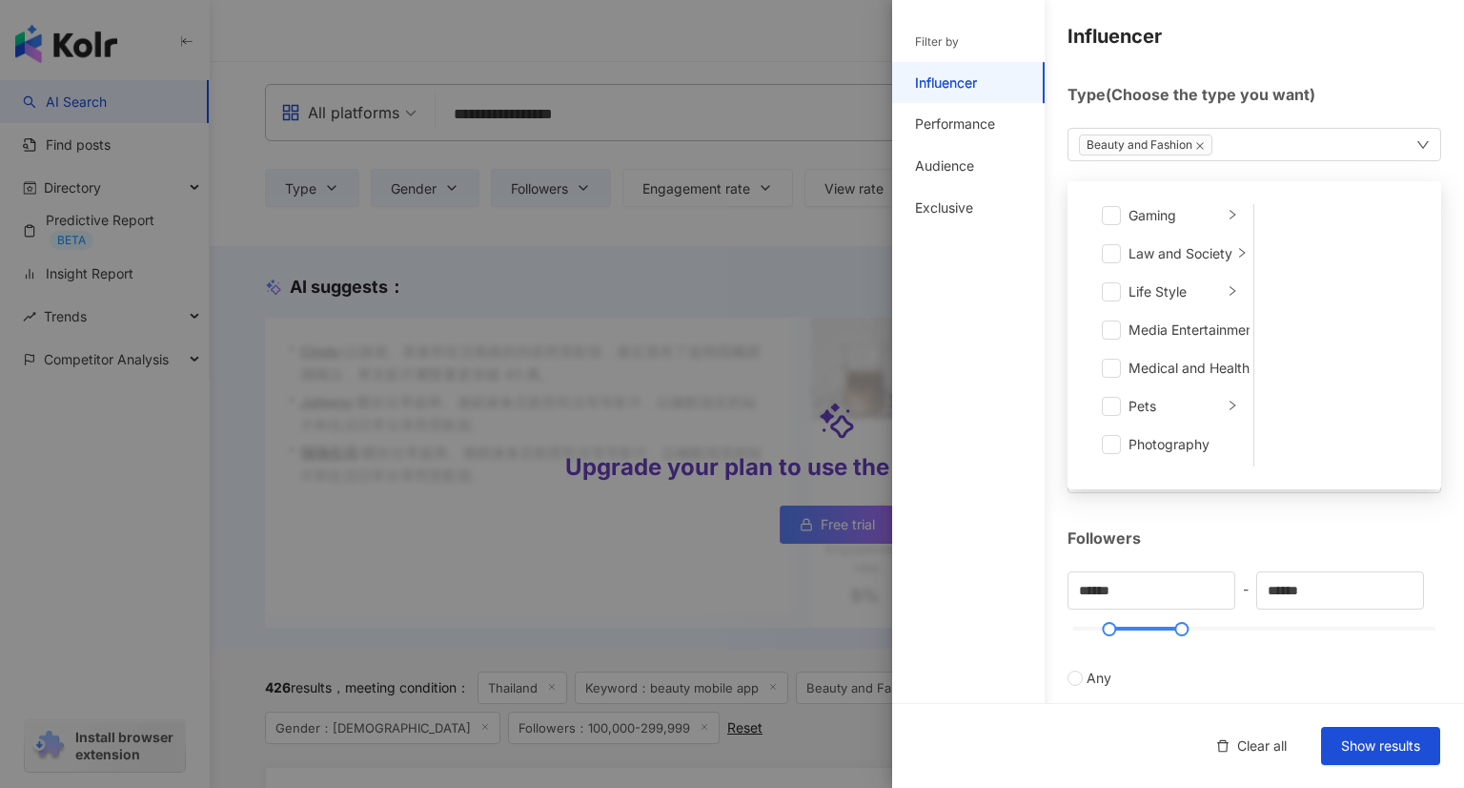
scroll to position [386, 0]
click at [1188, 260] on div "Life Style" at bounding box center [1176, 260] width 94 height 21
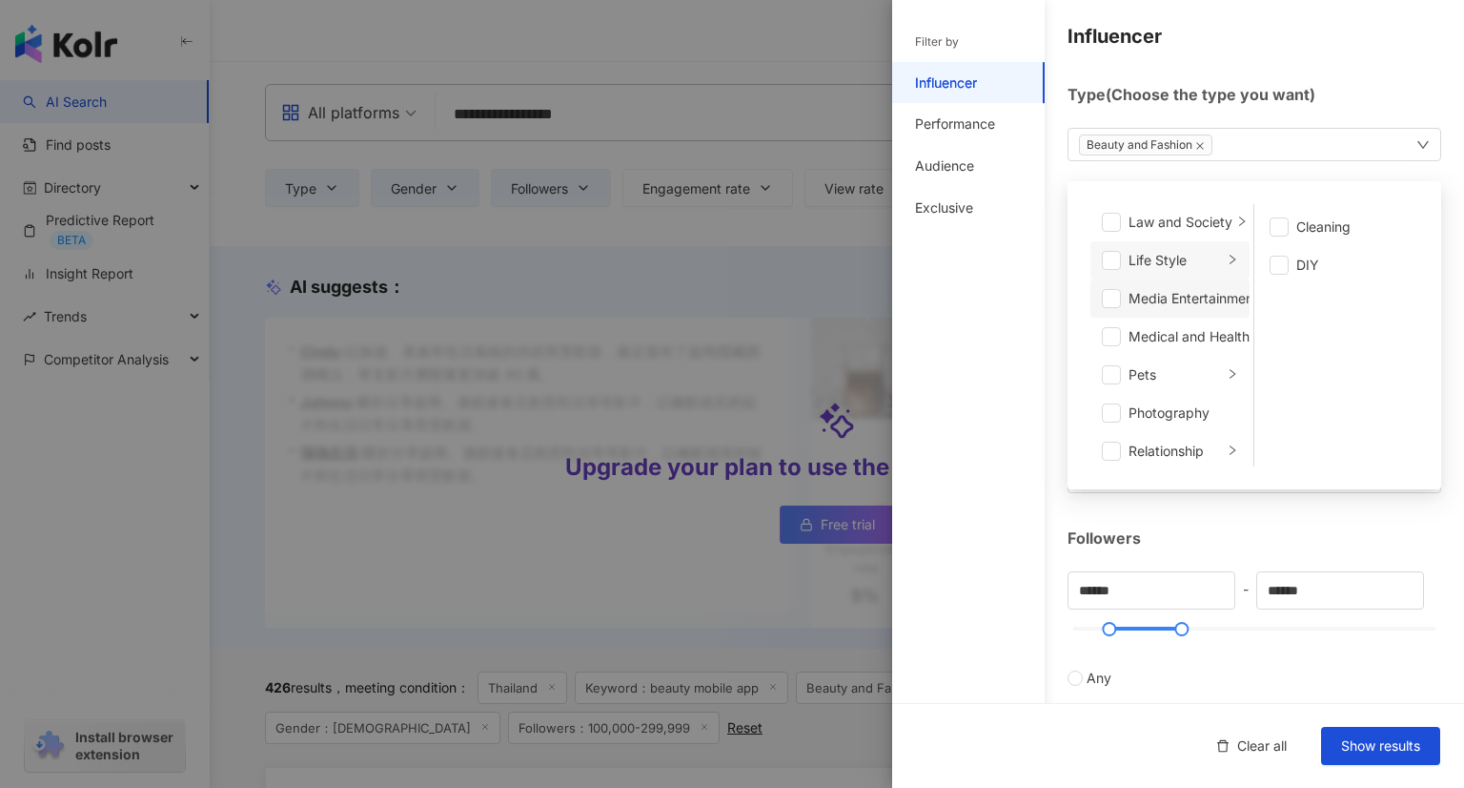
click at [1200, 299] on div "Media Entertainment" at bounding box center [1194, 298] width 130 height 21
click at [1191, 333] on div "Medical and Health" at bounding box center [1189, 336] width 121 height 21
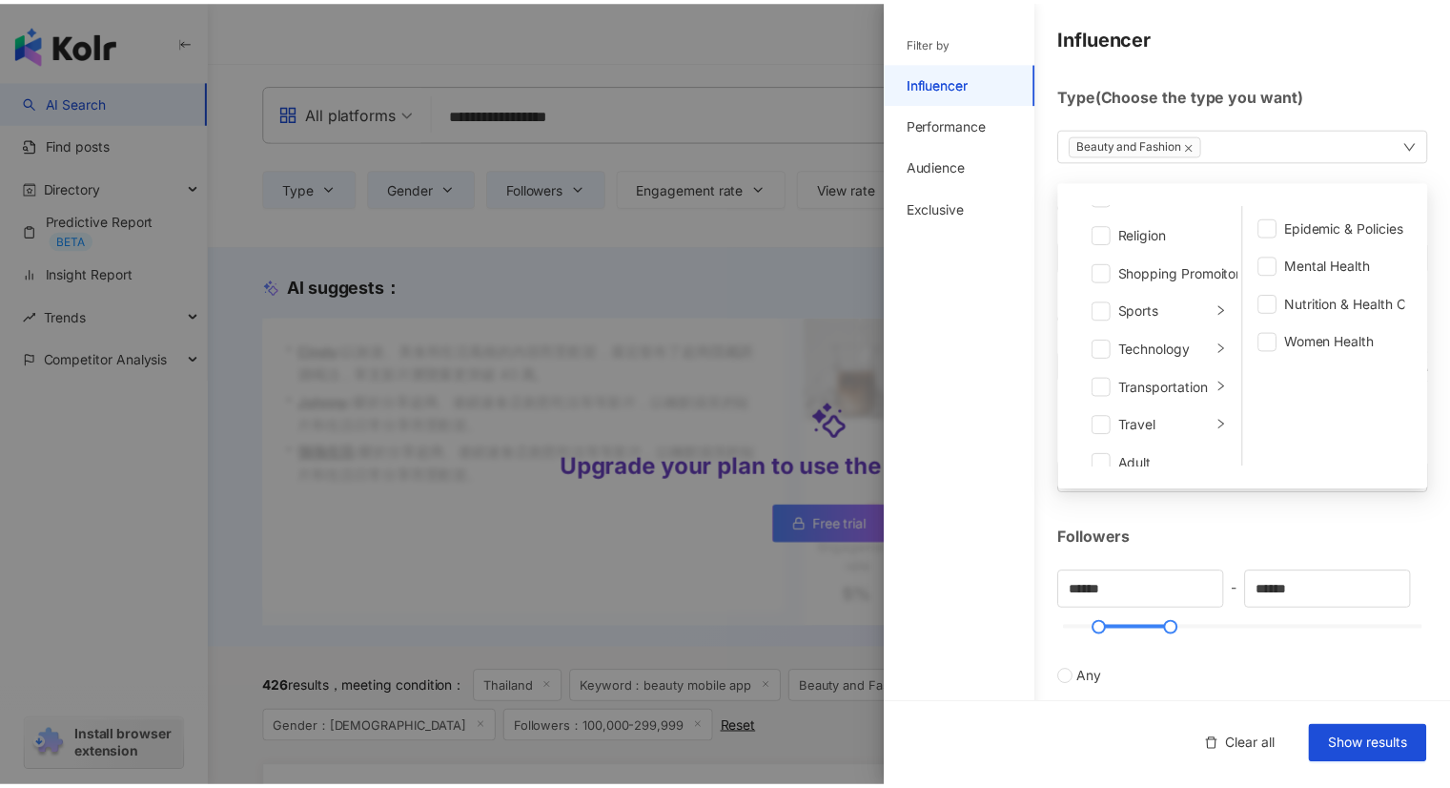
scroll to position [660, 0]
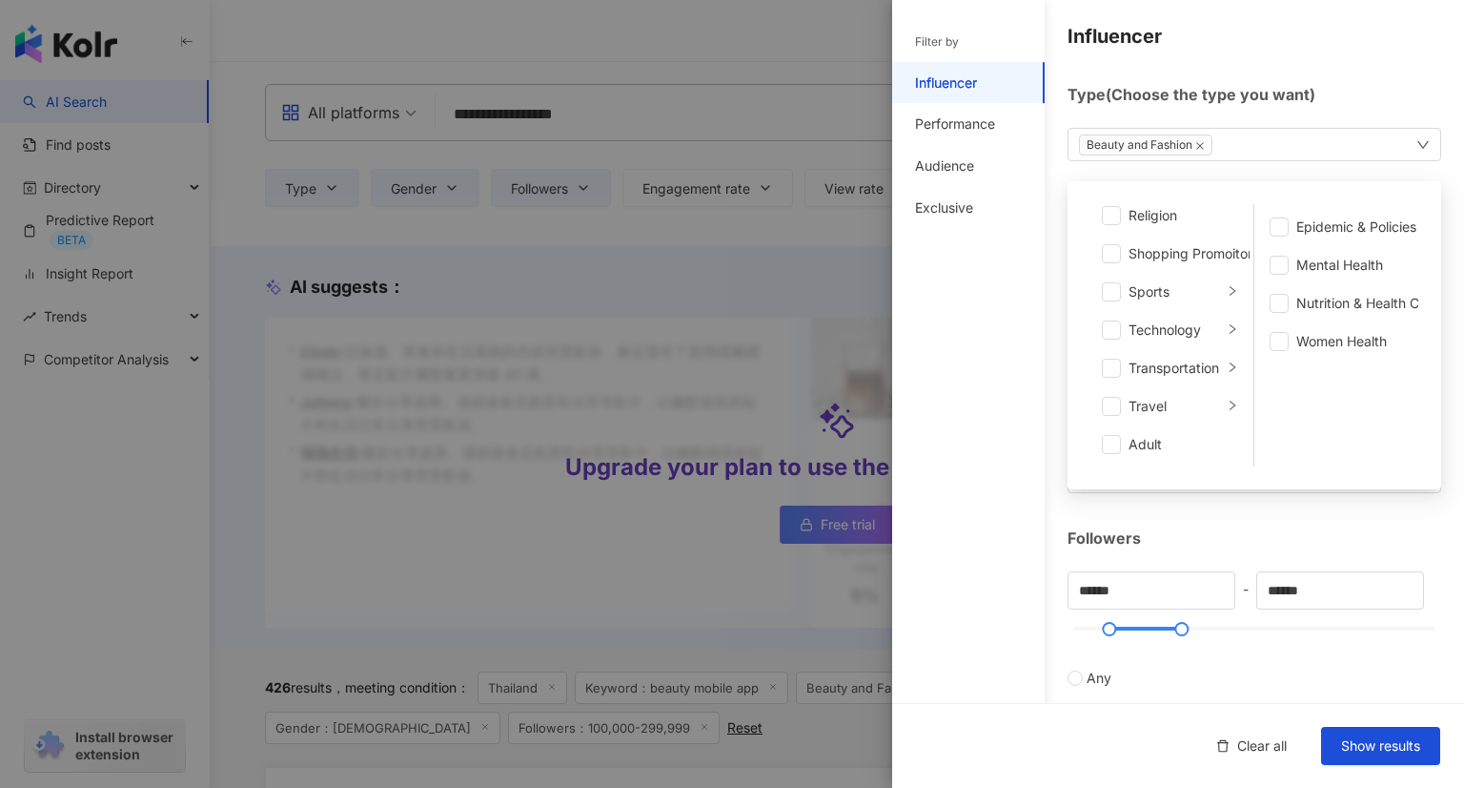
click at [758, 387] on div at bounding box center [732, 394] width 1464 height 788
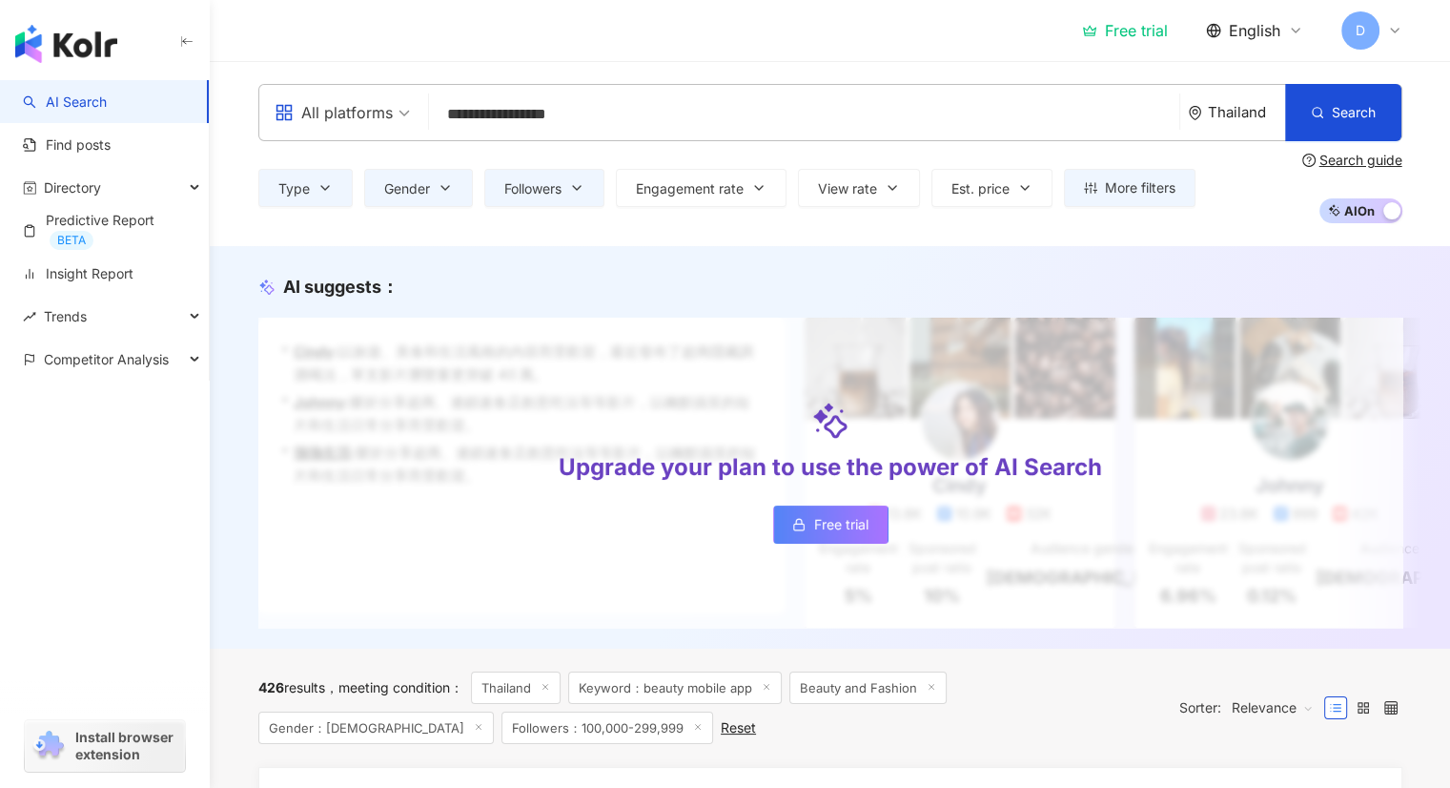
click at [799, 120] on input "**********" at bounding box center [804, 114] width 735 height 36
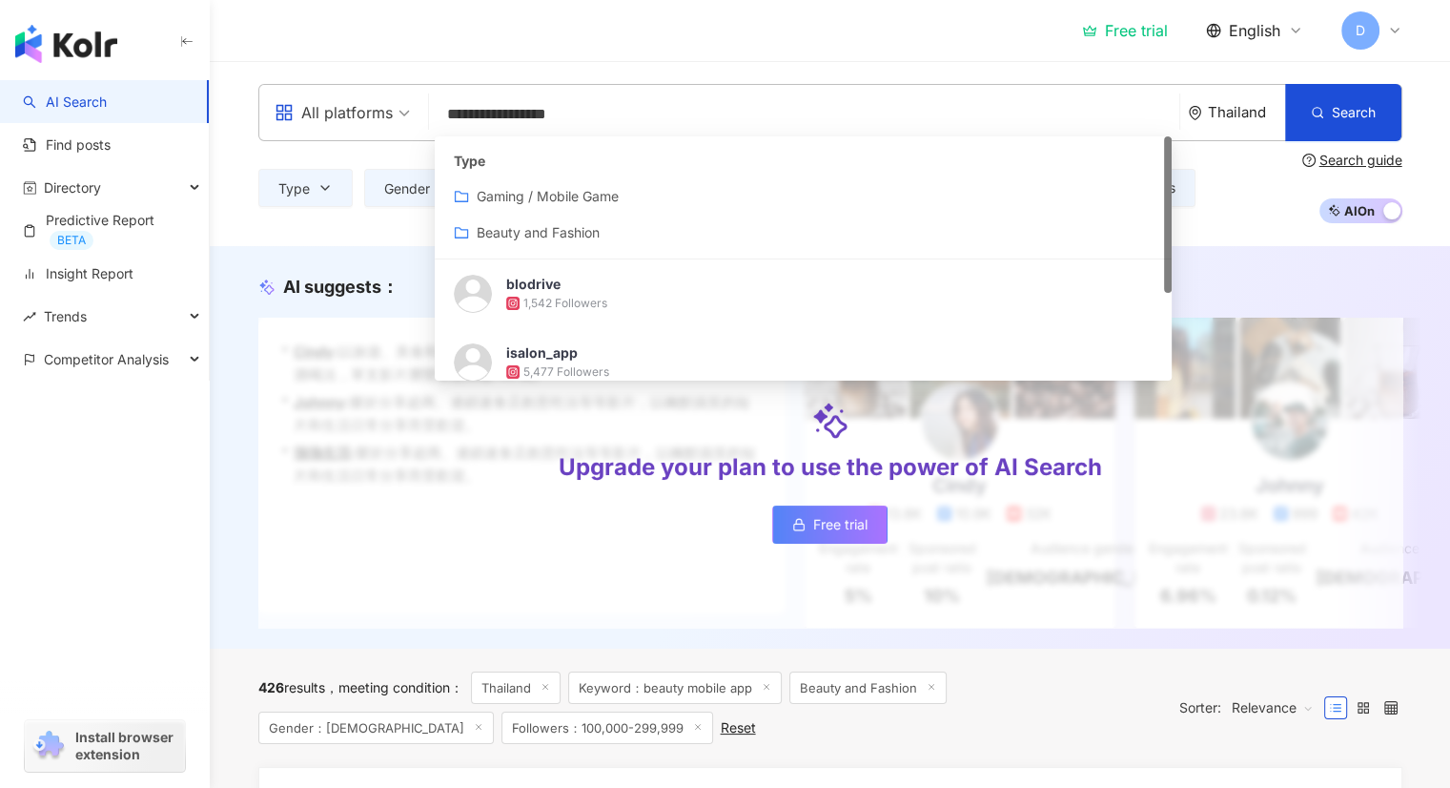
click at [643, 119] on input "**********" at bounding box center [804, 114] width 735 height 36
click at [308, 186] on span "Type" at bounding box center [293, 188] width 31 height 15
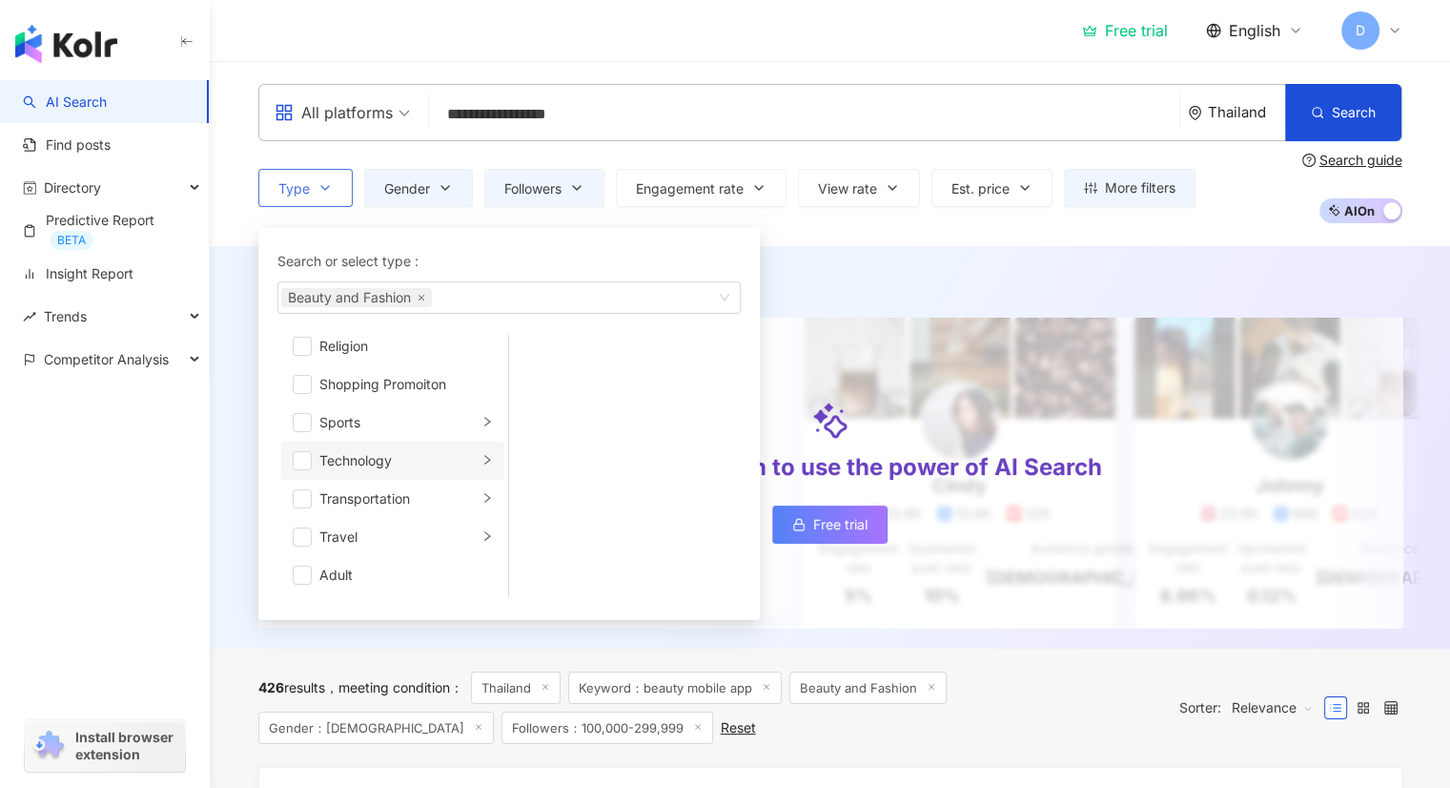
click at [427, 463] on div "Technology" at bounding box center [398, 460] width 158 height 21
click at [339, 462] on div "Technology" at bounding box center [398, 460] width 158 height 21
click at [403, 537] on div "Travel" at bounding box center [398, 536] width 158 height 21
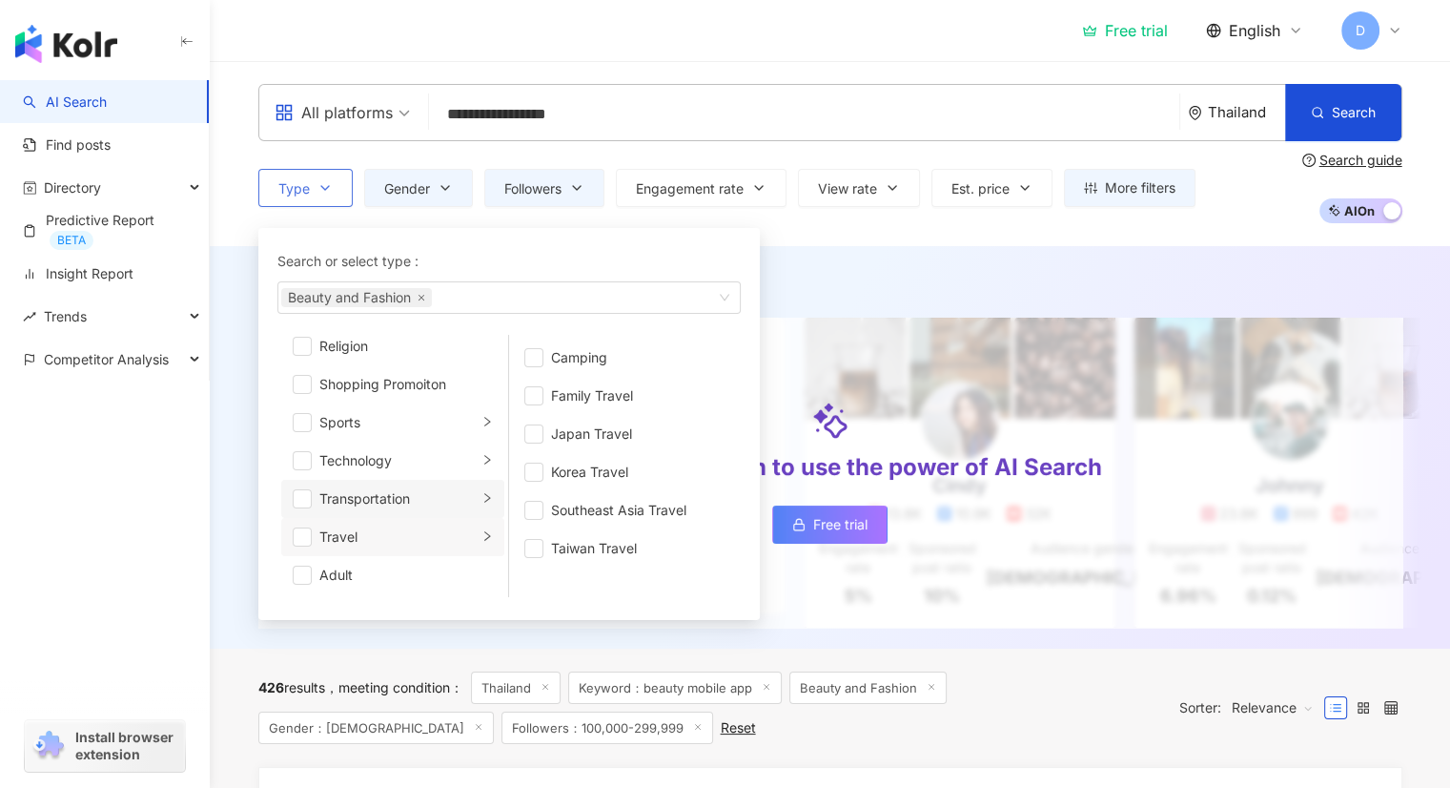
click at [417, 494] on div "Transportation" at bounding box center [398, 498] width 158 height 21
click at [401, 451] on div "Technology" at bounding box center [398, 460] width 158 height 21
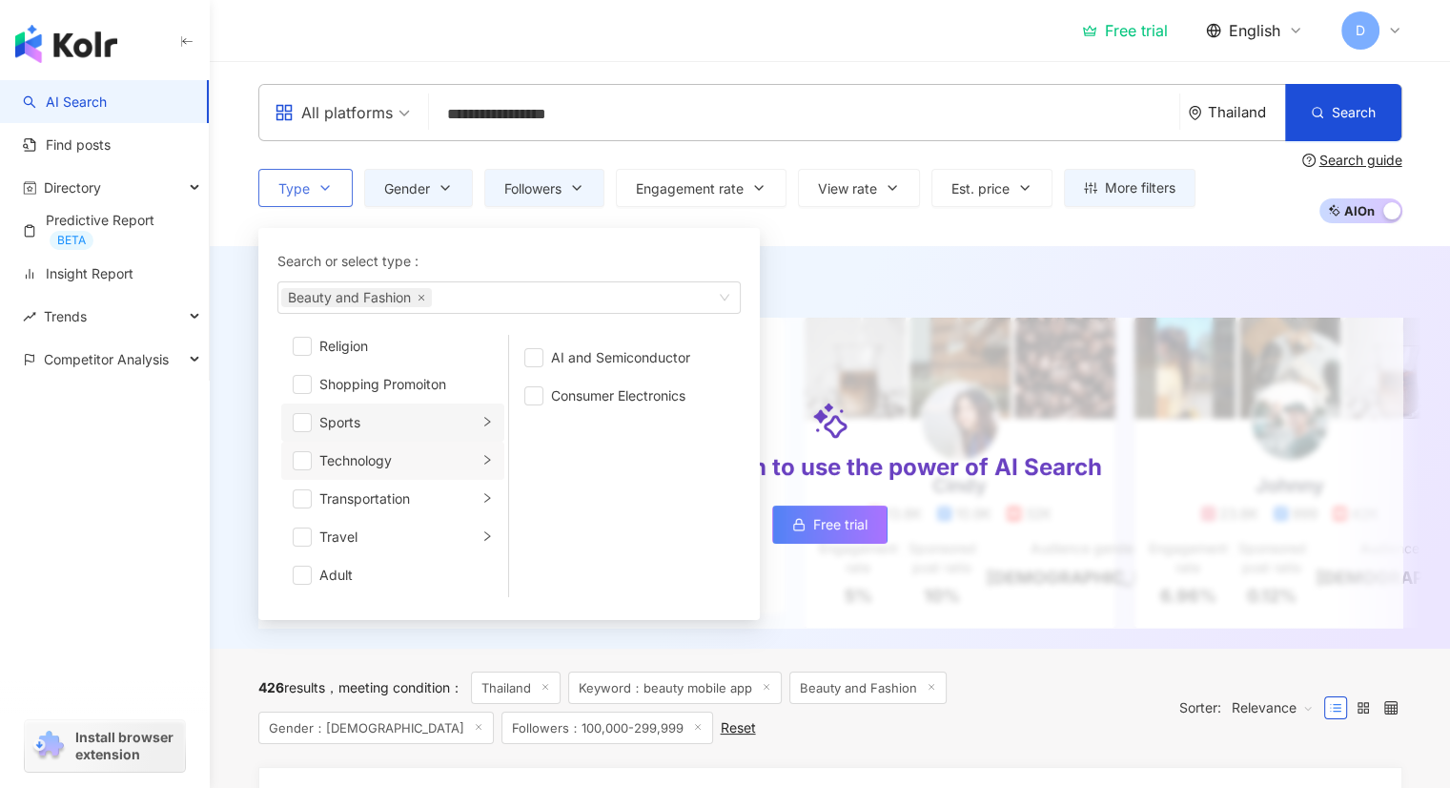
click at [415, 418] on div "Sports" at bounding box center [398, 422] width 158 height 21
click at [427, 391] on div "Shopping Promoiton" at bounding box center [406, 384] width 174 height 21
click at [404, 376] on div "Shopping Promoiton" at bounding box center [406, 384] width 174 height 21
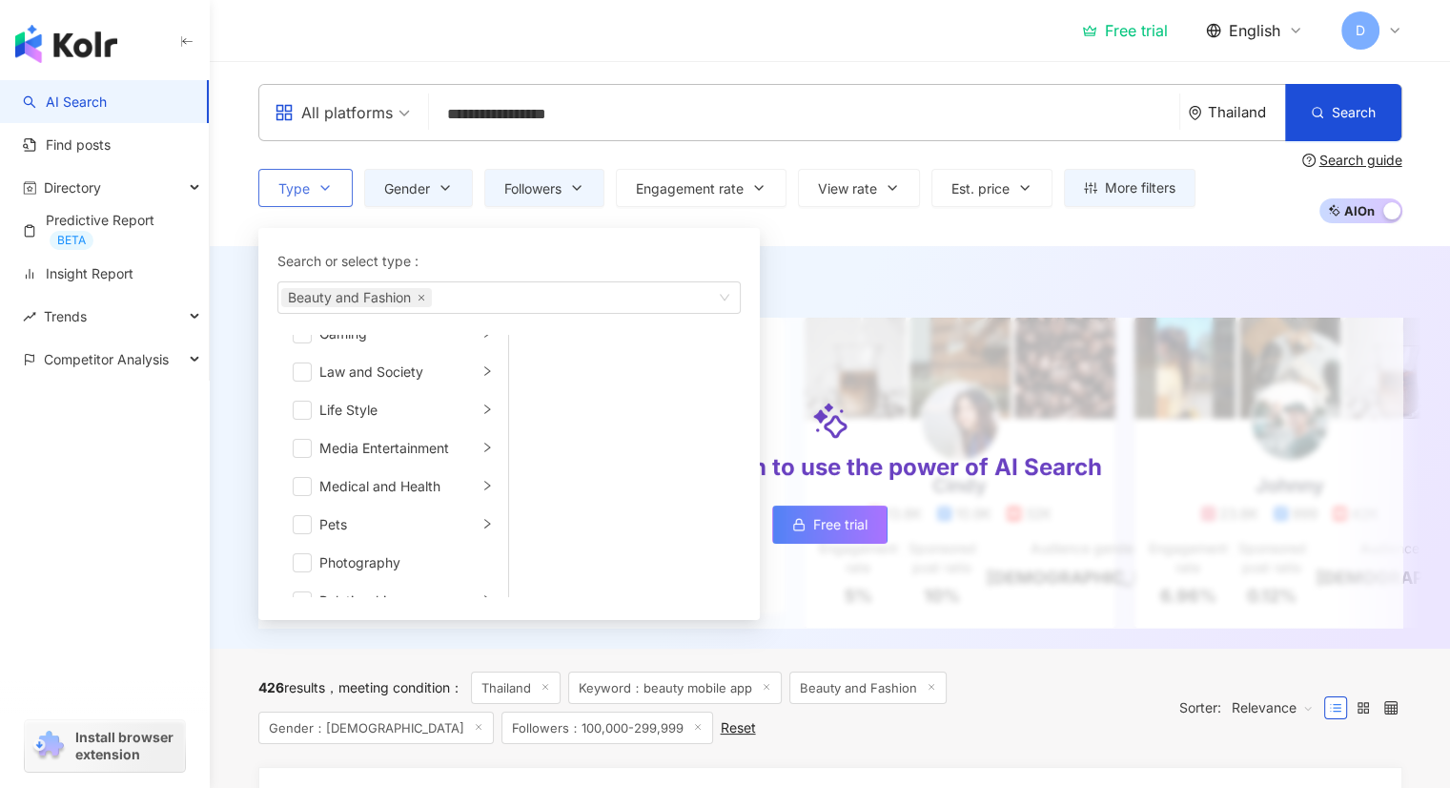
scroll to position [451, 0]
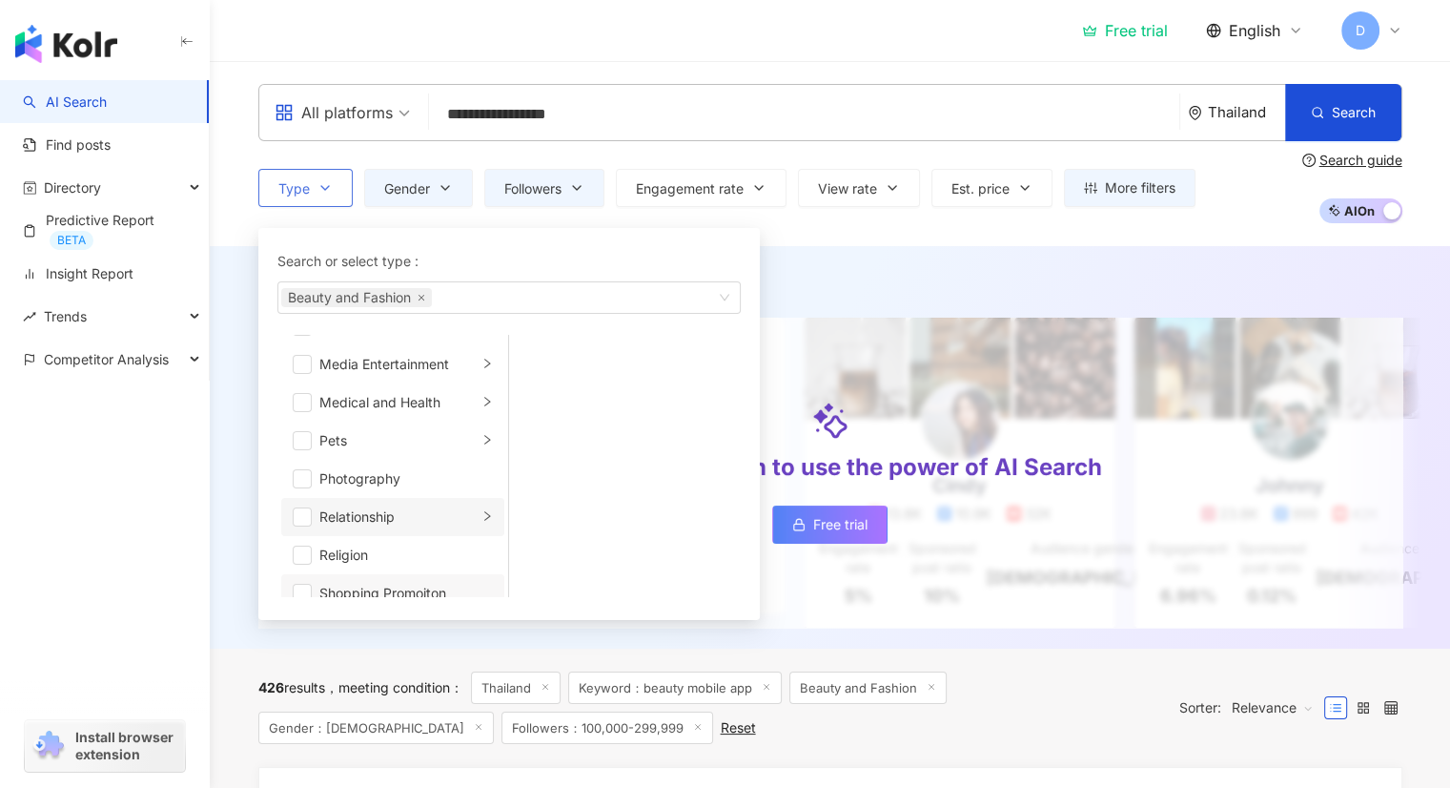
click at [461, 510] on div "Relationship" at bounding box center [398, 516] width 158 height 21
click at [481, 514] on icon "right" at bounding box center [486, 515] width 11 height 11
click at [441, 511] on div "Relationship" at bounding box center [398, 516] width 158 height 21
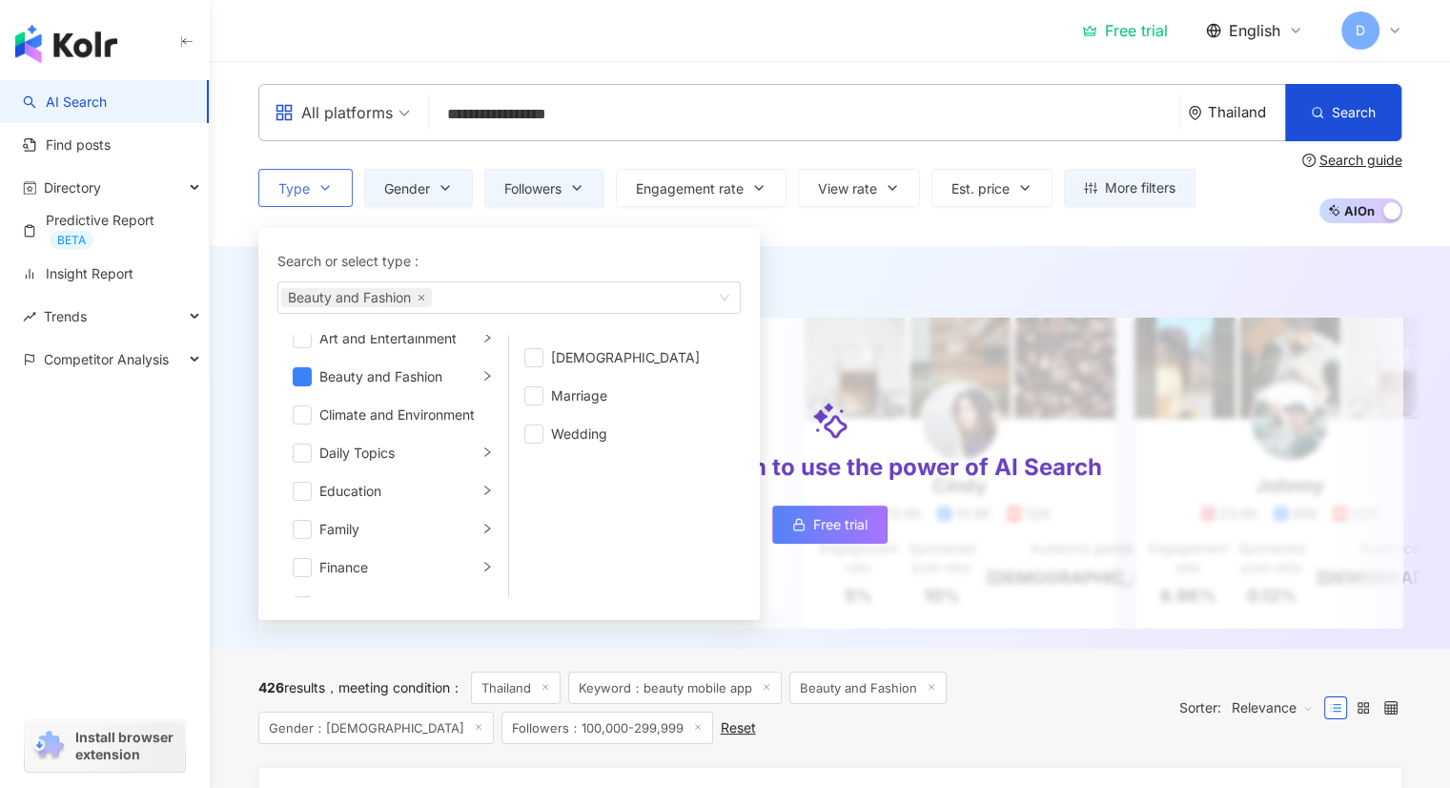
scroll to position [0, 0]
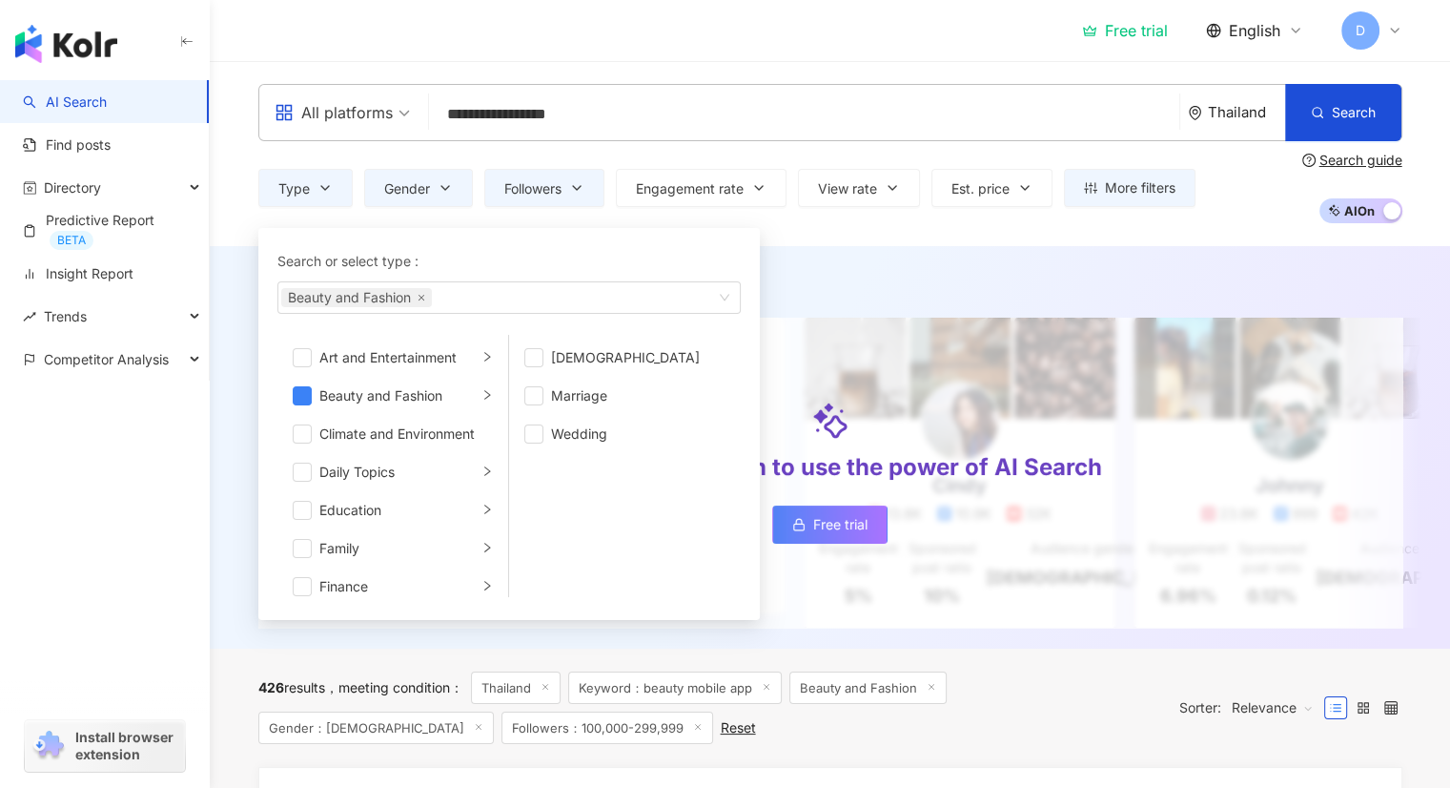
click at [881, 261] on div "AI suggests ： Upgrade your plan to use the power of AI Search Free trial • [PER…" at bounding box center [830, 447] width 1240 height 402
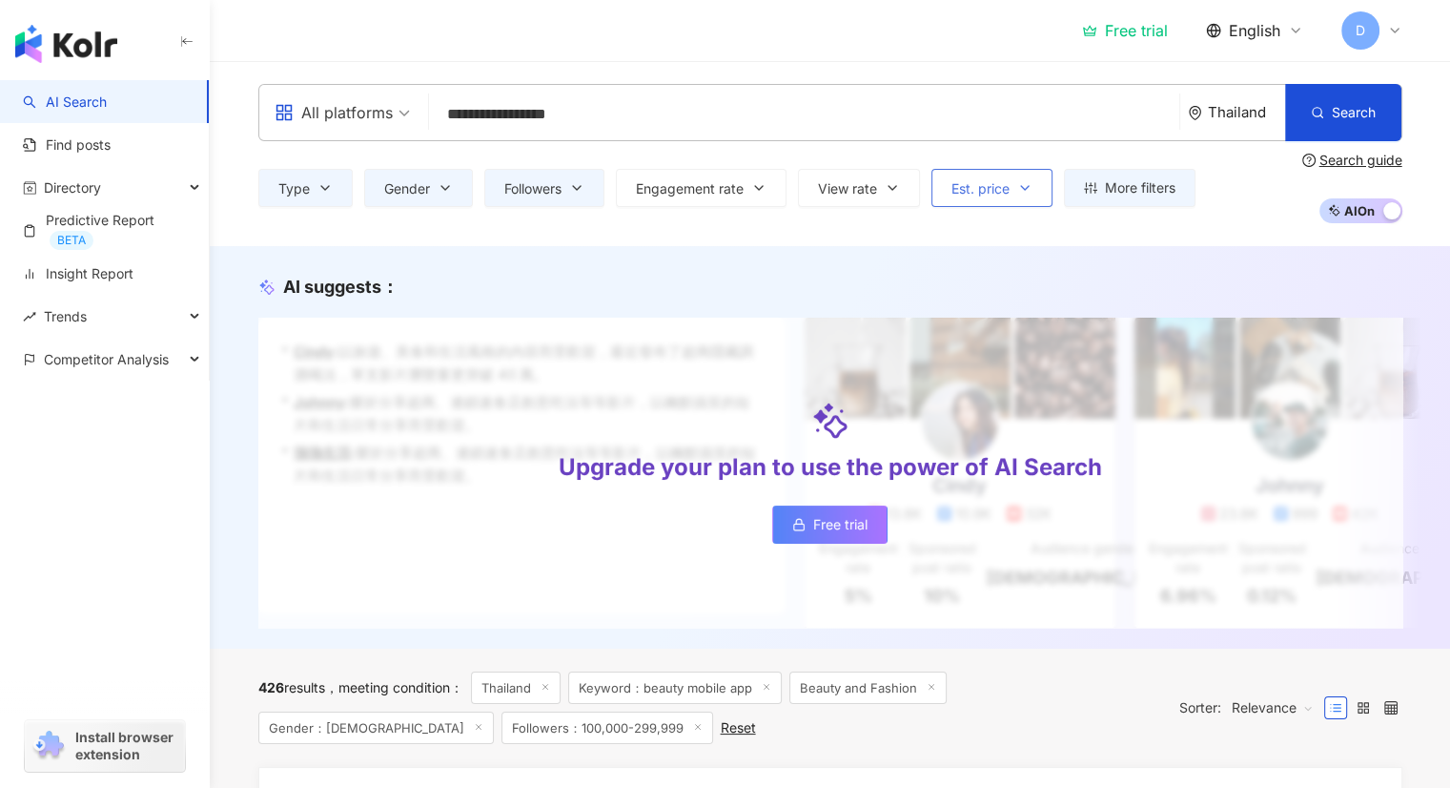
click at [999, 188] on span "Est. price" at bounding box center [980, 188] width 58 height 15
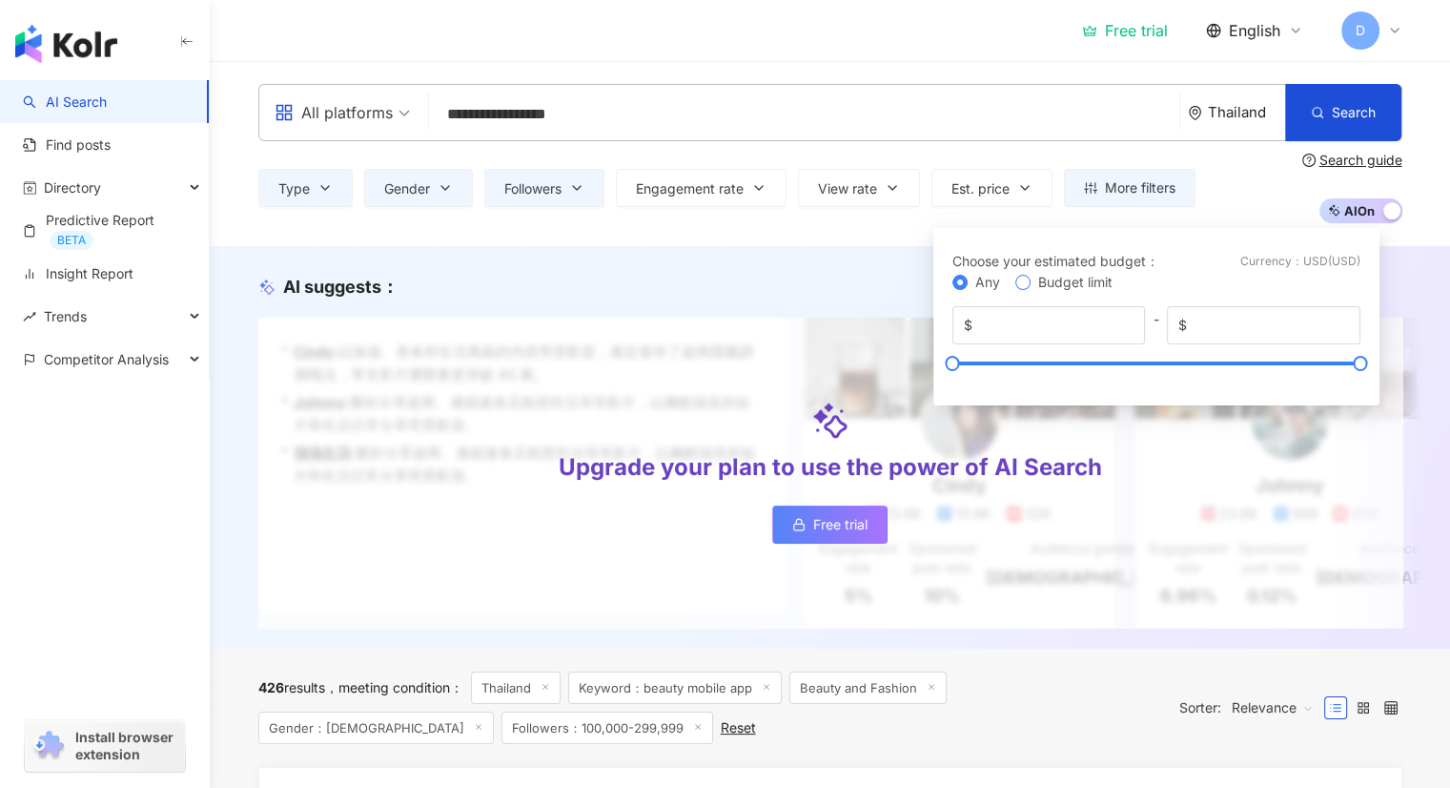
click at [1047, 287] on span "Budget limit" at bounding box center [1075, 282] width 74 height 15
click at [1319, 121] on button "Search" at bounding box center [1343, 112] width 116 height 57
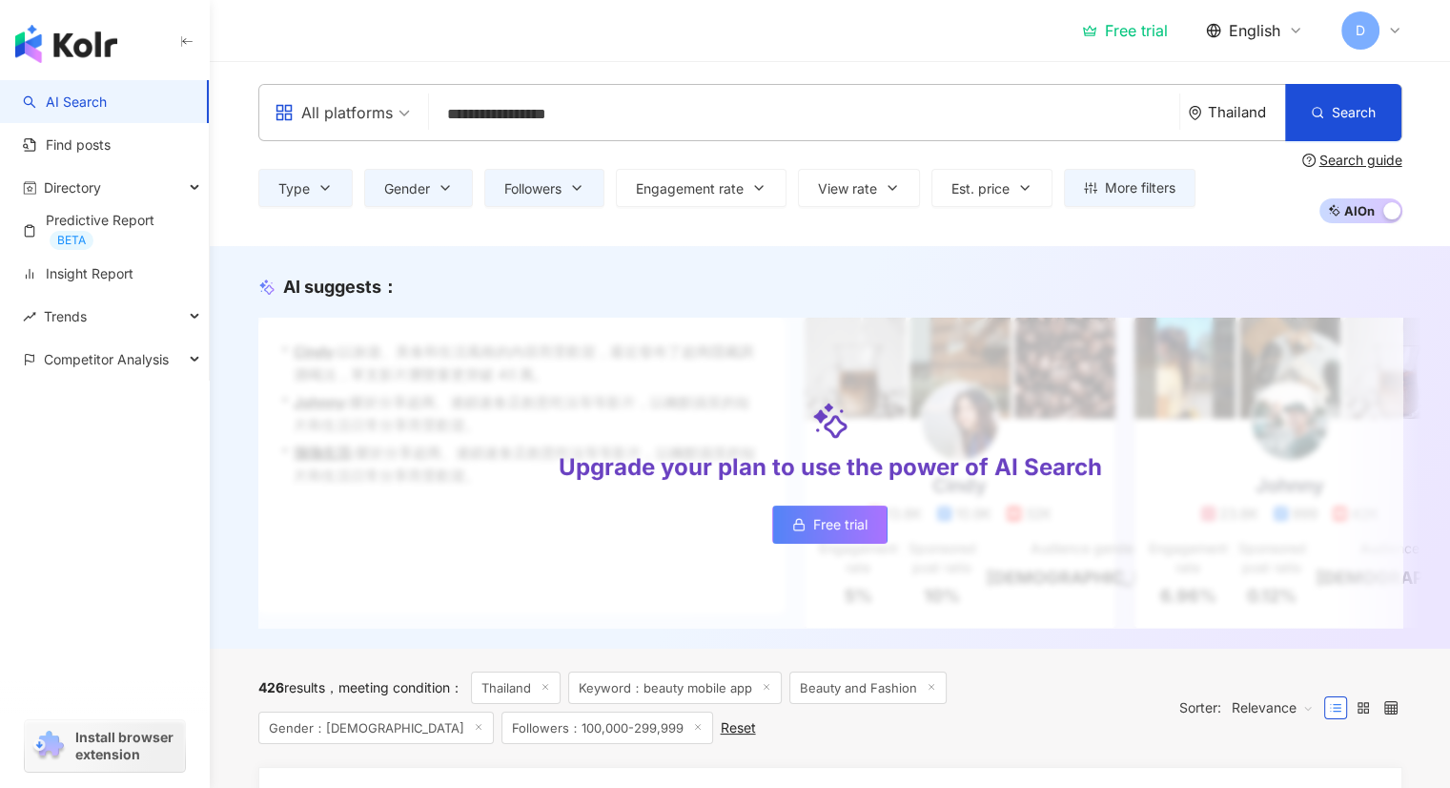
click at [855, 523] on span "Free trial" at bounding box center [840, 524] width 54 height 15
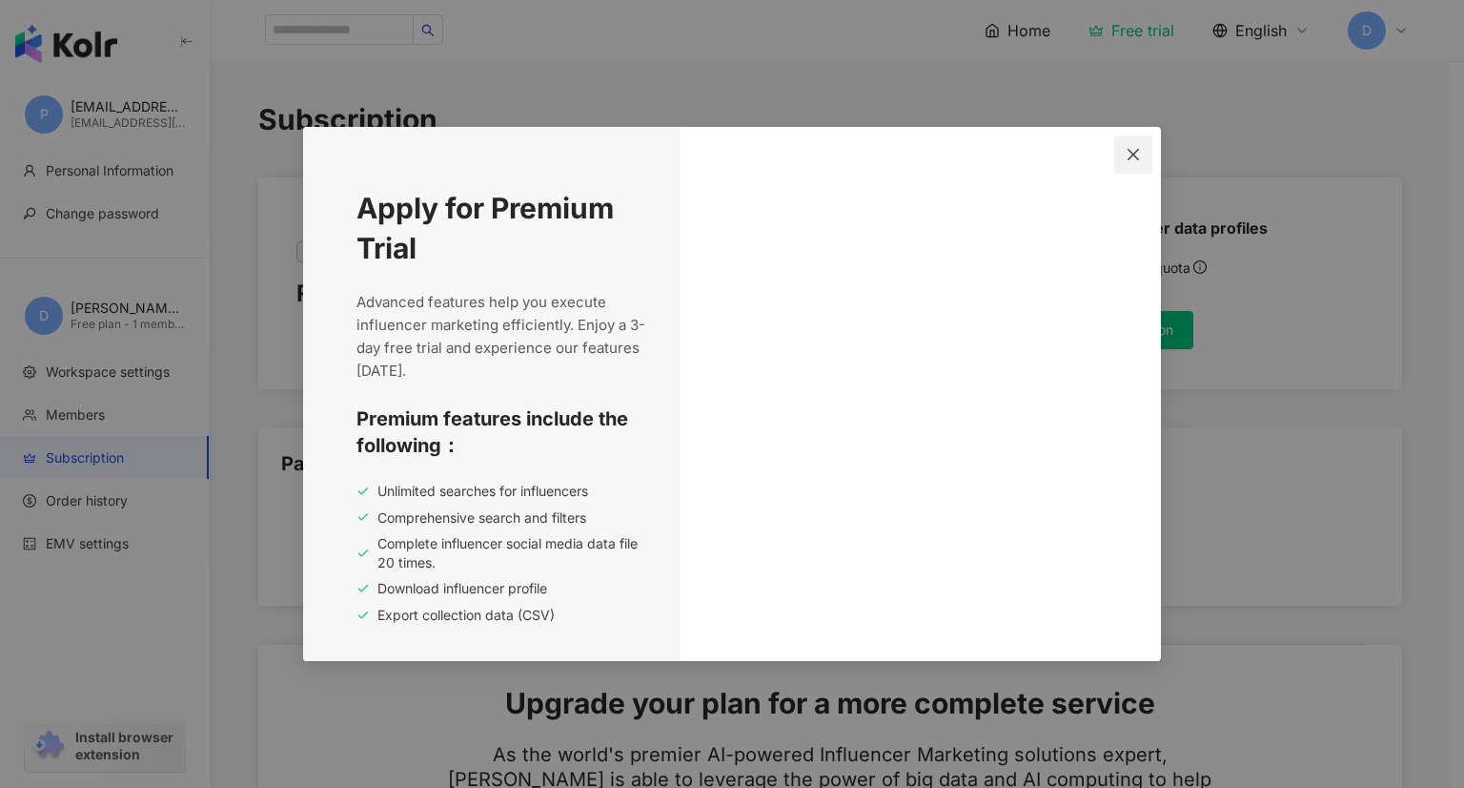
click at [1135, 153] on icon "close" at bounding box center [1133, 153] width 11 height 11
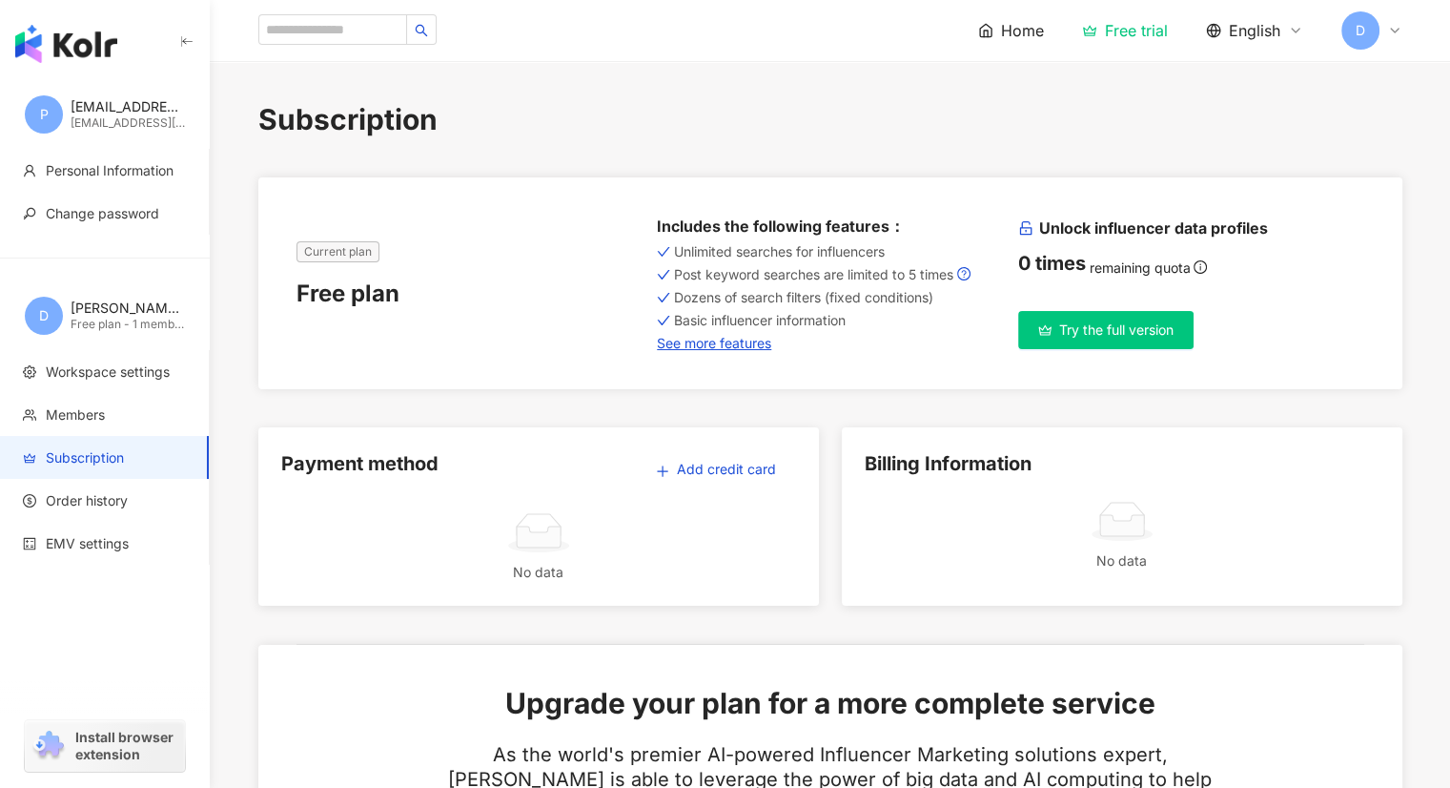
click at [783, 273] on span "Post keyword searches are limited to 5 times" at bounding box center [813, 274] width 279 height 15
click at [780, 306] on div "Unlimited searches for influencers Post keyword searches are limited to 5 times…" at bounding box center [830, 295] width 346 height 111
click at [695, 345] on link "See more features" at bounding box center [830, 343] width 346 height 15
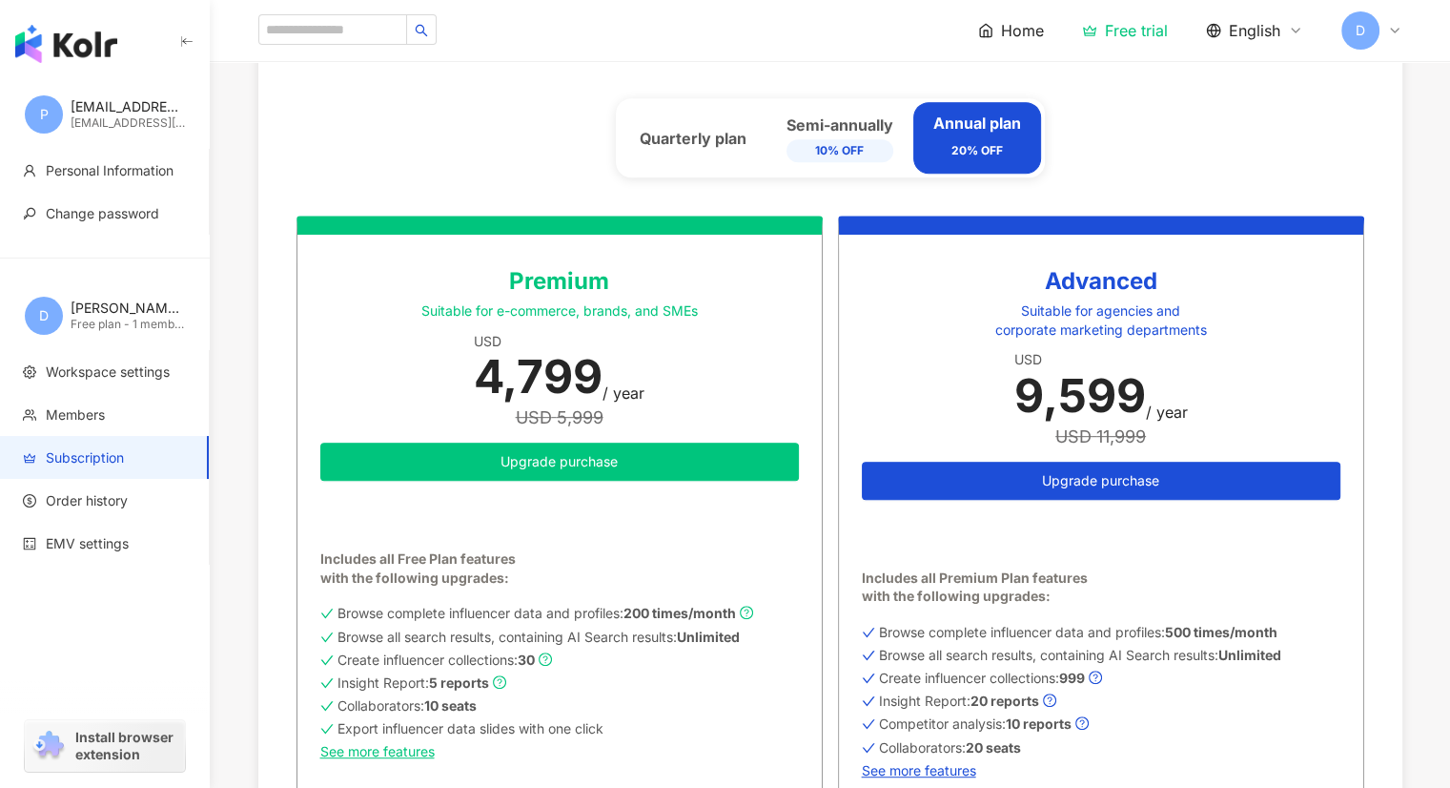
scroll to position [1033, 0]
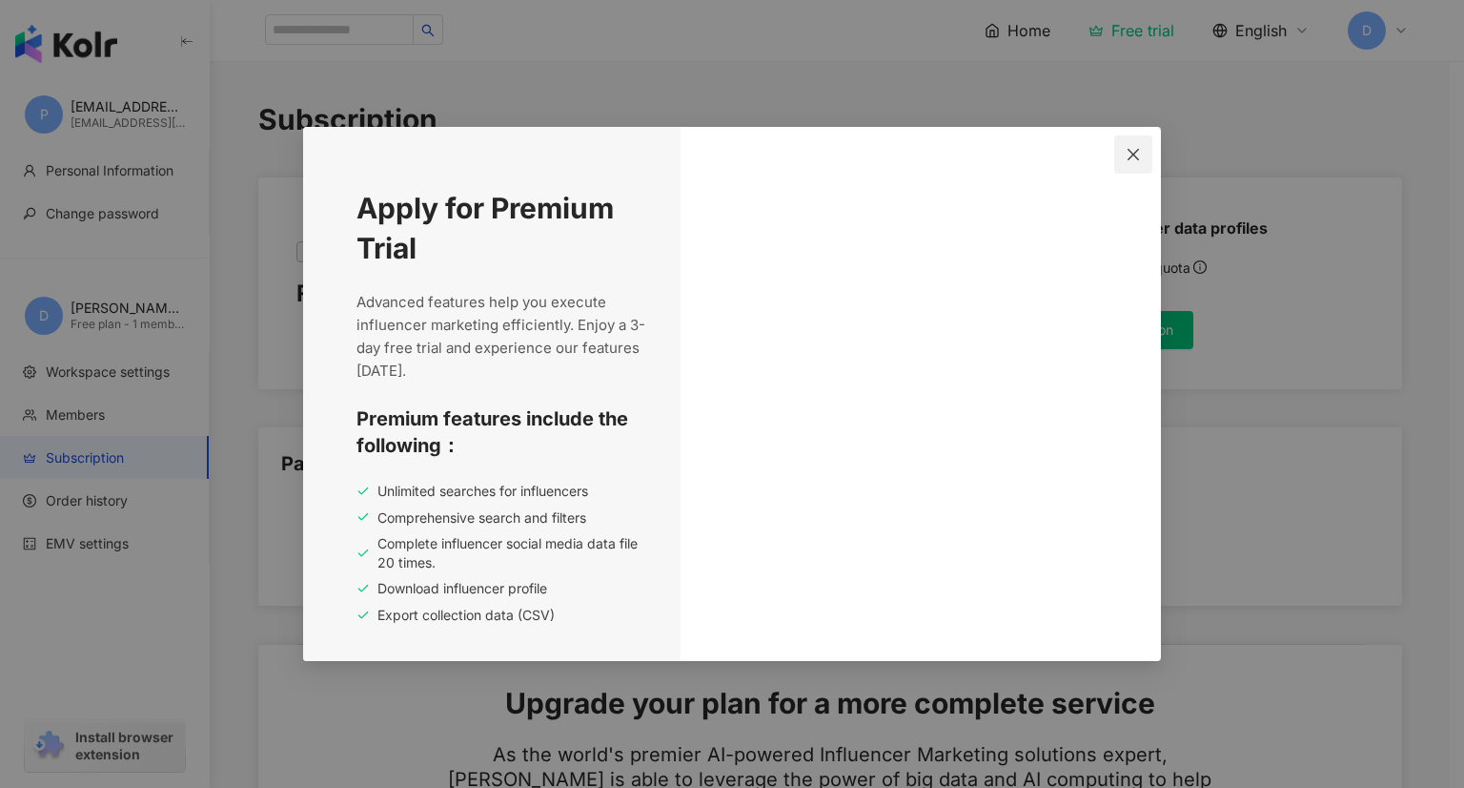
click at [1125, 157] on span "Close" at bounding box center [1134, 154] width 38 height 15
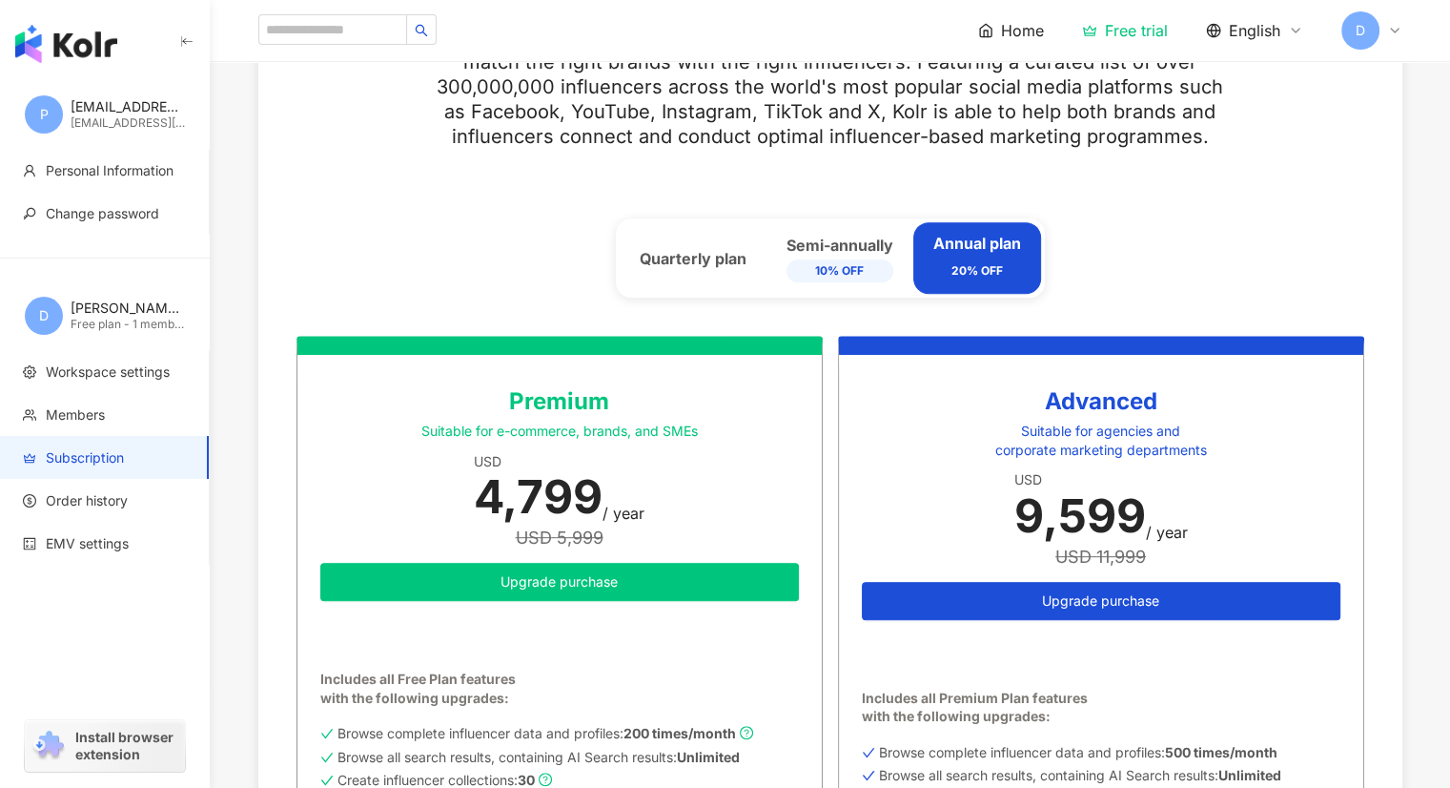
scroll to position [731, 0]
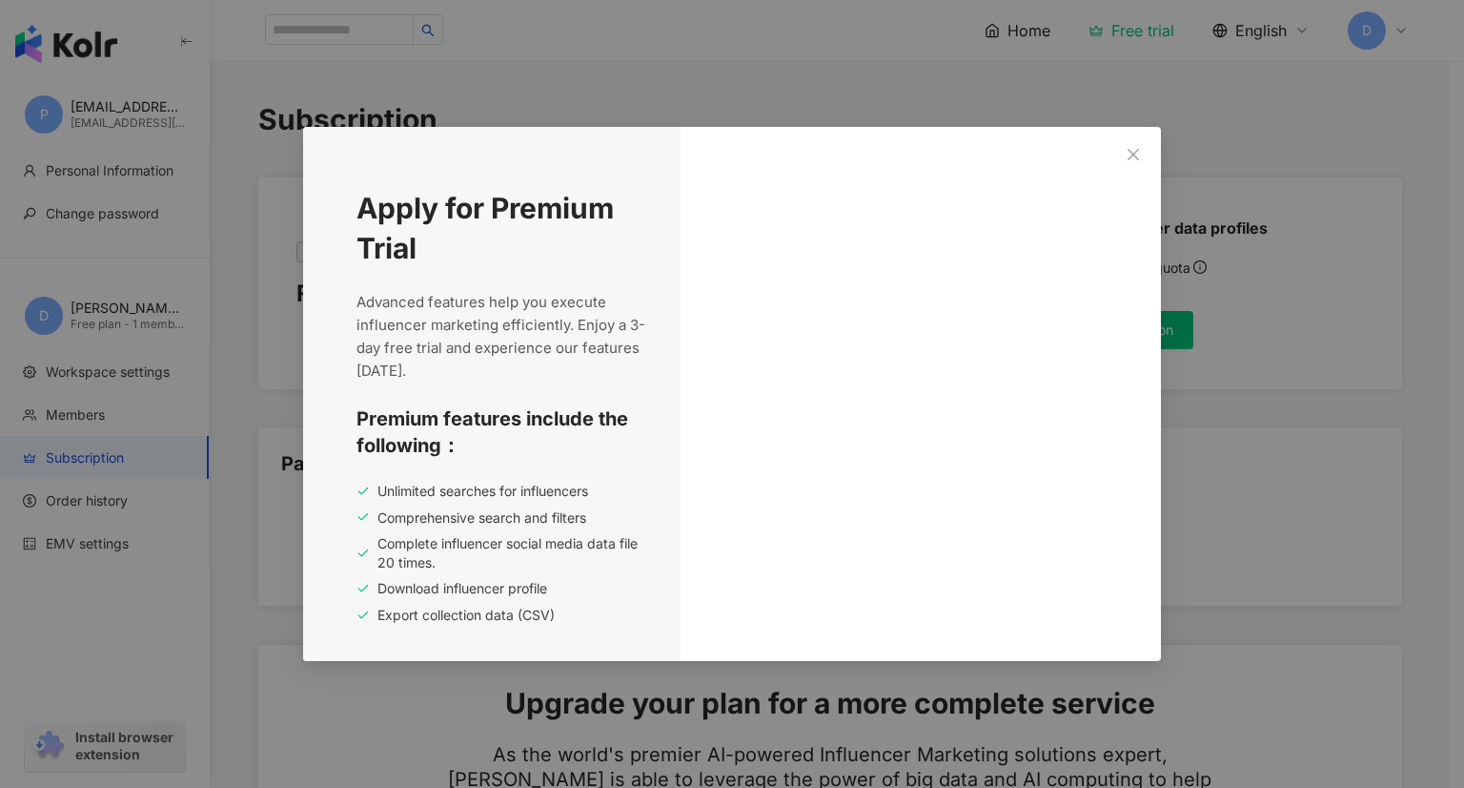
click at [605, 55] on div "Apply for Premium Trial Advanced features help you execute influencer marketing…" at bounding box center [732, 394] width 1464 height 788
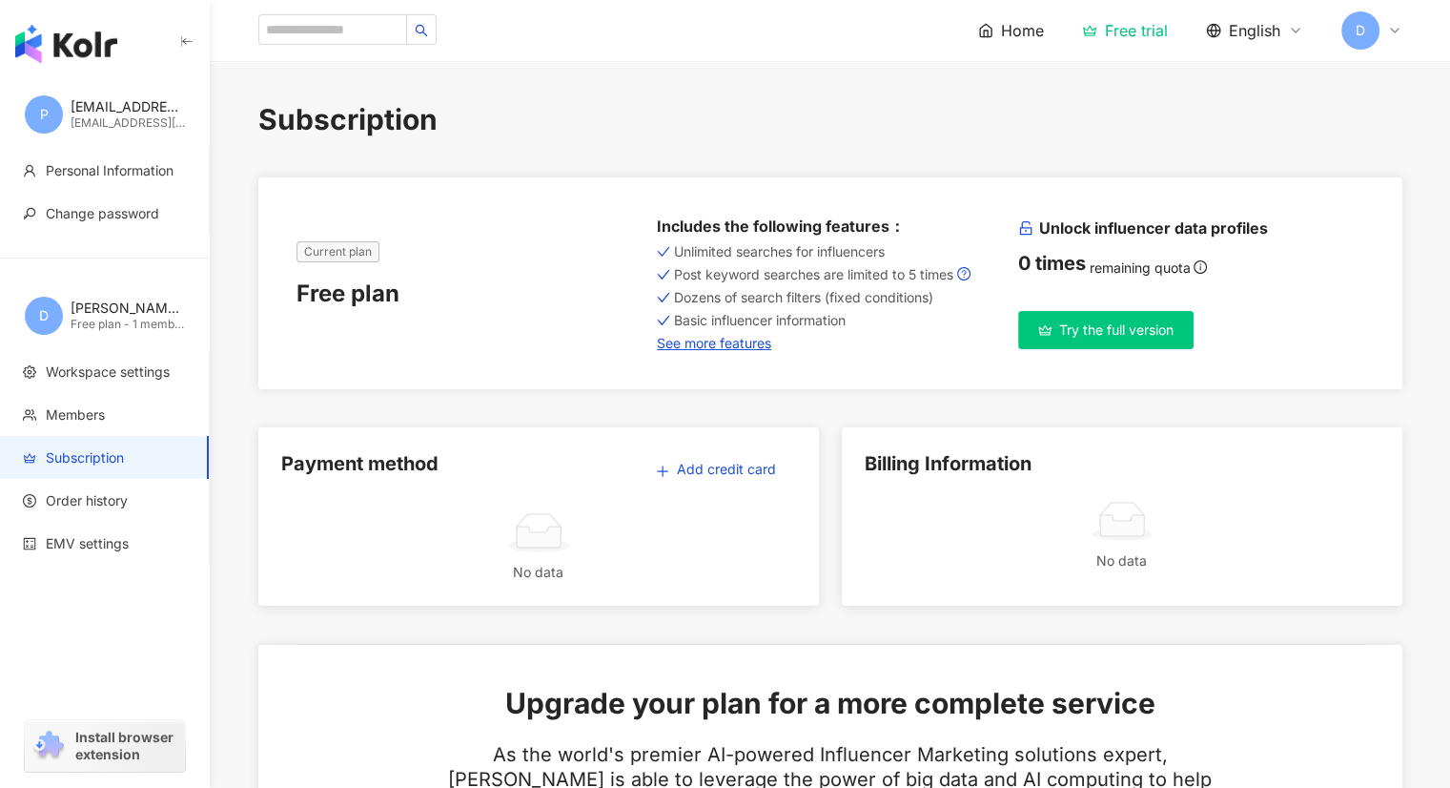
click at [120, 58] on div "button" at bounding box center [105, 40] width 210 height 80
click at [102, 46] on img "button" at bounding box center [66, 44] width 102 height 38
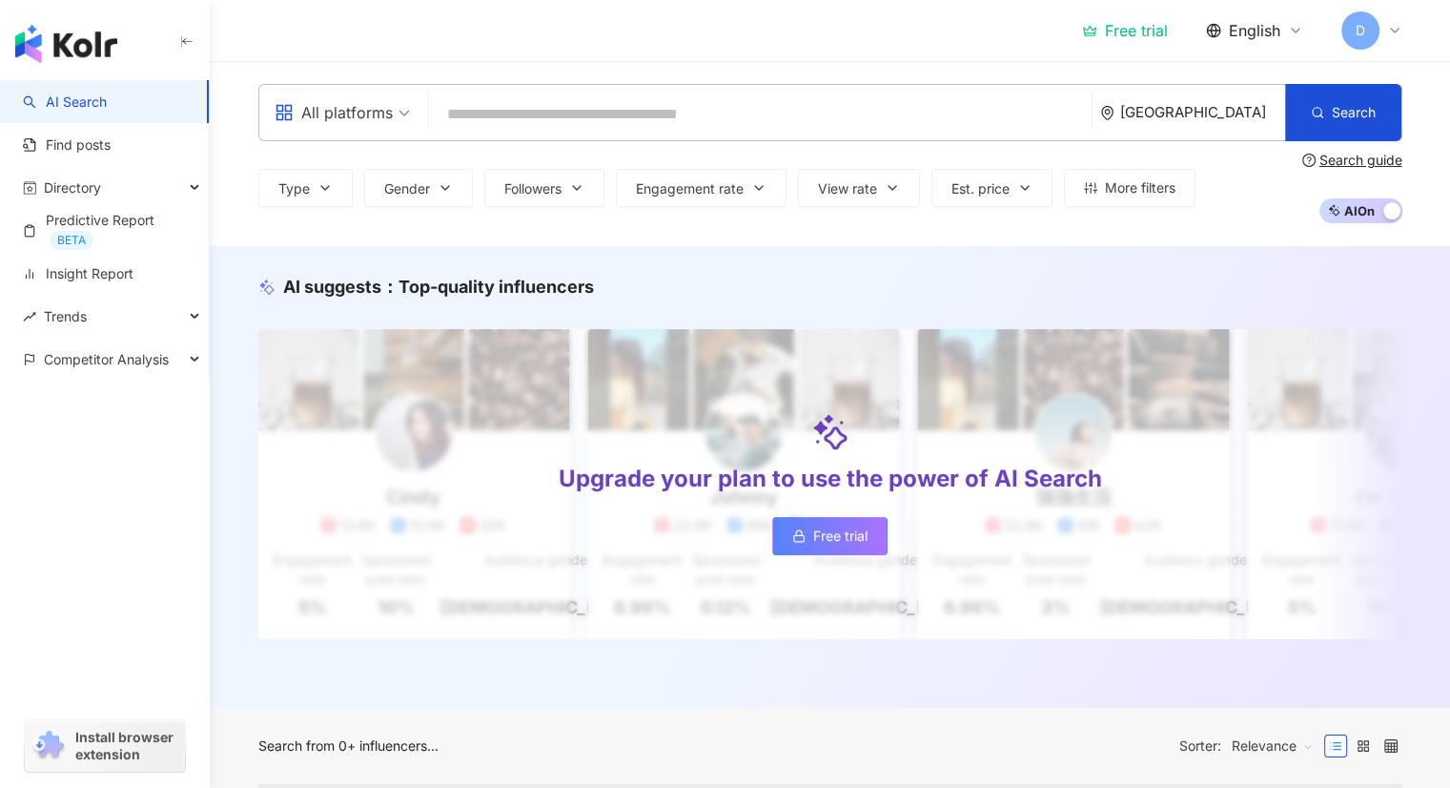
click at [807, 119] on input "search" at bounding box center [760, 114] width 647 height 36
click at [653, 126] on input "search" at bounding box center [760, 114] width 647 height 36
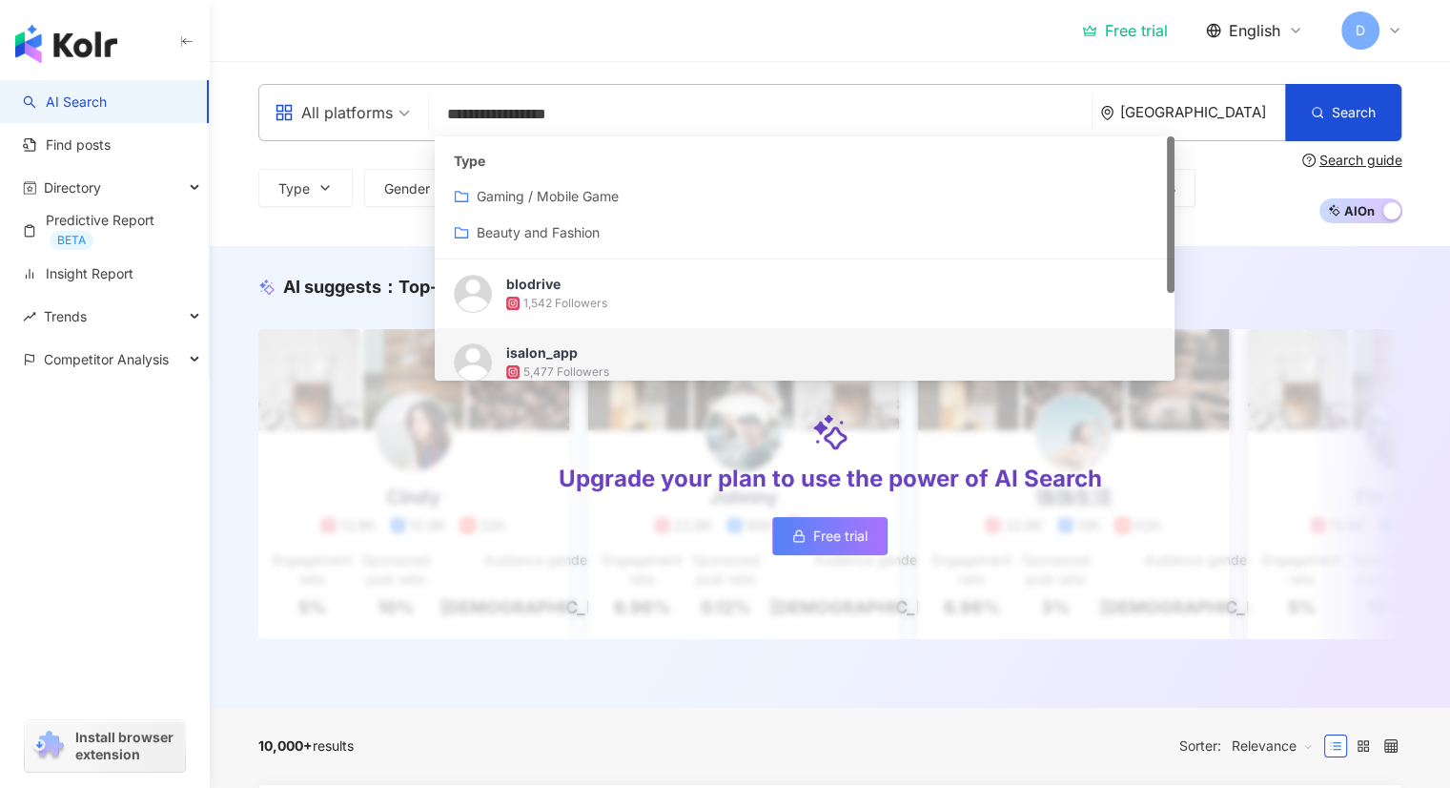
scroll to position [95, 0]
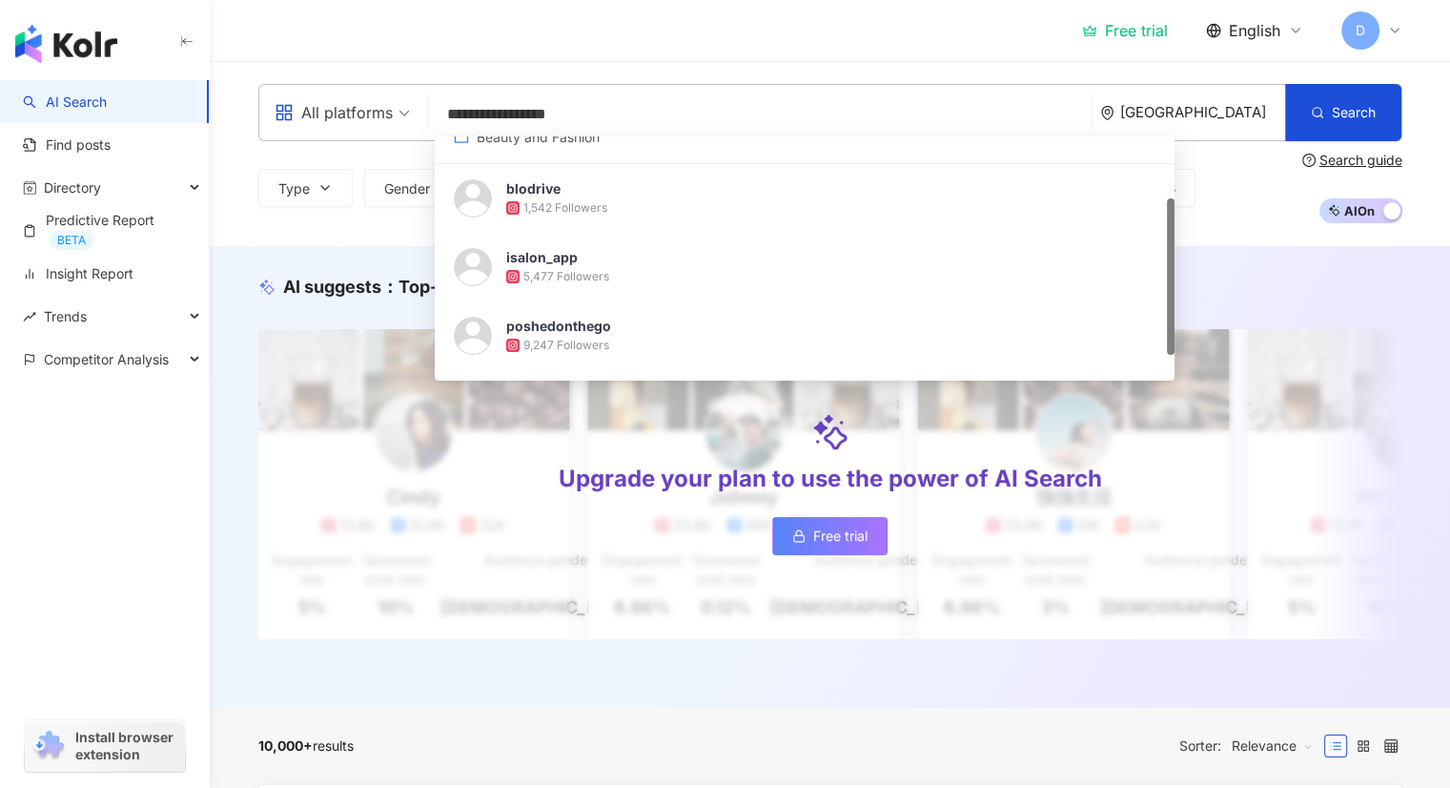
click at [617, 143] on div "Beauty and Fashion" at bounding box center [805, 137] width 702 height 21
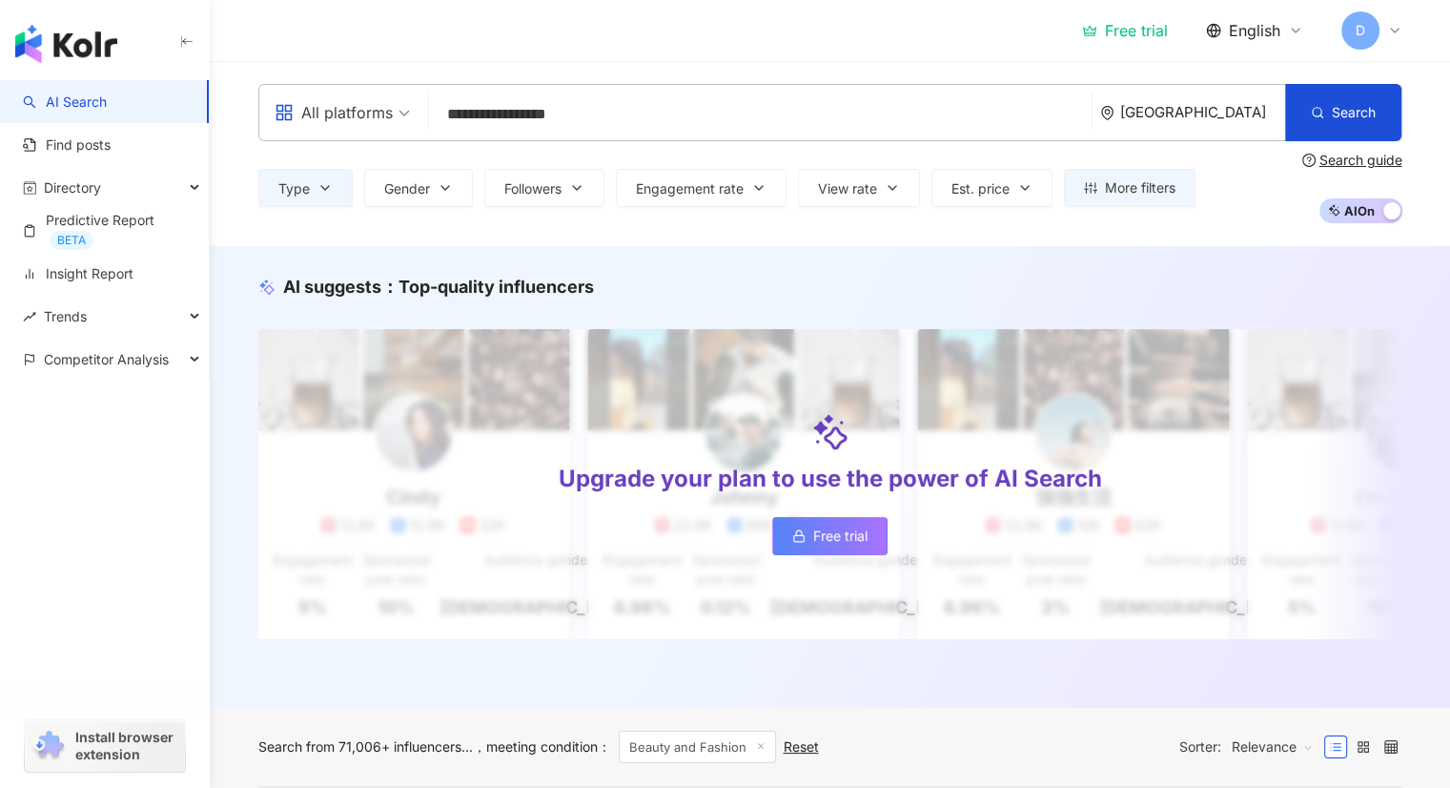
type input "**********"
click at [626, 93] on div "**********" at bounding box center [830, 112] width 1144 height 57
click at [627, 106] on input "**********" at bounding box center [760, 114] width 647 height 36
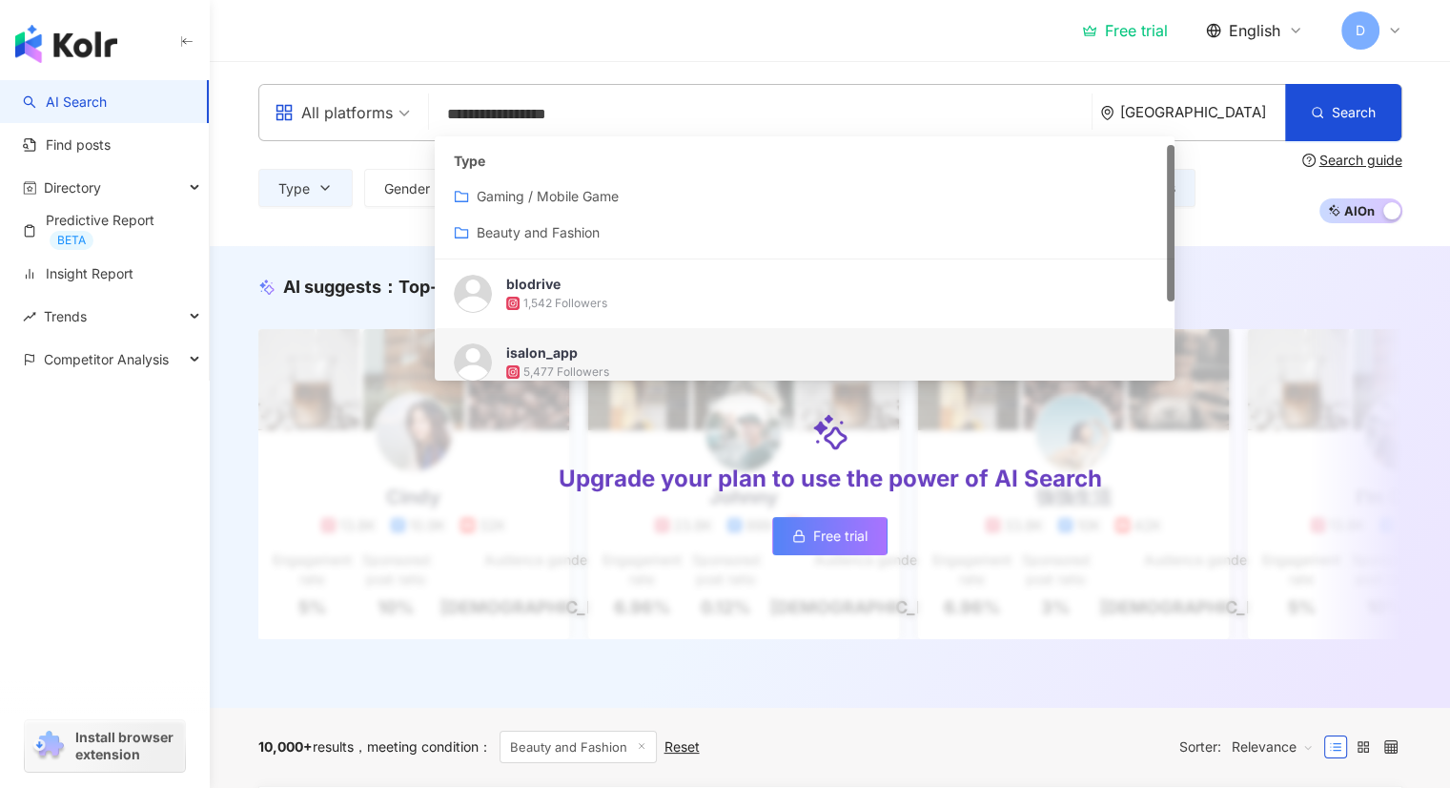
drag, startPoint x: 1168, startPoint y: 237, endPoint x: 1158, endPoint y: 143, distance: 94.9
click at [1164, 142] on div "Type Gaming / Mobile Game Beauty and Fashion blodrive 1,542 Followers isalon_ap…" at bounding box center [805, 258] width 740 height 244
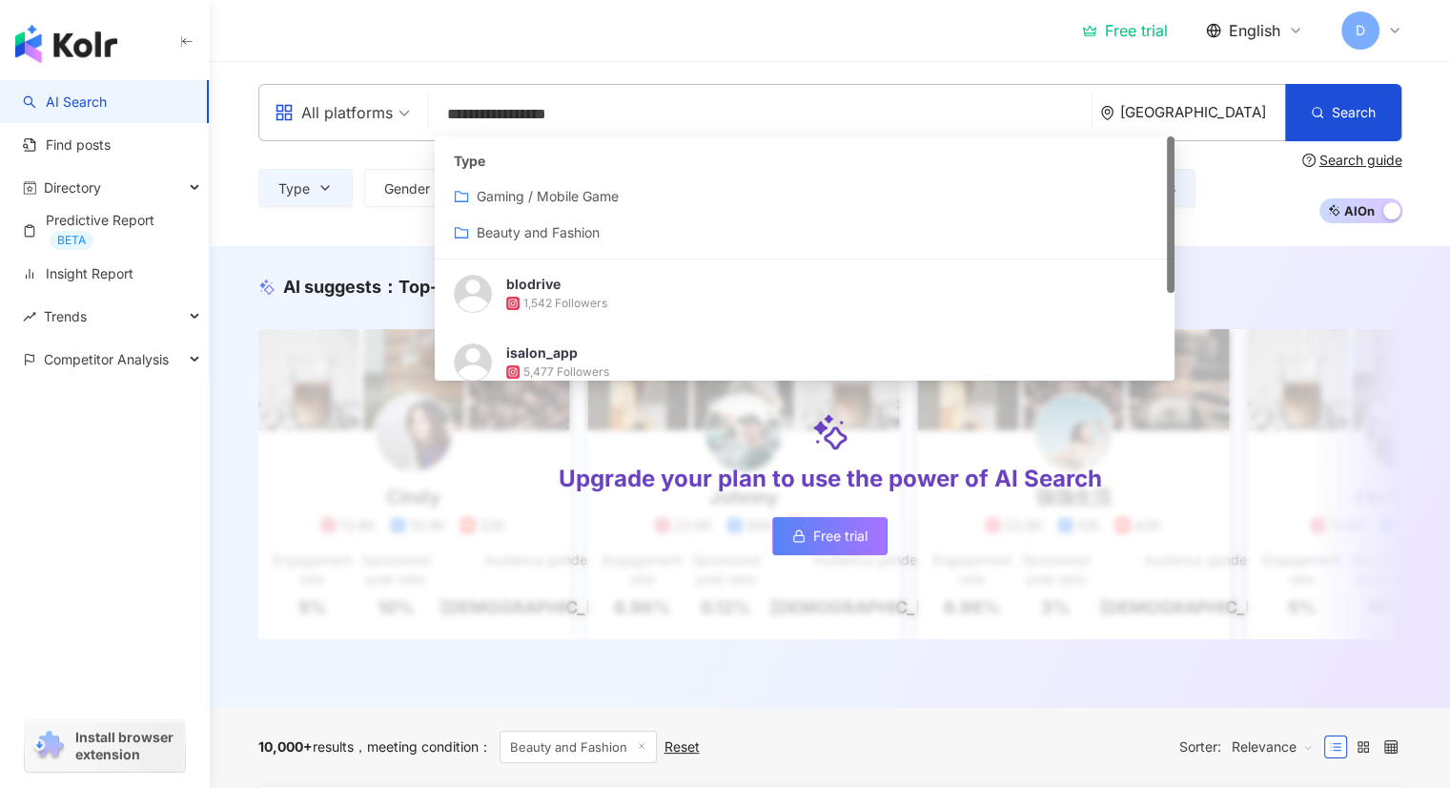
click at [602, 226] on div "Beauty and Fashion" at bounding box center [805, 232] width 702 height 21
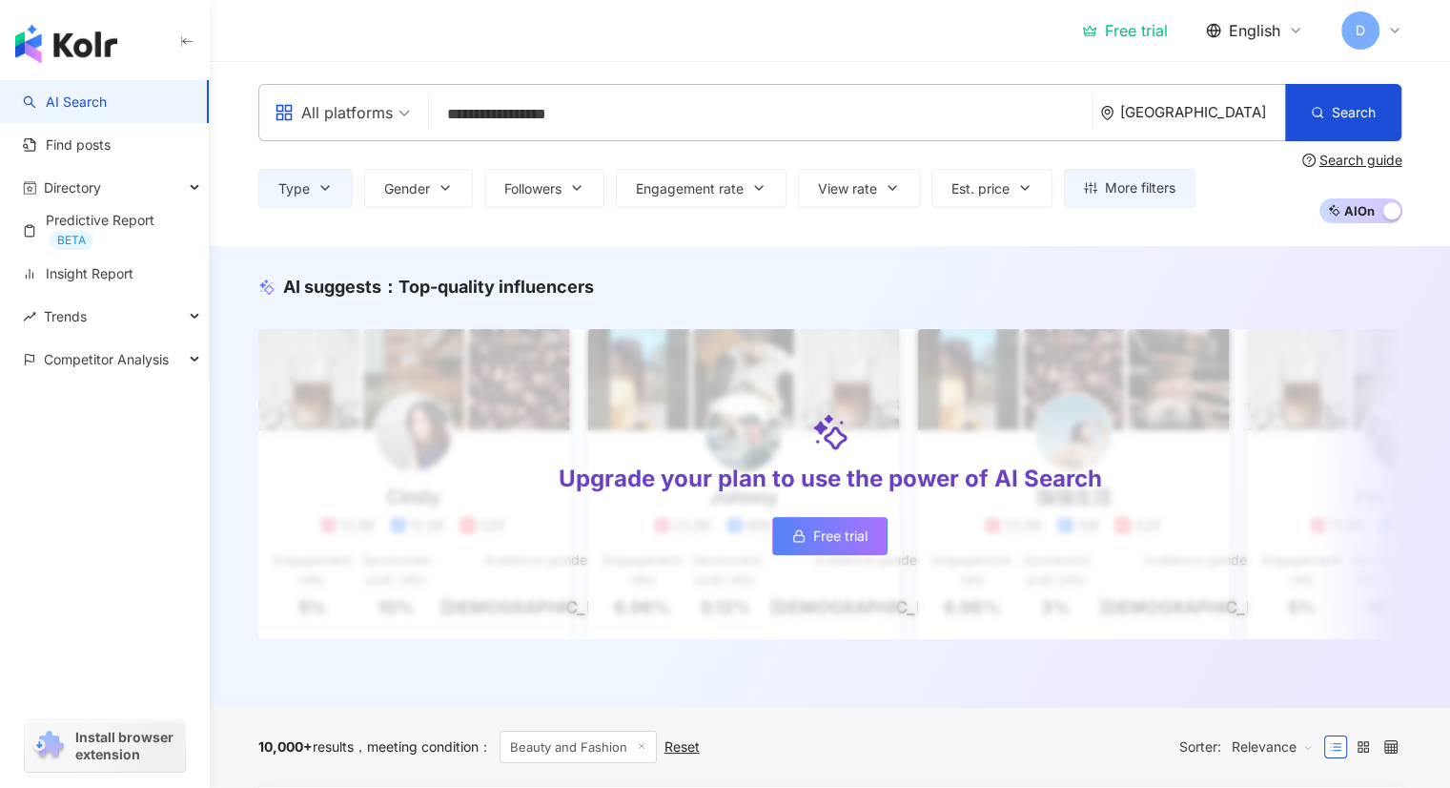
click at [563, 114] on input "**********" at bounding box center [760, 114] width 647 height 36
click at [506, 196] on button "Followers" at bounding box center [544, 188] width 120 height 38
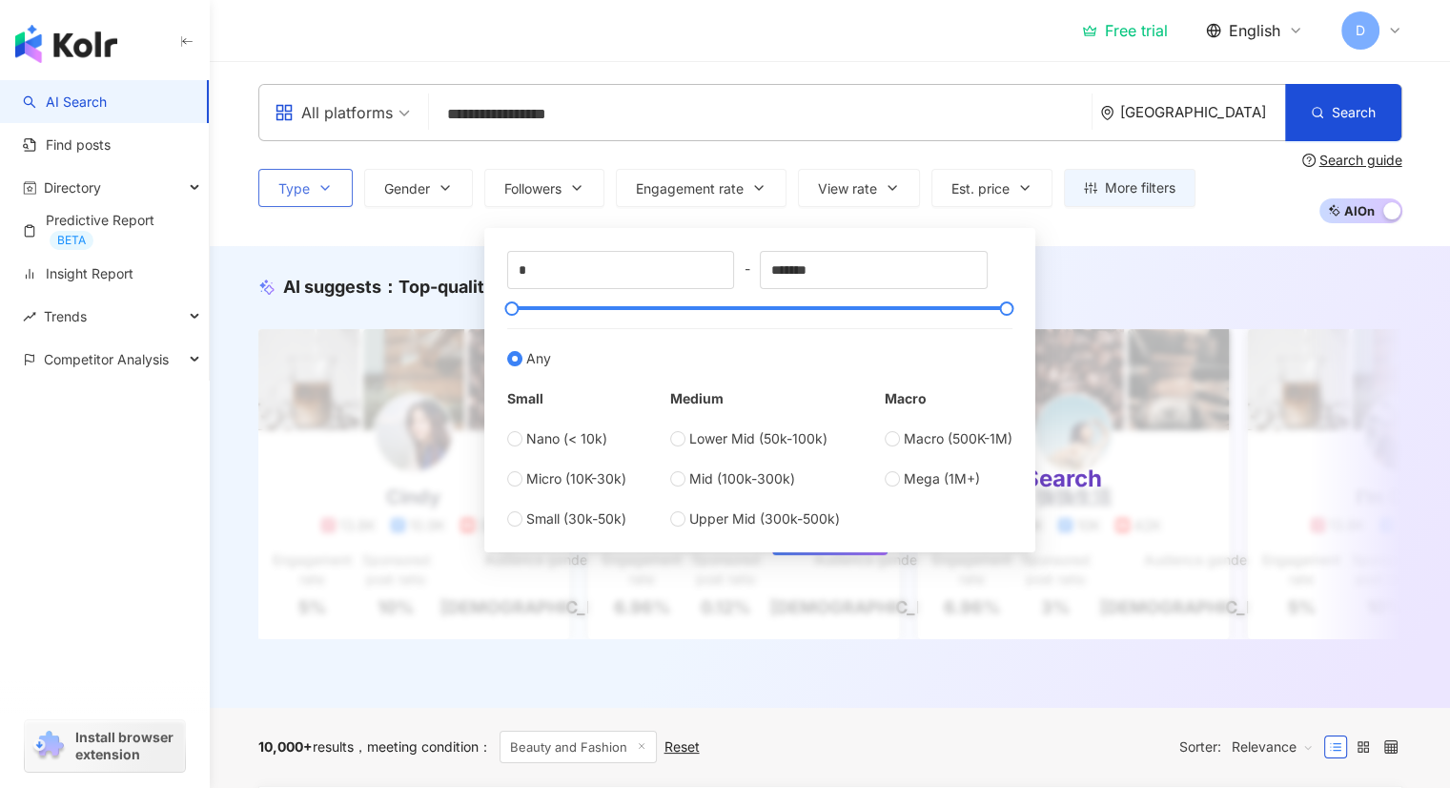
click at [320, 188] on icon "button" at bounding box center [324, 187] width 15 height 15
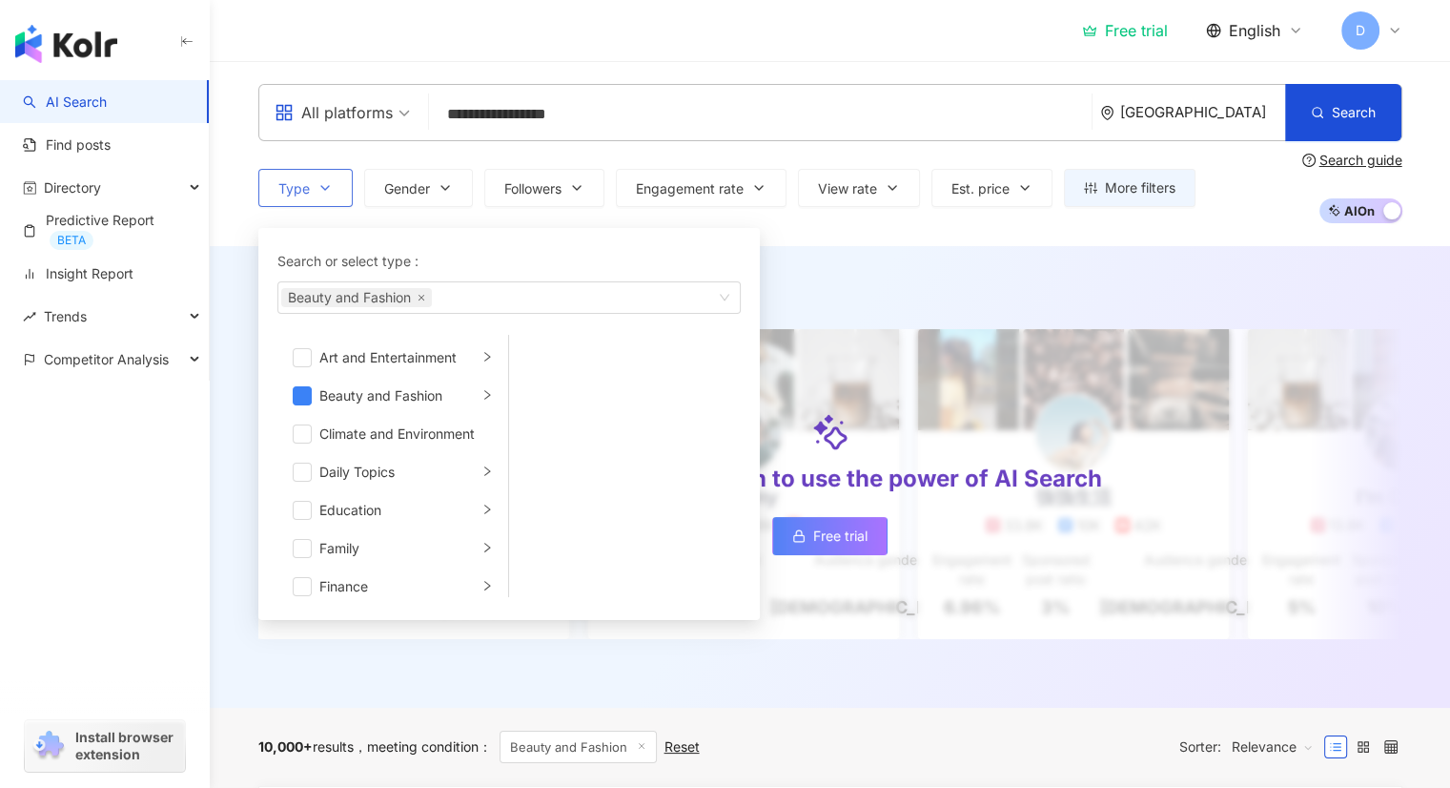
click at [320, 188] on icon "button" at bounding box center [324, 187] width 15 height 15
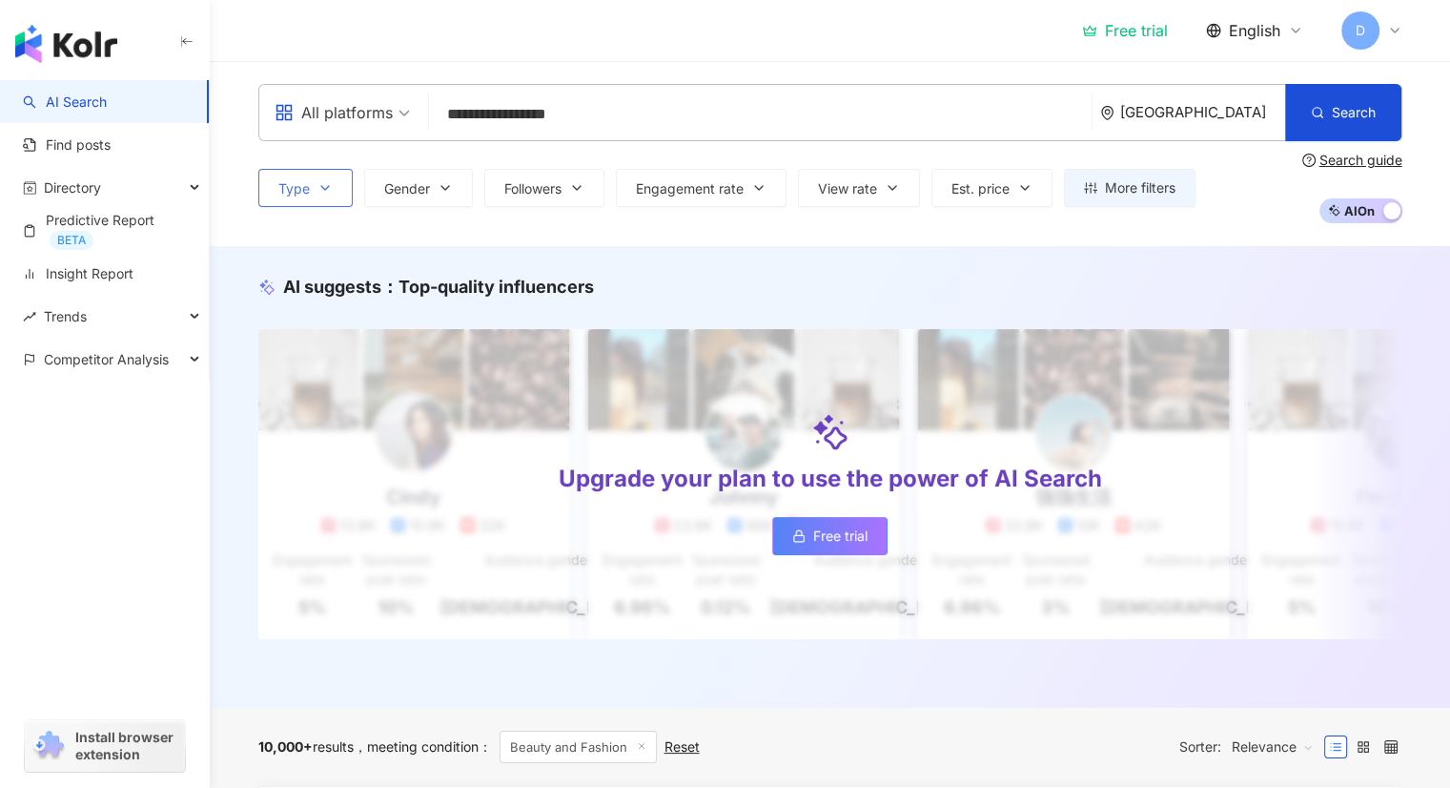
click at [328, 186] on icon "button" at bounding box center [325, 188] width 8 height 4
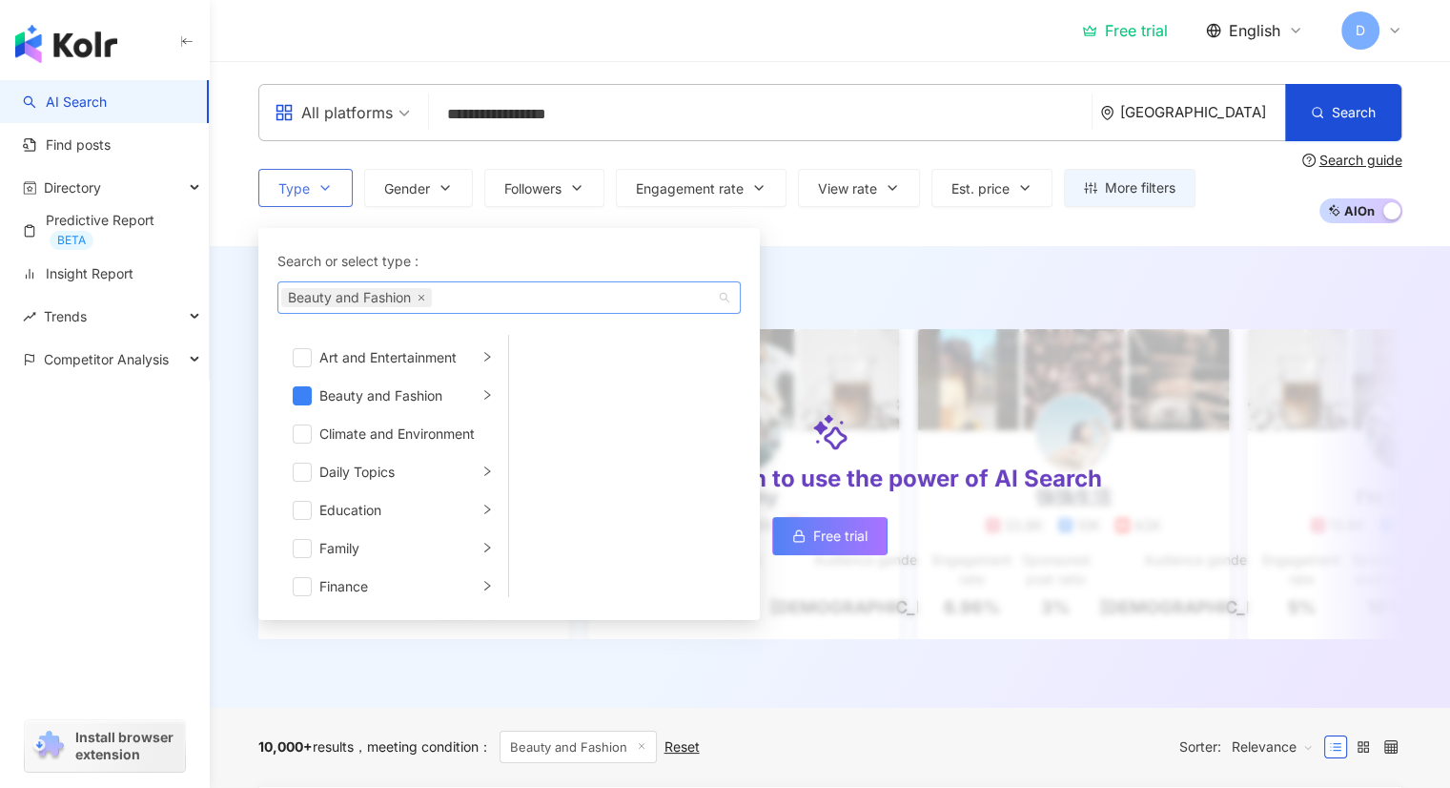
click at [483, 299] on div "Beauty and Fashion" at bounding box center [499, 297] width 436 height 19
type input "****"
click at [540, 327] on div "Tech nology" at bounding box center [509, 338] width 456 height 34
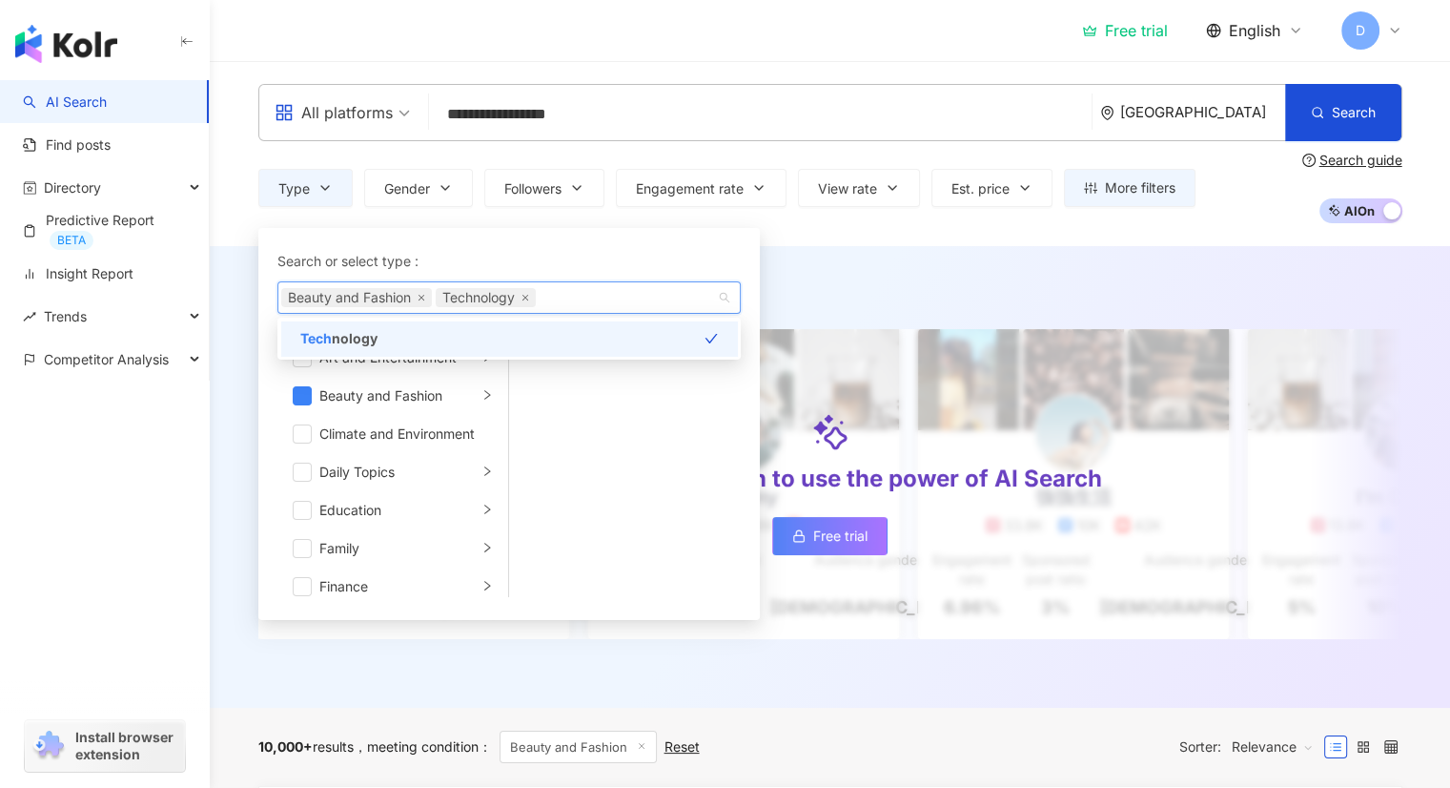
click at [776, 226] on div "**********" at bounding box center [830, 153] width 1240 height 185
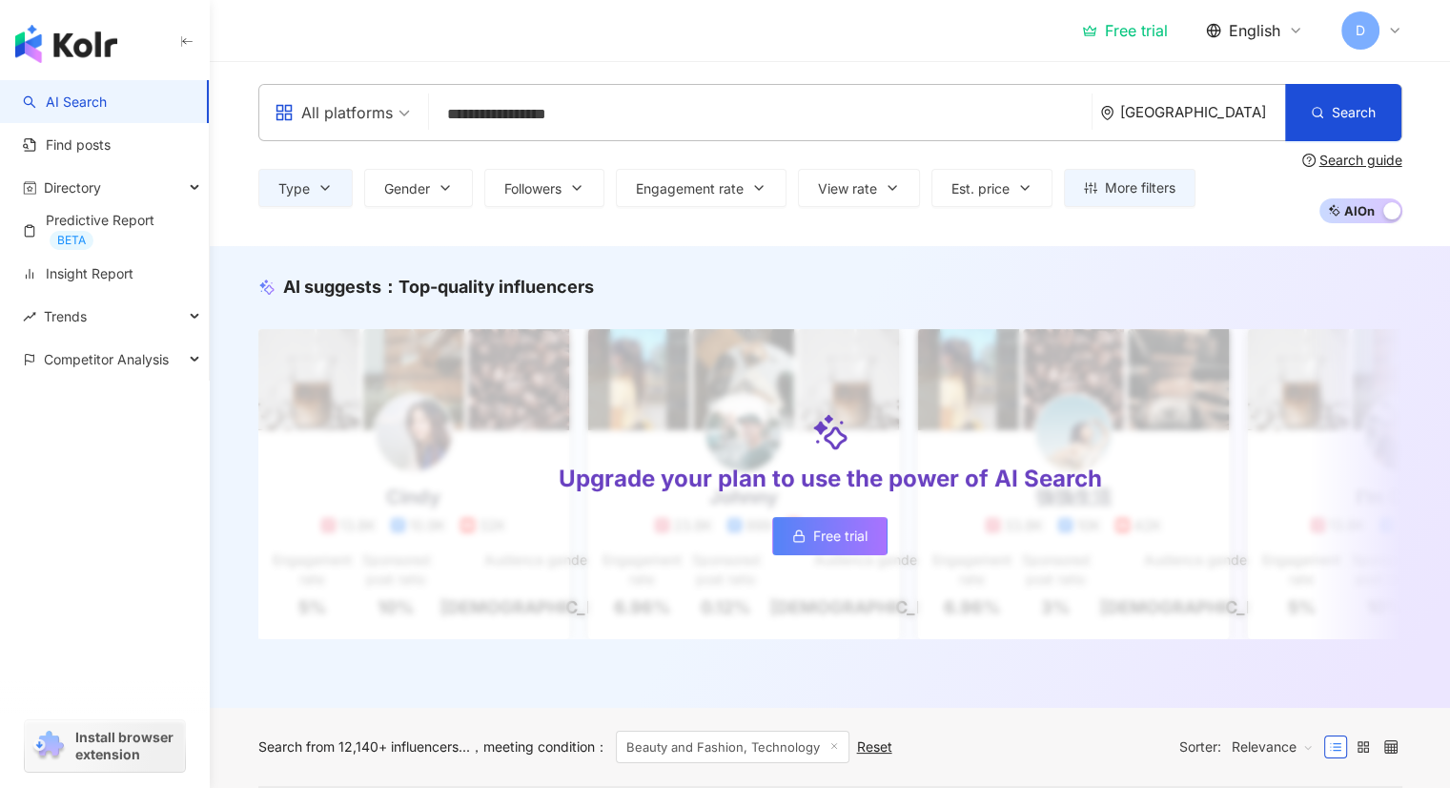
click at [426, 168] on div "Type Gender Followers Engagement rate View rate Est. price More filters * - ***…" at bounding box center [830, 188] width 1144 height 71
click at [428, 181] on span "Gender" at bounding box center [407, 188] width 46 height 15
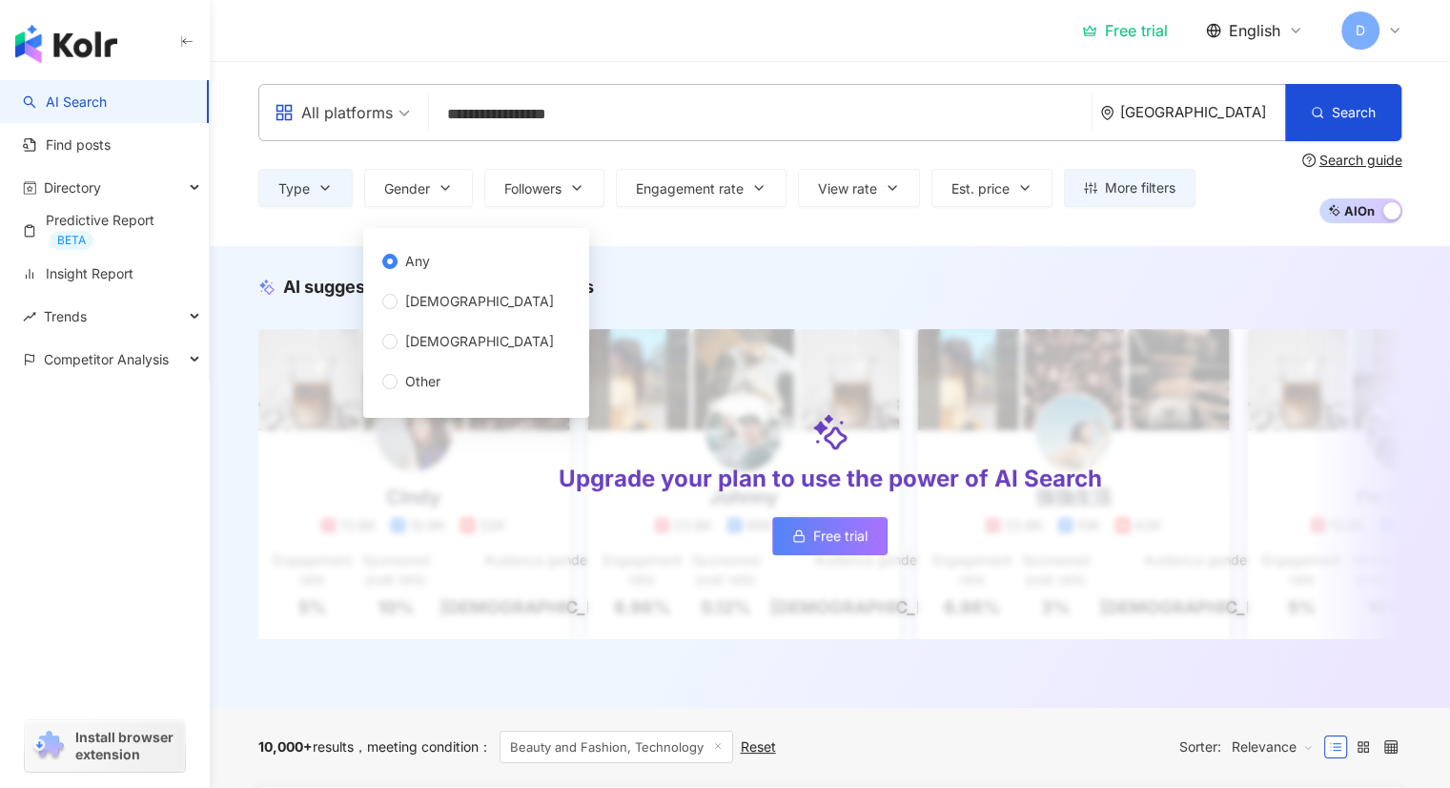
click at [737, 222] on div "Type Gender Followers Engagement rate View rate Est. price More filters * - ***…" at bounding box center [830, 188] width 1144 height 71
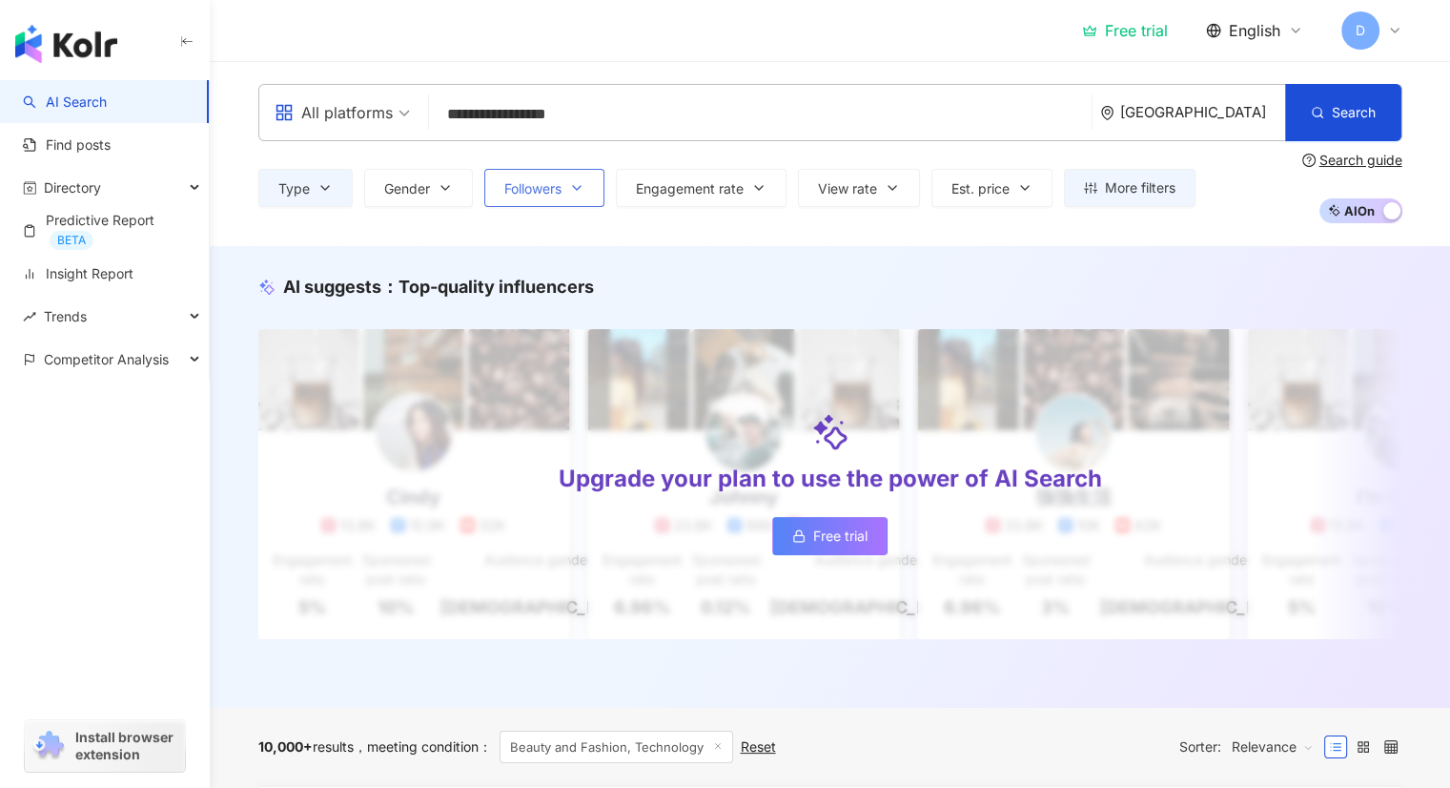
click at [561, 193] on span "Followers" at bounding box center [532, 188] width 57 height 15
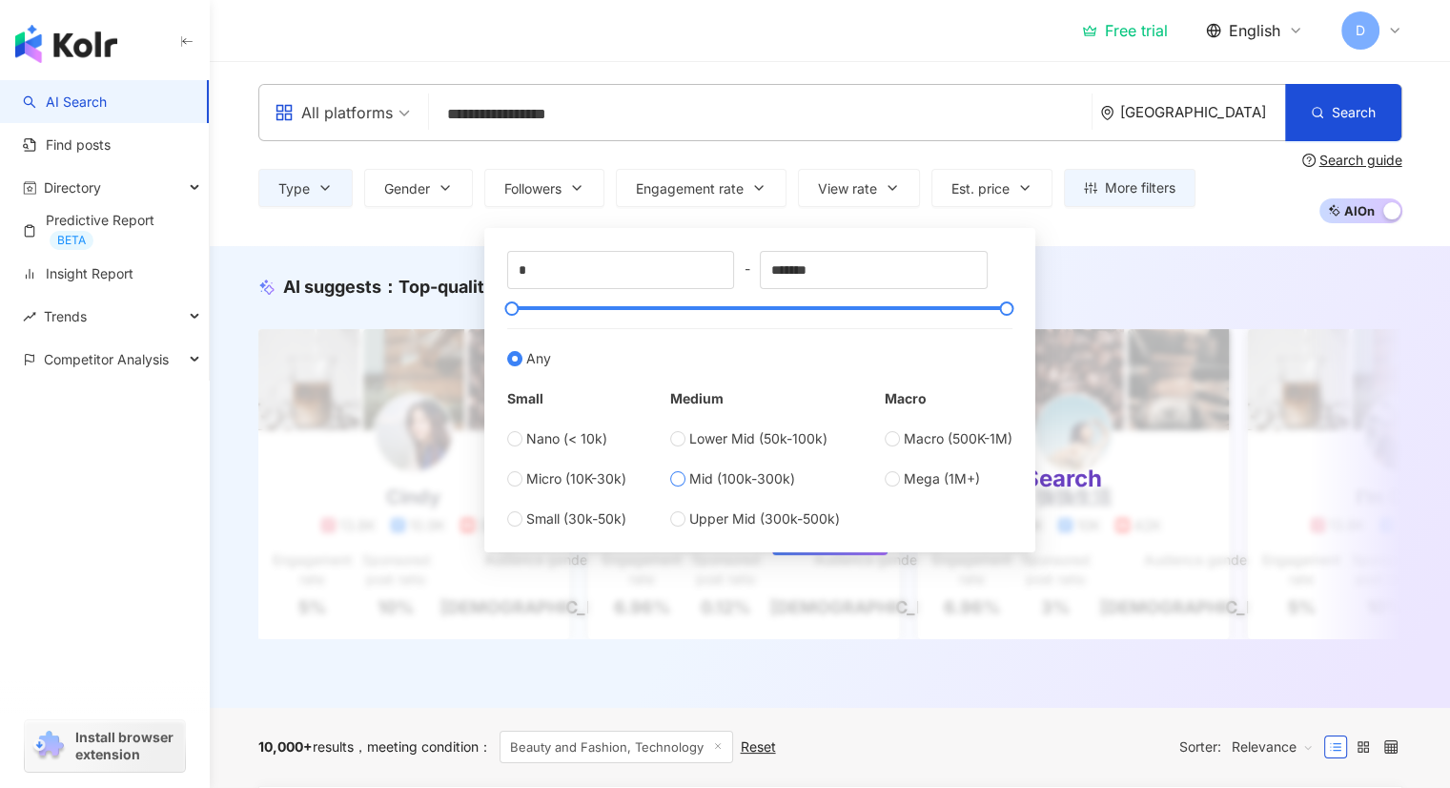
click at [767, 481] on span "Mid (100k-300k)" at bounding box center [742, 478] width 106 height 21
type input "******"
click at [412, 252] on div "AI suggests ： Top-quality influencers Upgrade your plan to use the power of AI …" at bounding box center [830, 476] width 1240 height 461
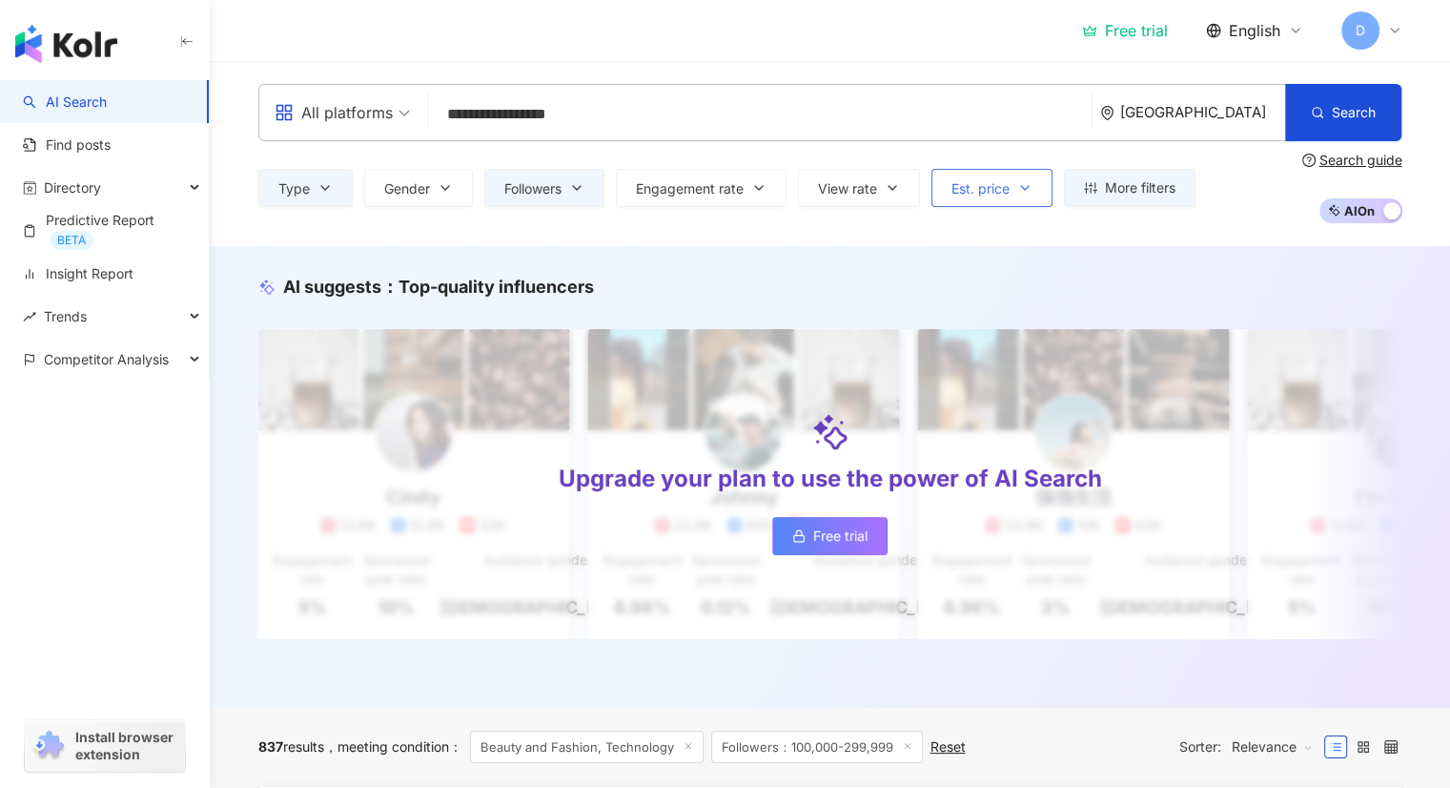
click at [1025, 178] on button "Est. price" at bounding box center [991, 188] width 121 height 38
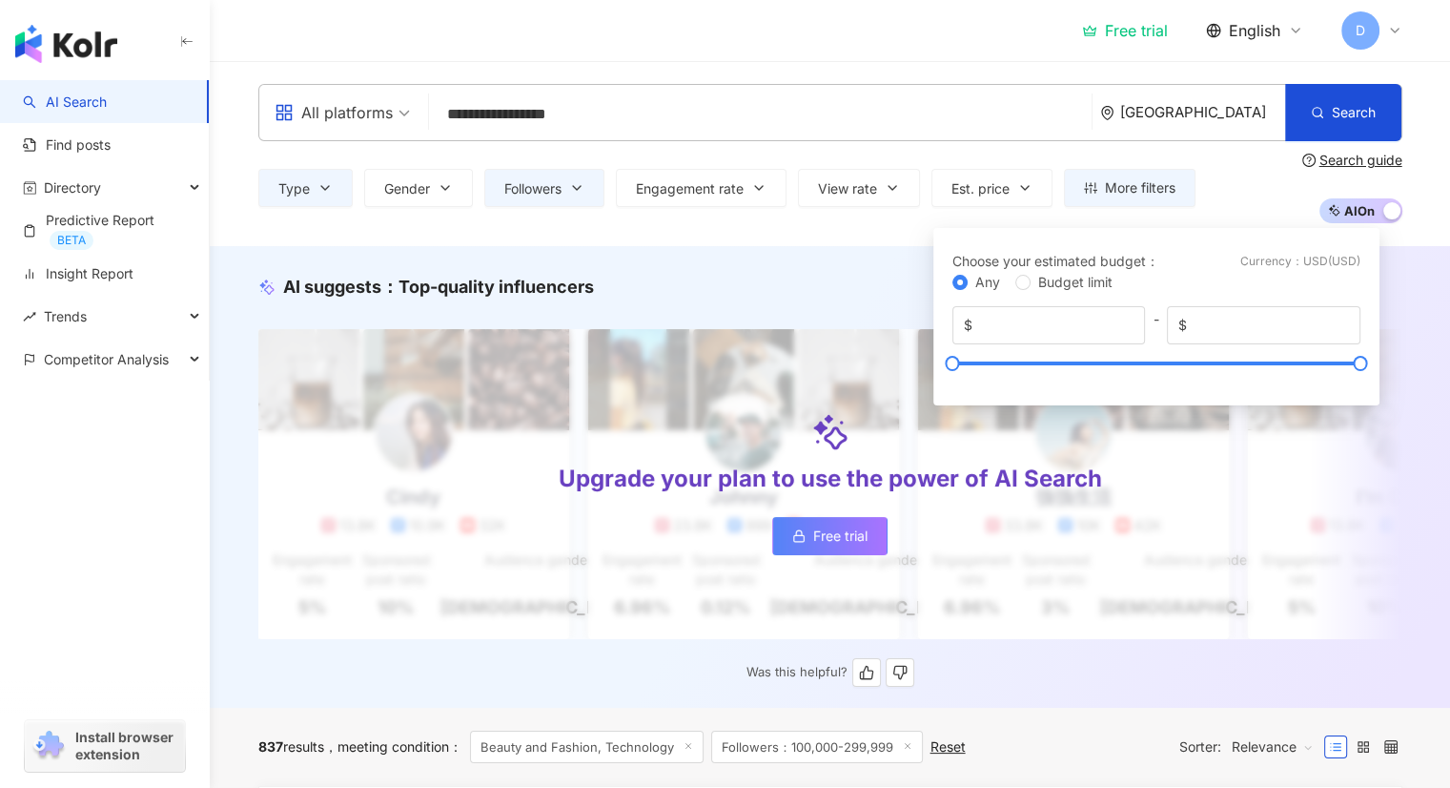
click at [749, 295] on div "AI suggests ： Top-quality influencers" at bounding box center [830, 287] width 1144 height 24
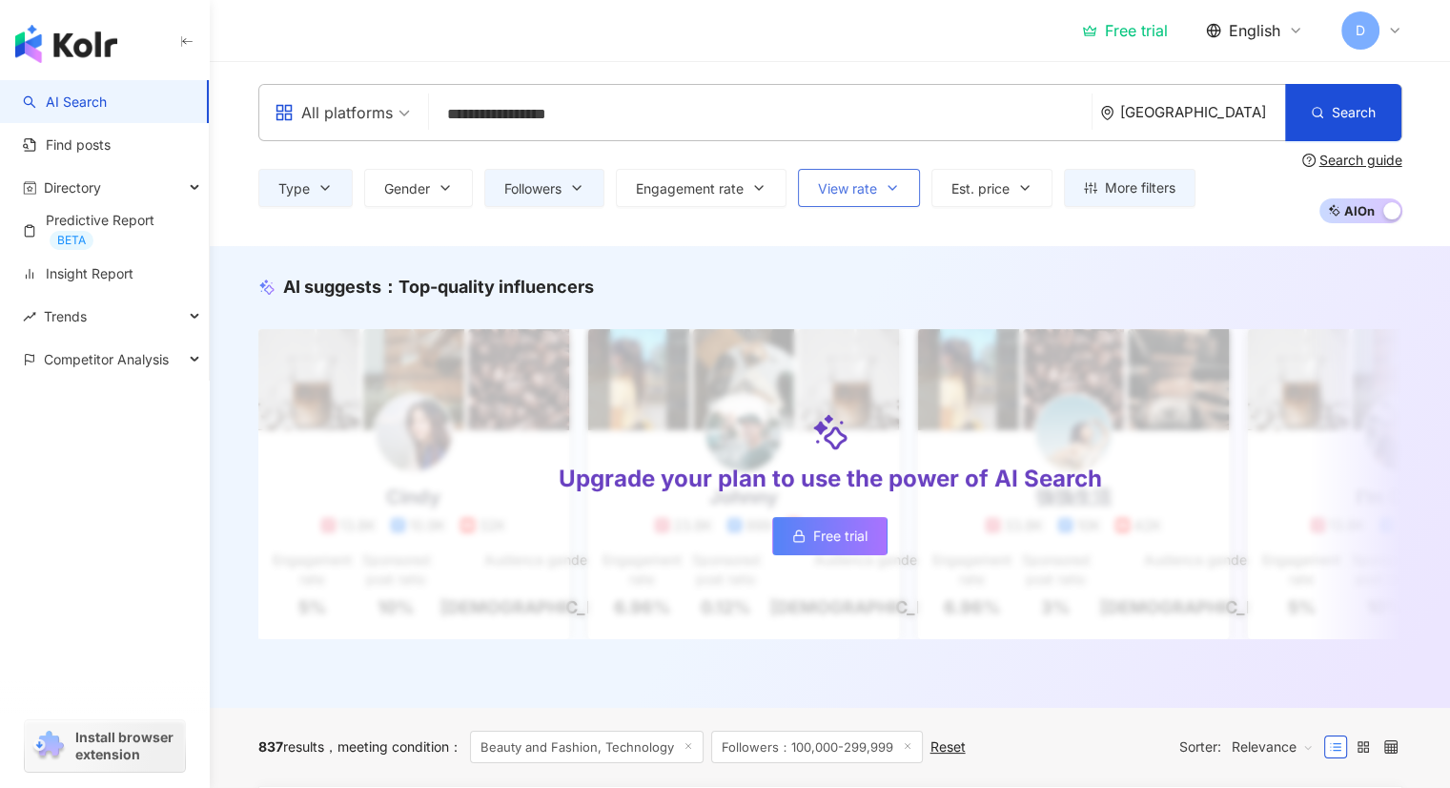
click at [831, 182] on span "View rate" at bounding box center [847, 188] width 59 height 15
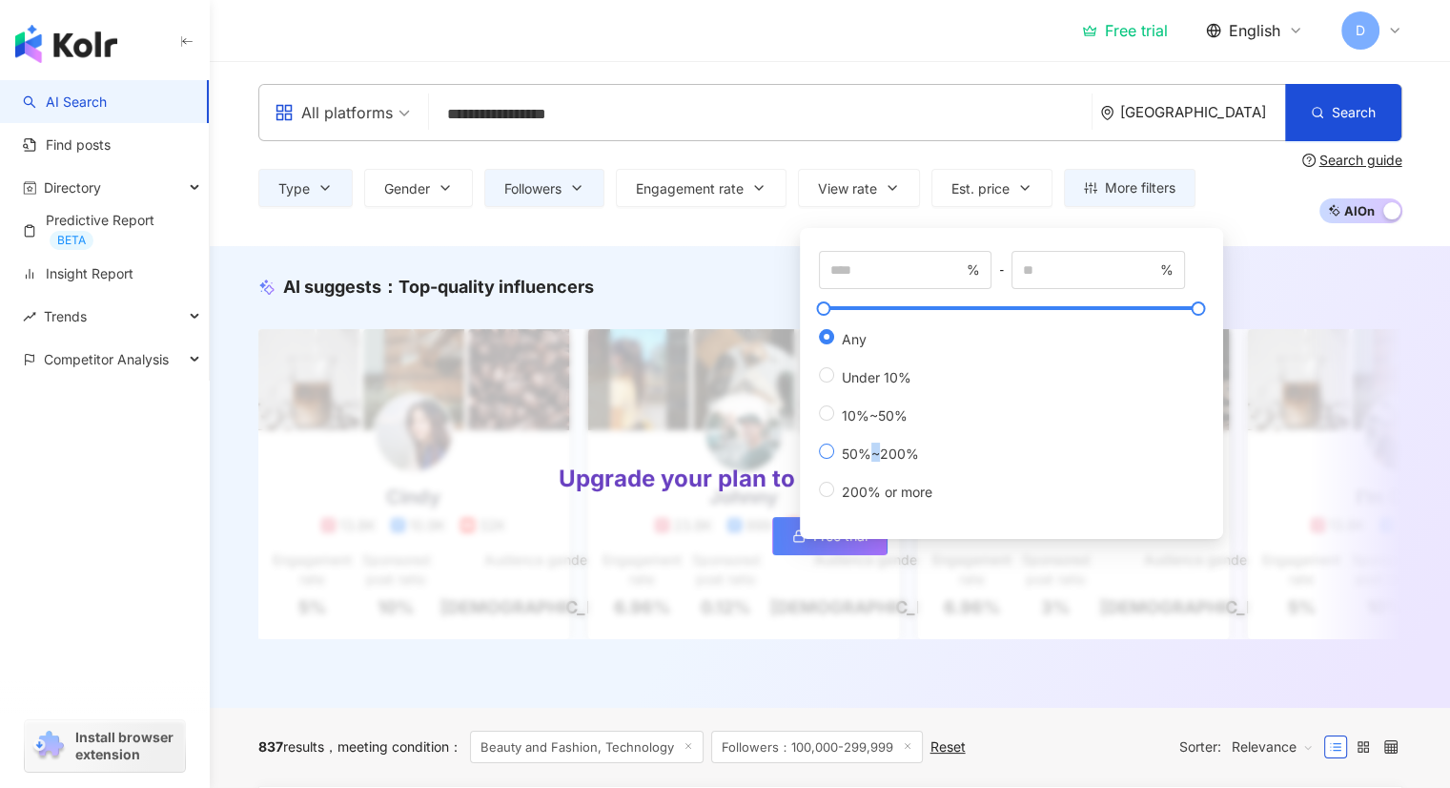
click at [874, 445] on span "50%~200%" at bounding box center [880, 453] width 92 height 16
click at [835, 440] on div "Any Under 10% 10%~50% 50%~200% 200% or more" at bounding box center [883, 414] width 129 height 172
click at [835, 447] on span "50%~200%" at bounding box center [880, 453] width 92 height 16
type input "**"
type input "***"
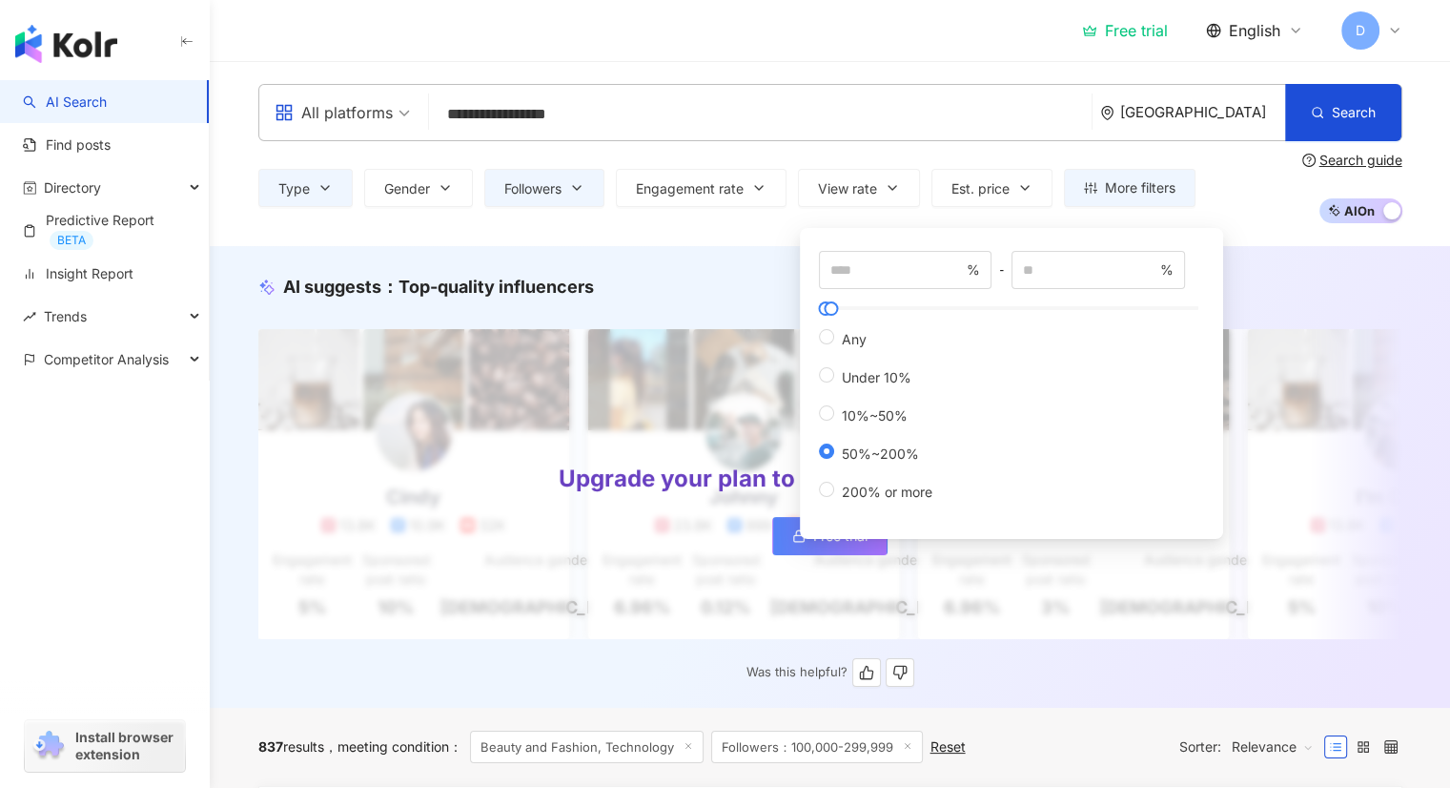
click at [723, 298] on div "AI suggests ： Top-quality influencers" at bounding box center [830, 287] width 1144 height 24
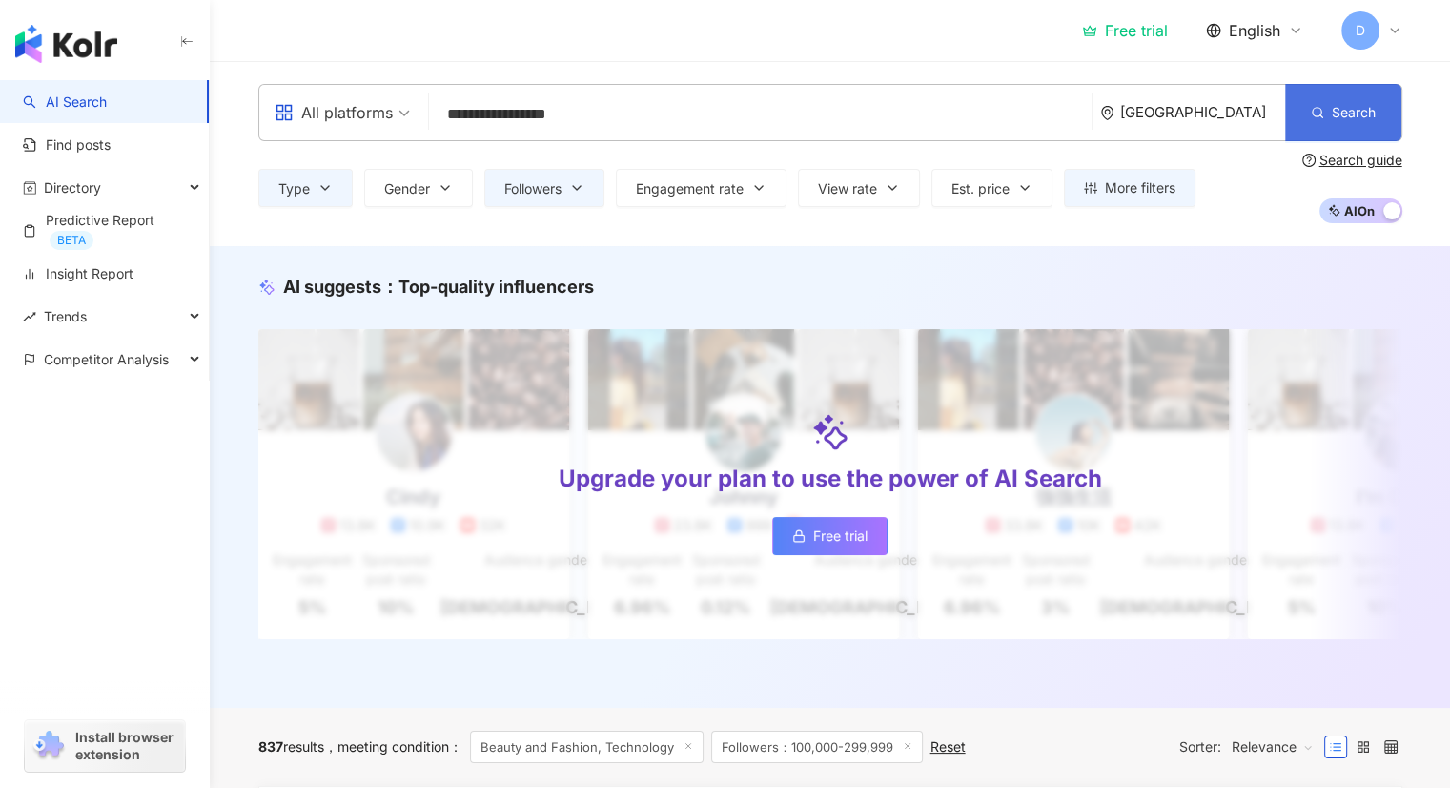
click at [1314, 123] on button "Search" at bounding box center [1343, 112] width 116 height 57
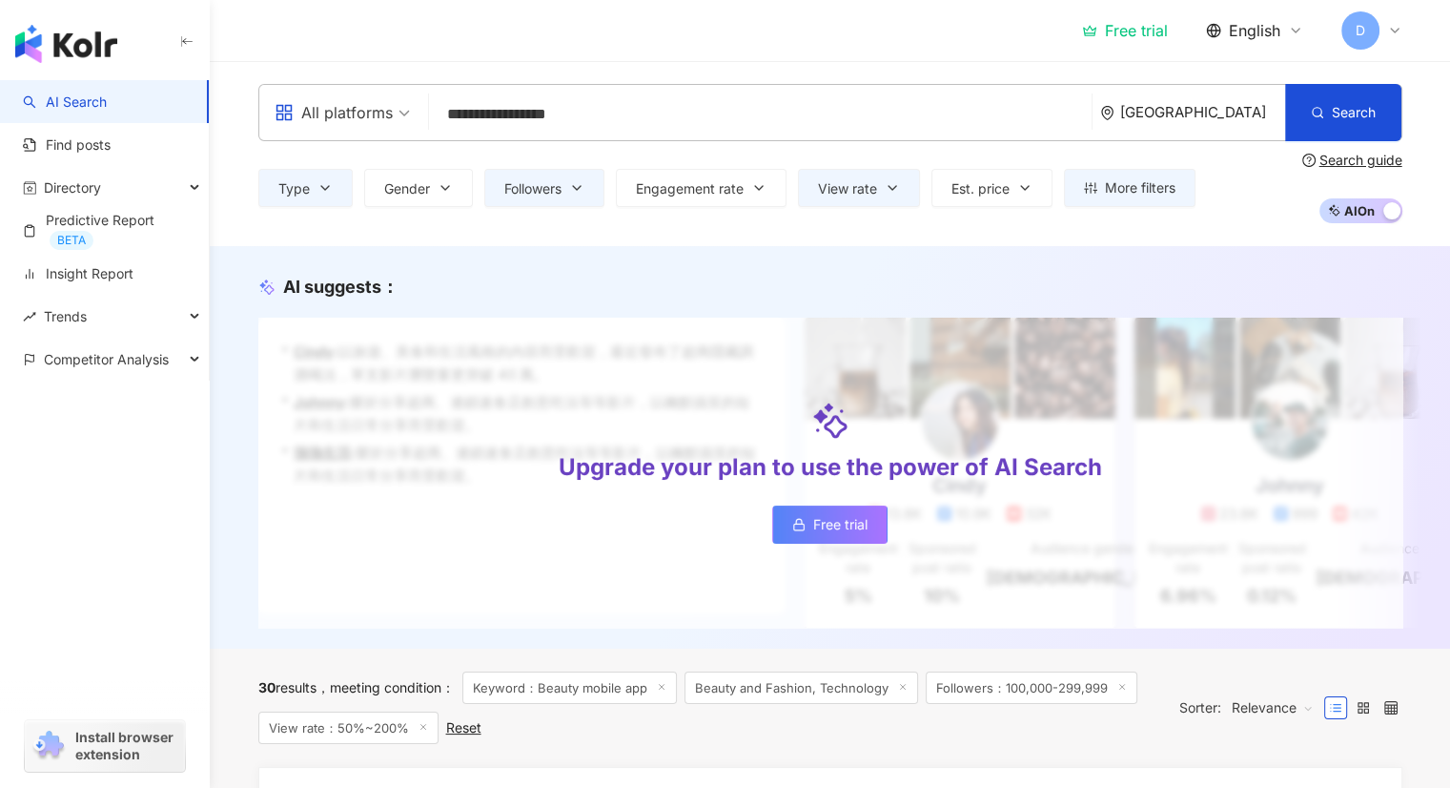
scroll to position [31, 0]
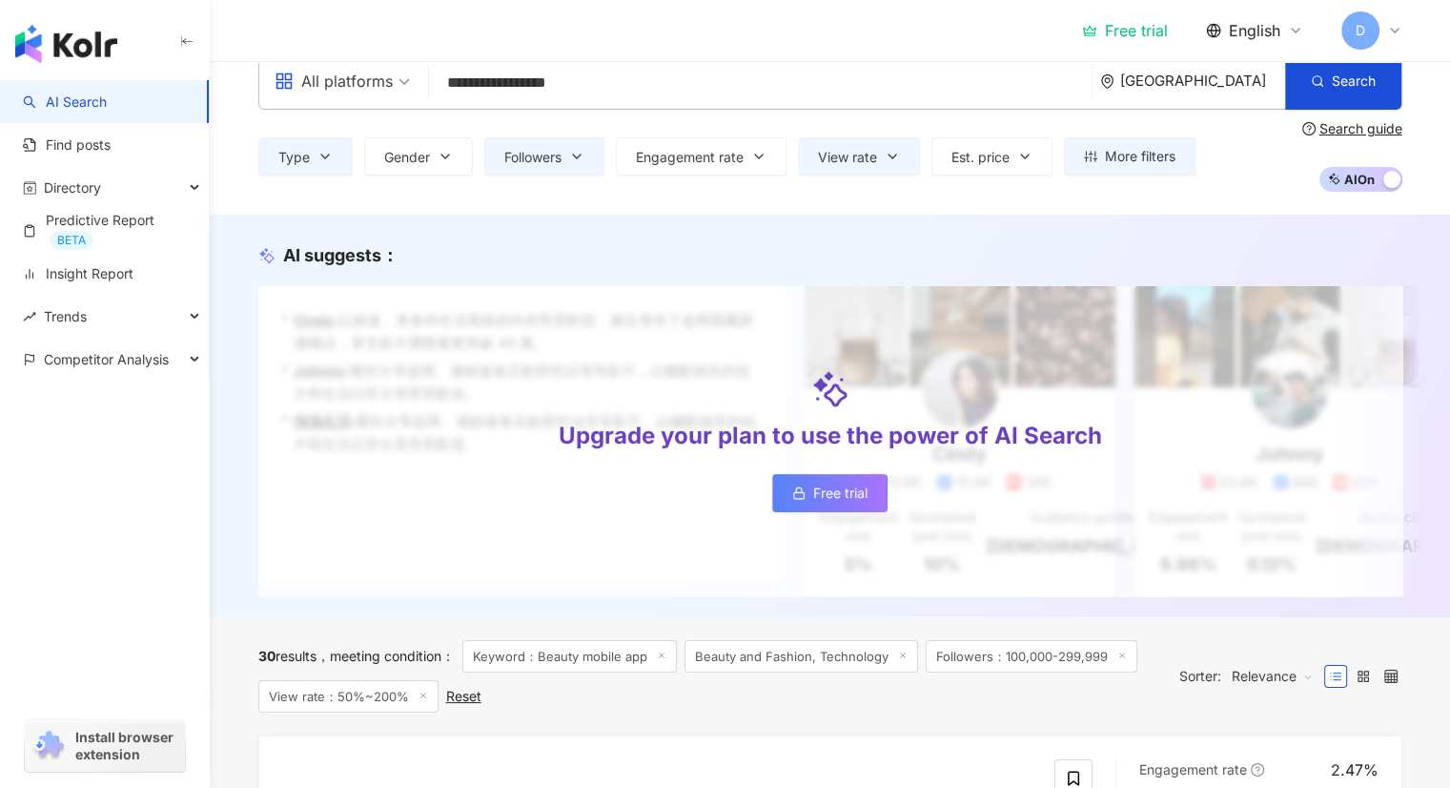
click at [1258, 79] on div "[GEOGRAPHIC_DATA]" at bounding box center [1202, 80] width 165 height 16
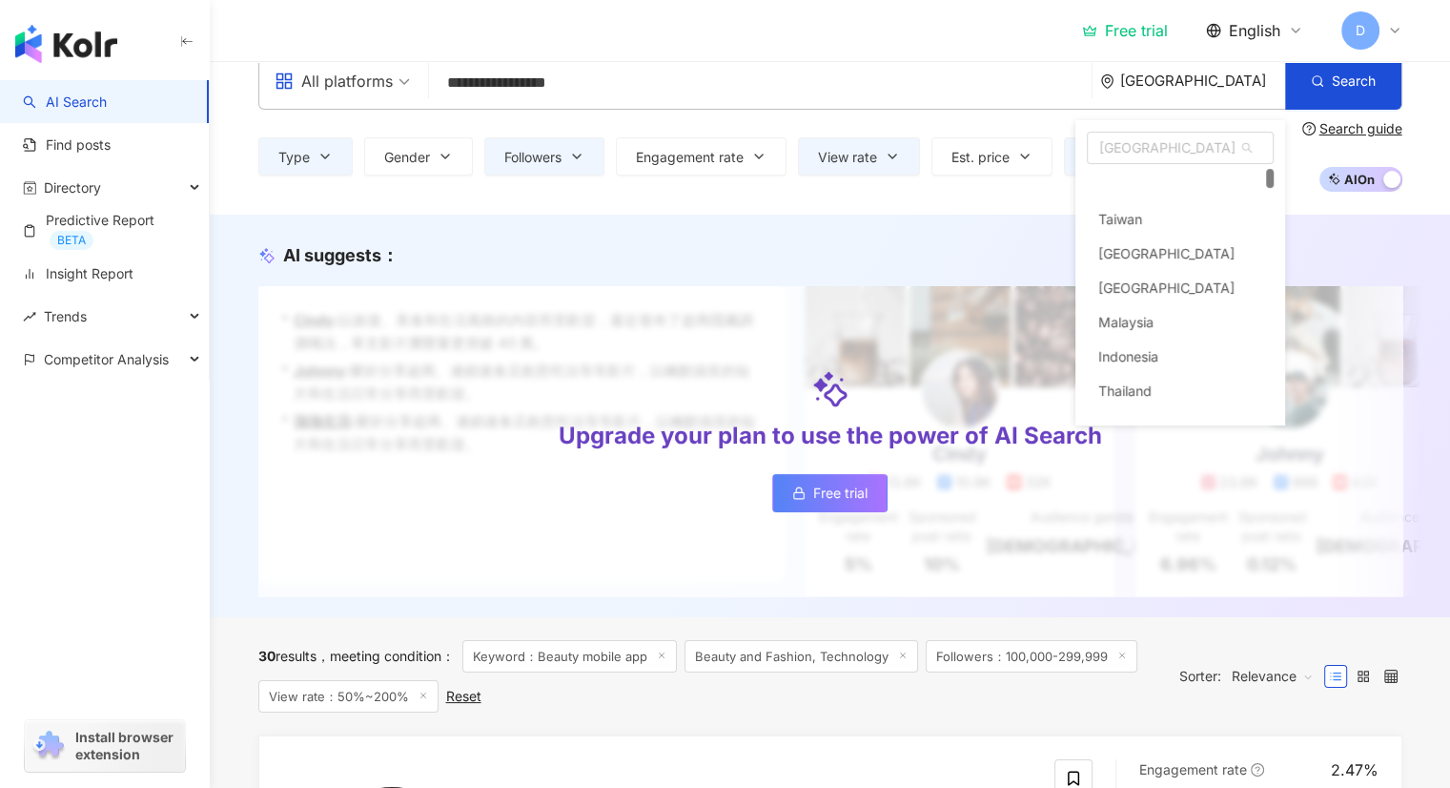
scroll to position [36, 0]
click at [1030, 233] on div "AI suggests ： Upgrade your plan to use the power of AI Search Free trial • [PER…" at bounding box center [830, 416] width 1240 height 402
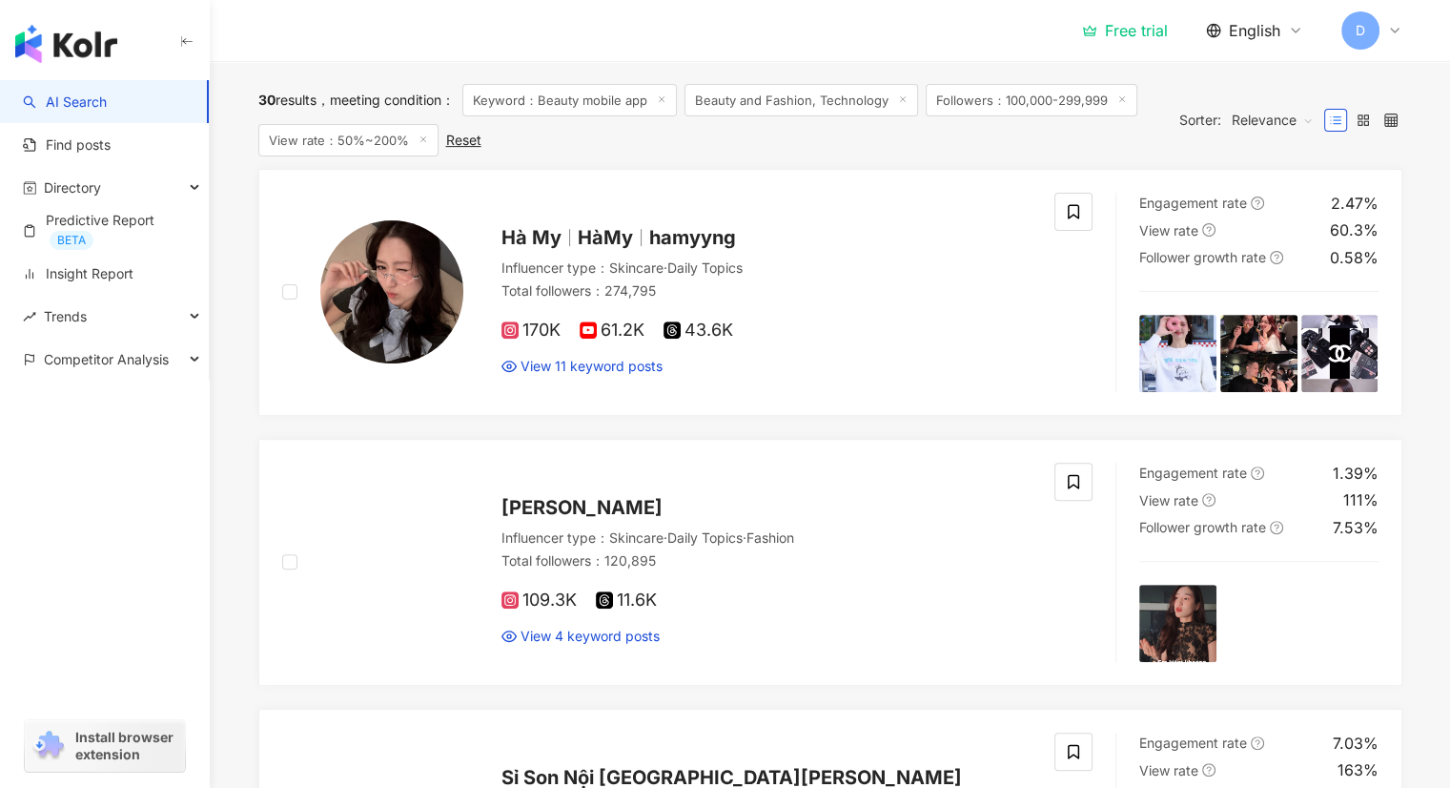
scroll to position [0, 0]
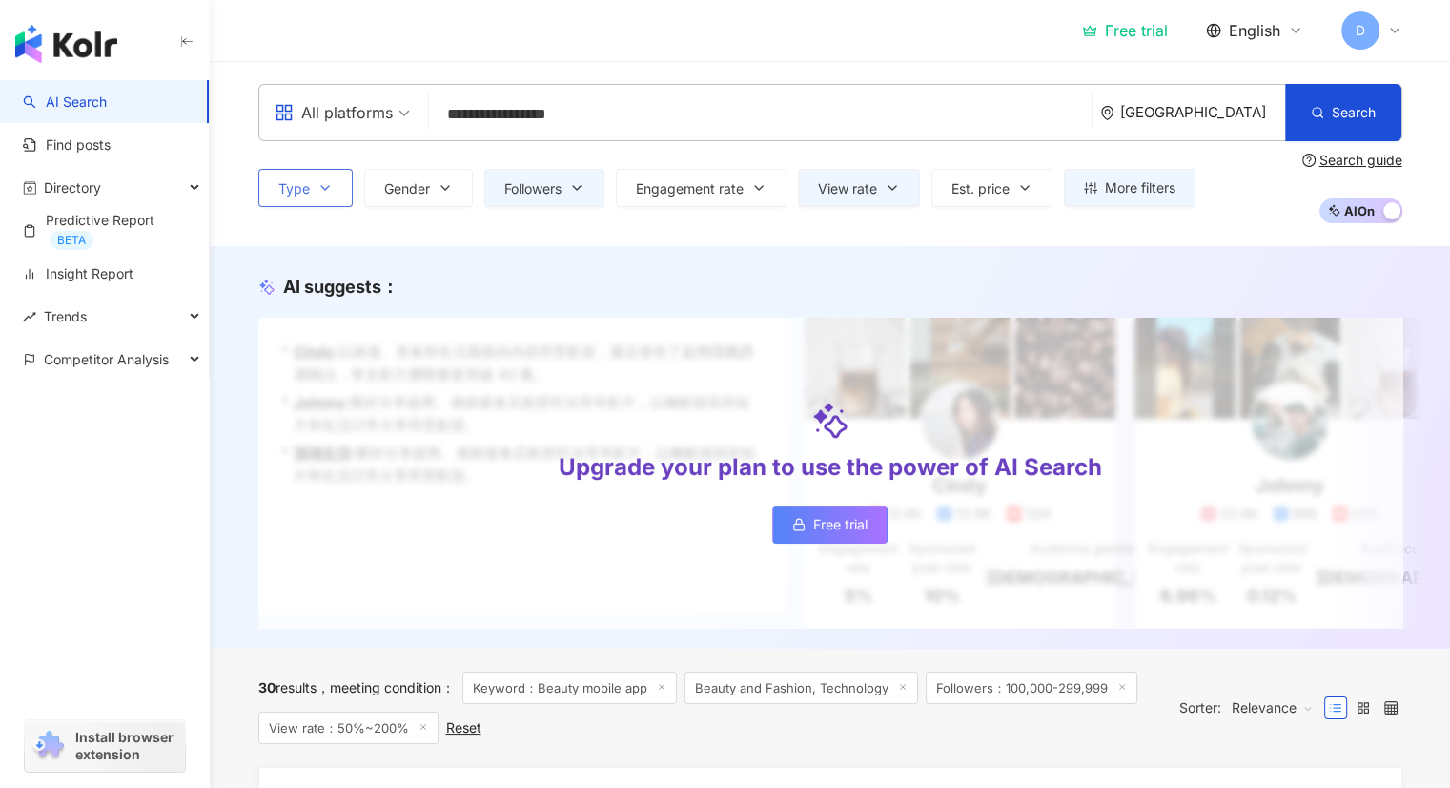
click at [288, 194] on span "Type" at bounding box center [293, 188] width 31 height 15
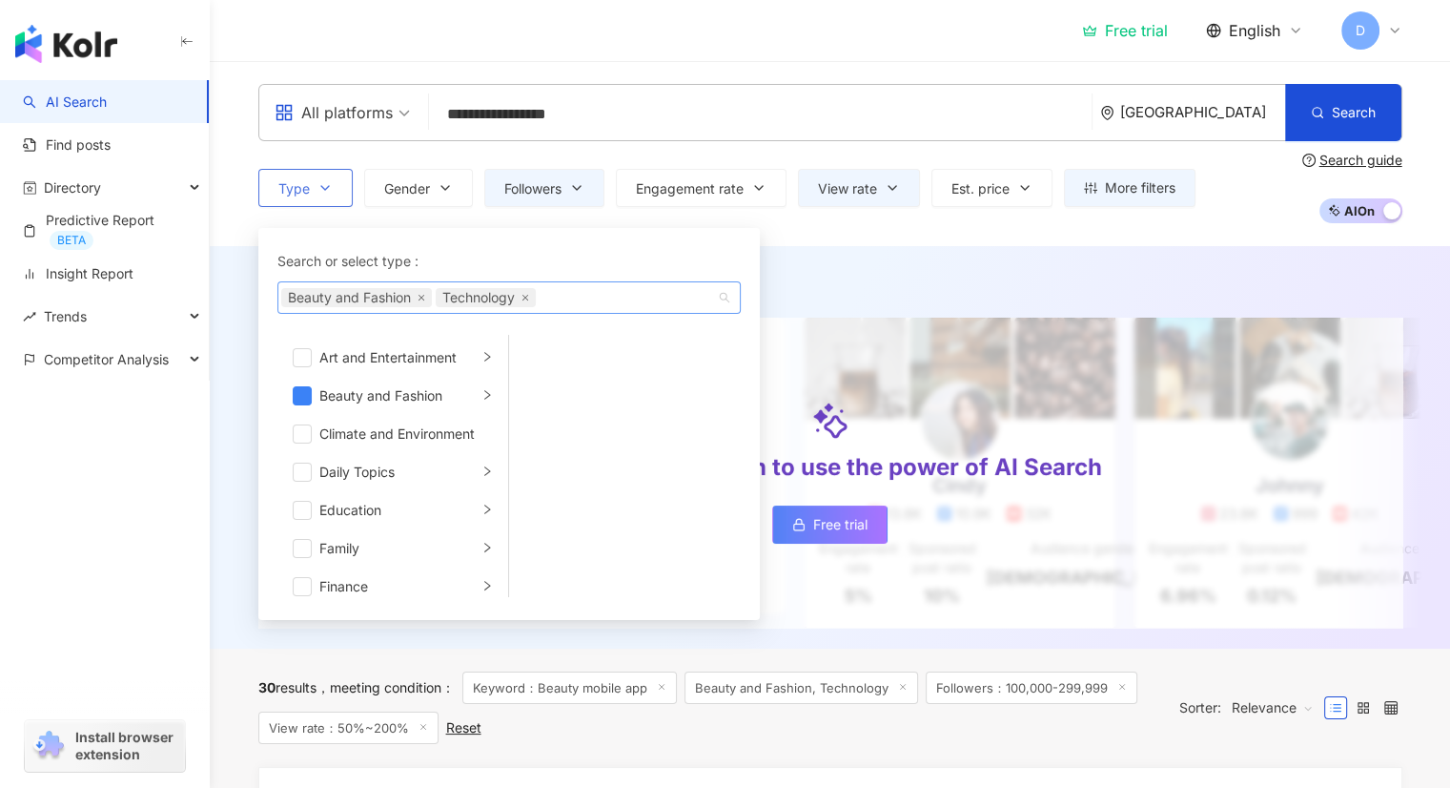
click at [523, 301] on span "Technology" at bounding box center [486, 297] width 100 height 19
click at [526, 297] on icon "close" at bounding box center [525, 298] width 6 height 6
click at [910, 218] on div "Type Search or select type : Beauty and Fashion Beauty and Fashion Art and Ente…" at bounding box center [830, 188] width 1144 height 71
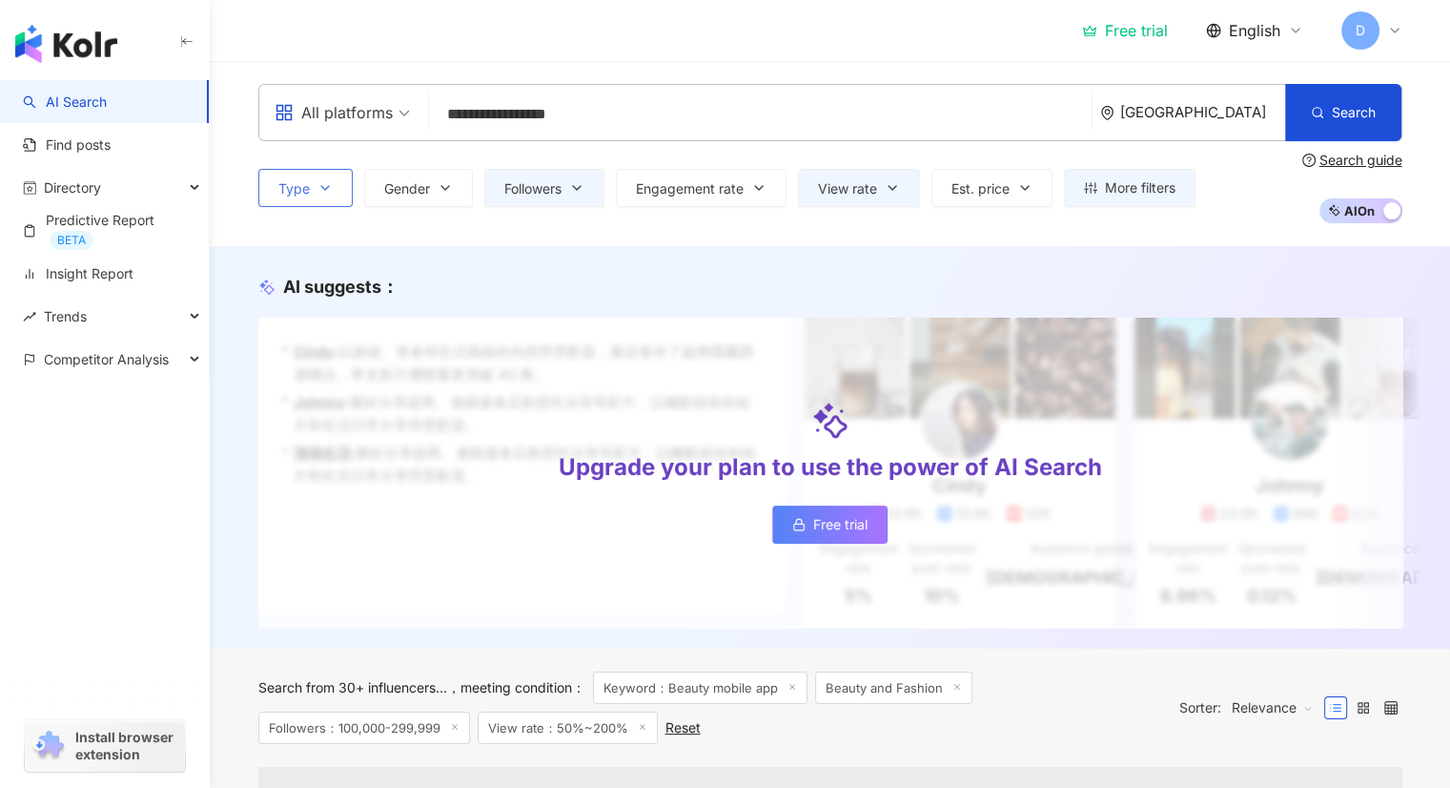
click at [1268, 108] on div "[GEOGRAPHIC_DATA]" at bounding box center [1202, 112] width 165 height 16
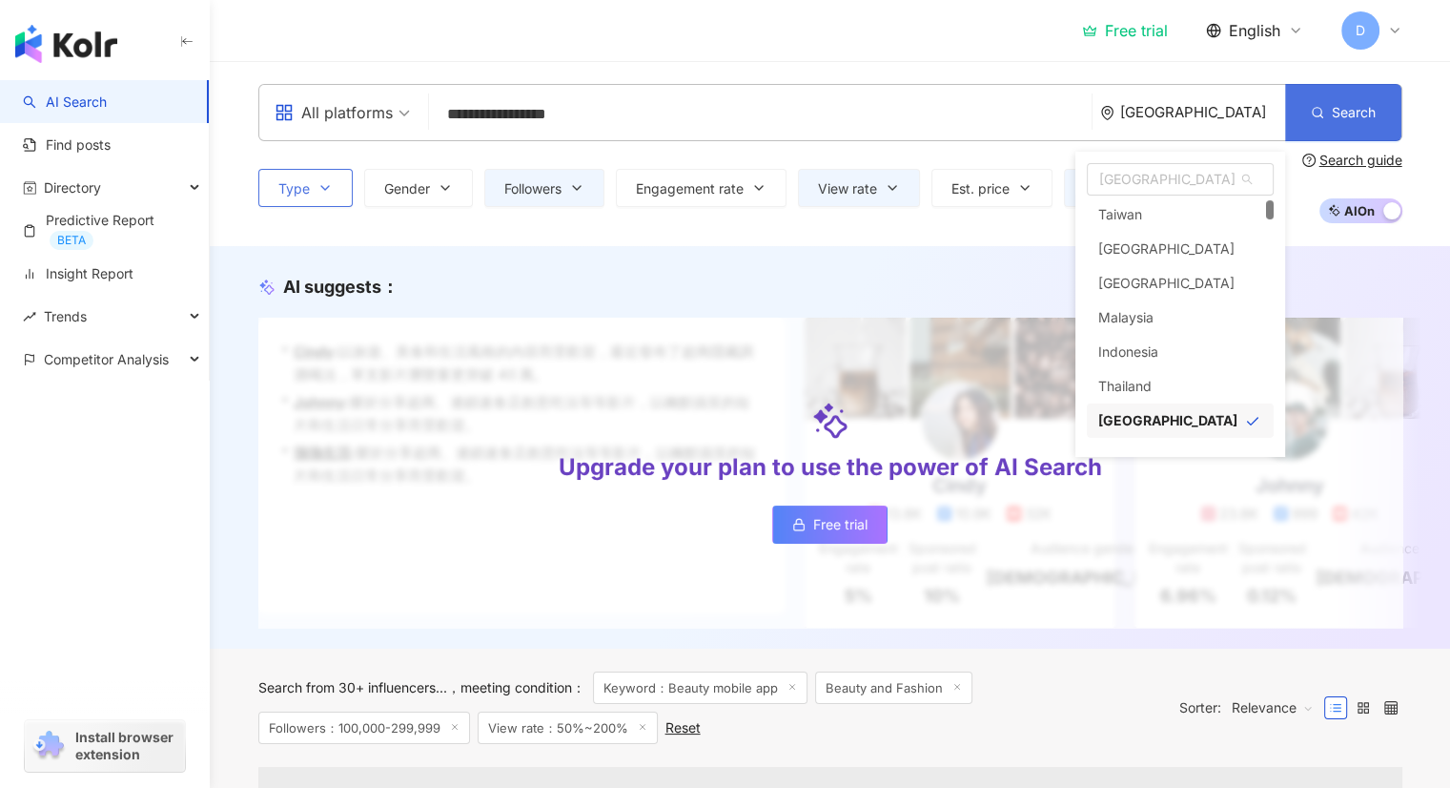
click at [1348, 107] on span "Search" at bounding box center [1354, 112] width 44 height 15
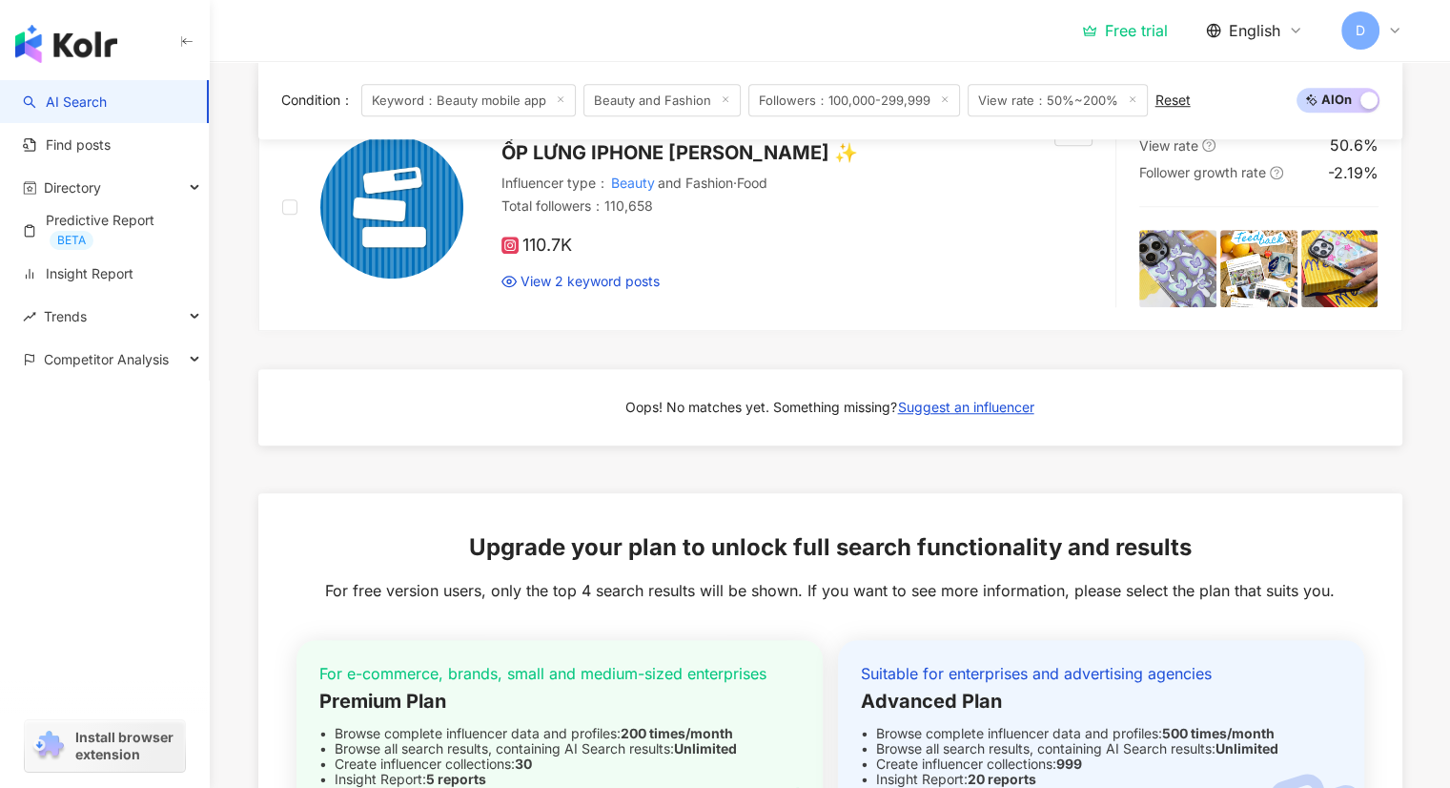
scroll to position [1457, 0]
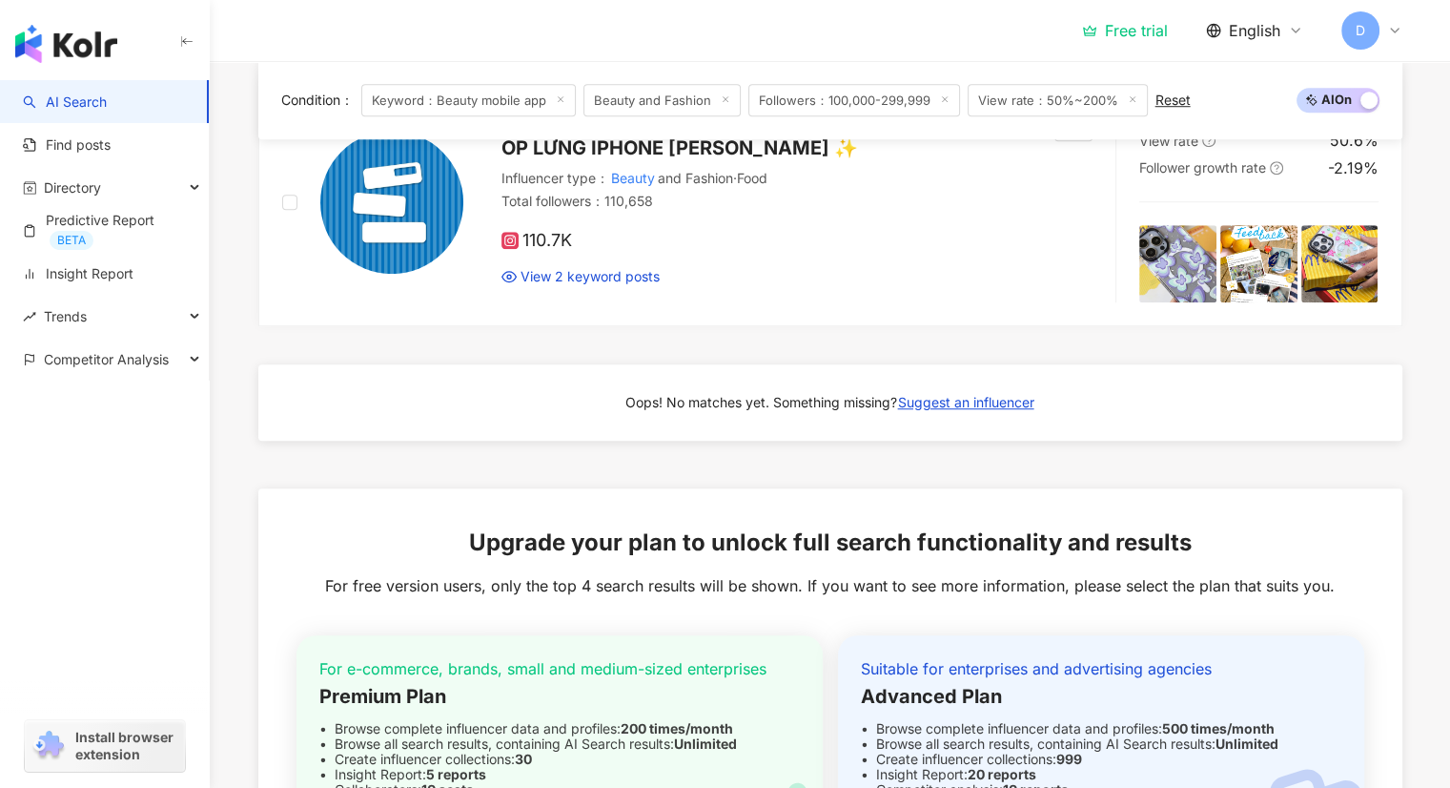
click at [307, 76] on div "Condition ： Keyword：Beauty mobile app Beauty and Fashion Followers：100,000-299,…" at bounding box center [830, 100] width 1144 height 78
